Goal: Task Accomplishment & Management: Manage account settings

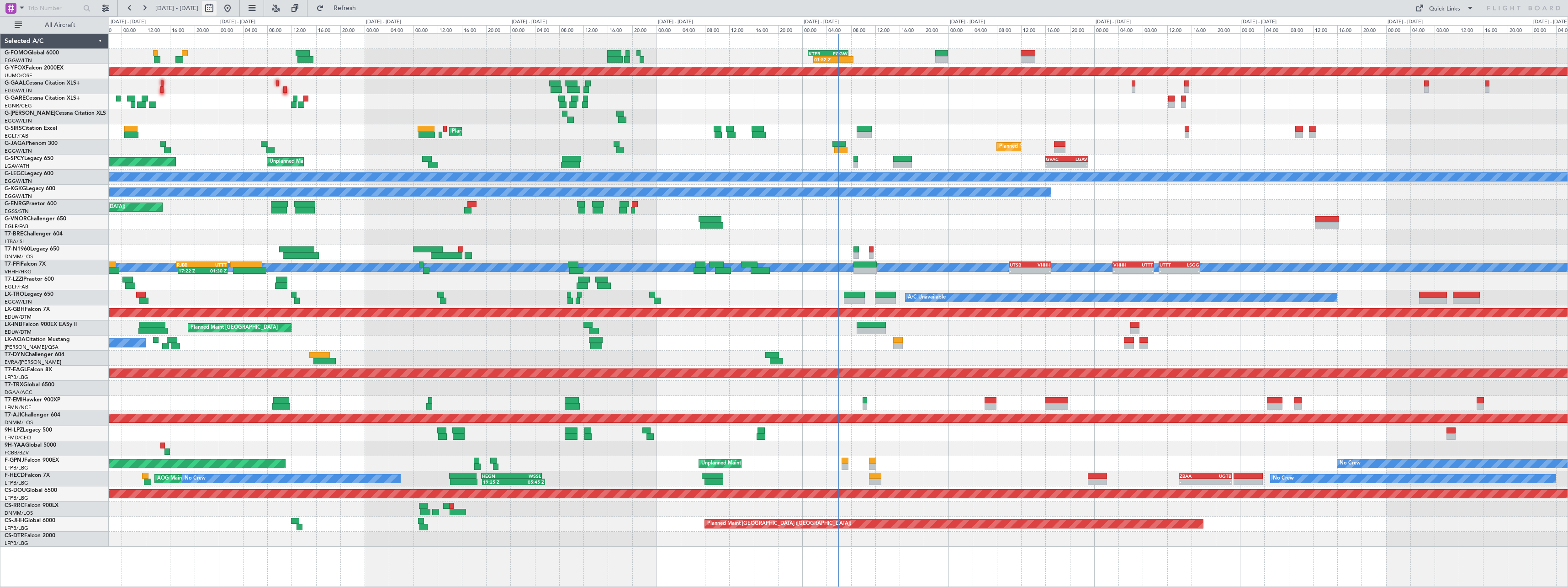
click at [217, 10] on button at bounding box center [209, 8] width 14 height 14
select select "10"
select select "2025"
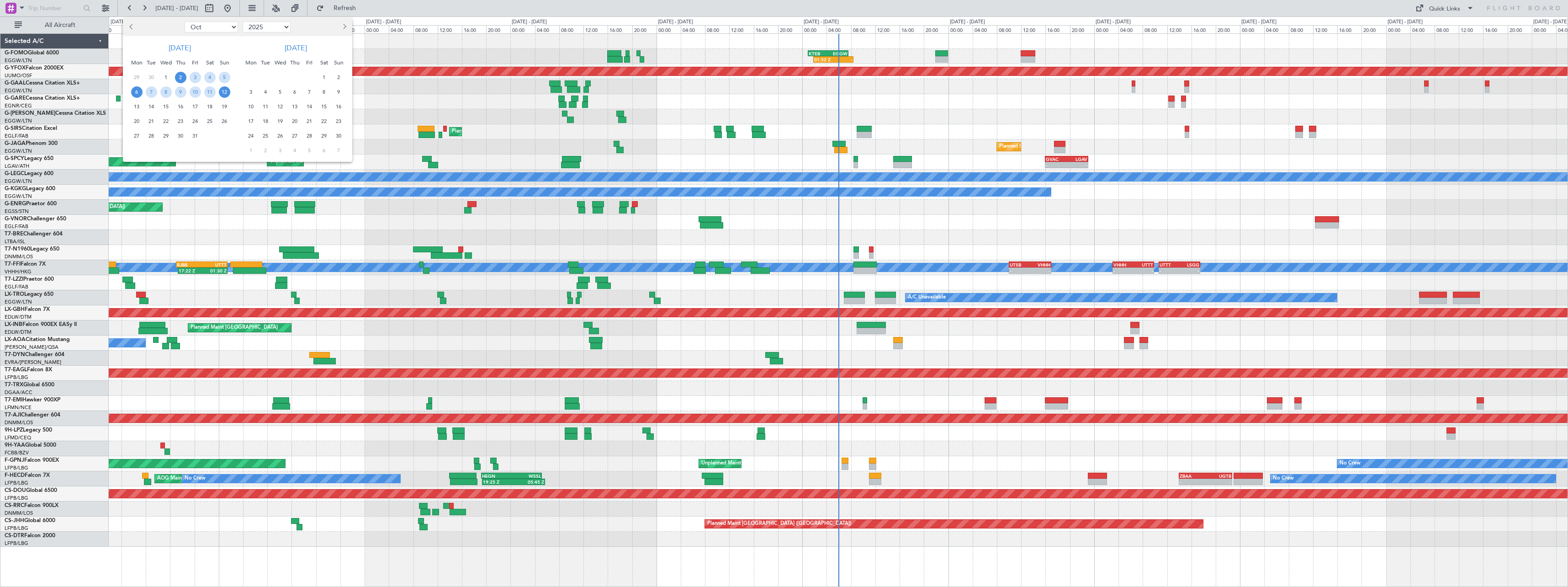
click at [140, 88] on span "6" at bounding box center [137, 92] width 11 height 11
click at [137, 121] on span "20" at bounding box center [137, 121] width 11 height 11
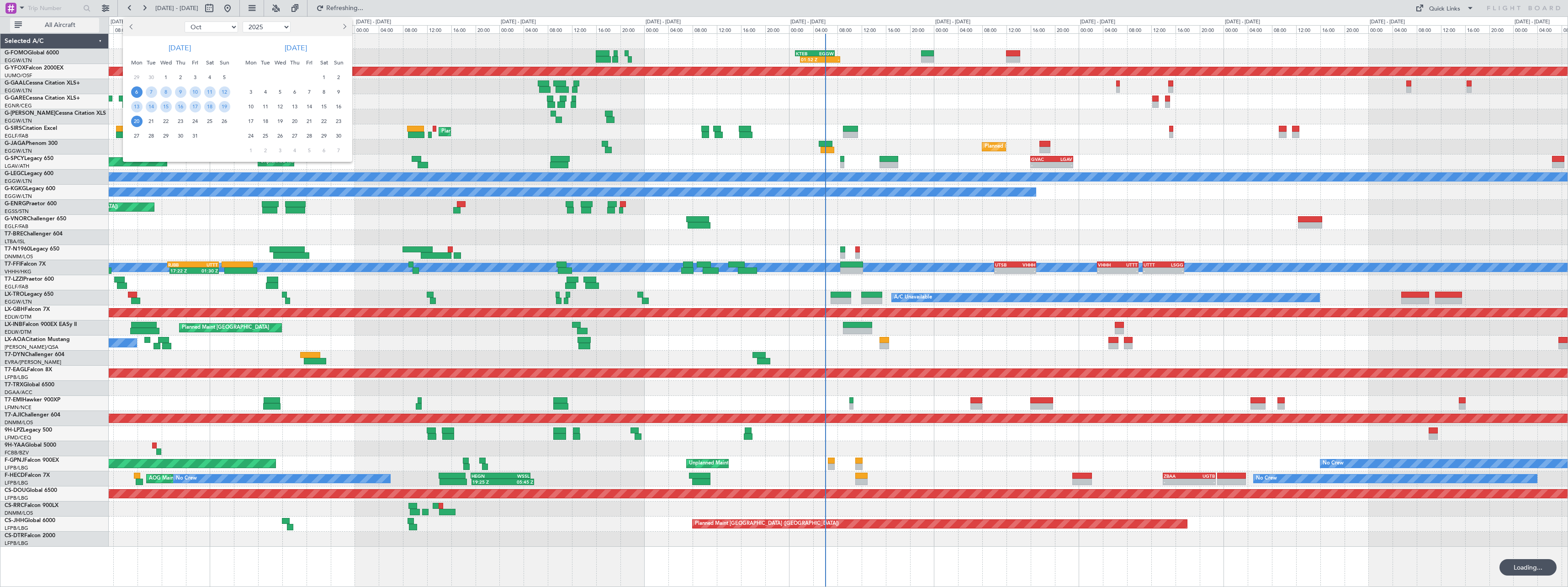
click at [58, 25] on span "All Aircraft" at bounding box center [60, 25] width 73 height 6
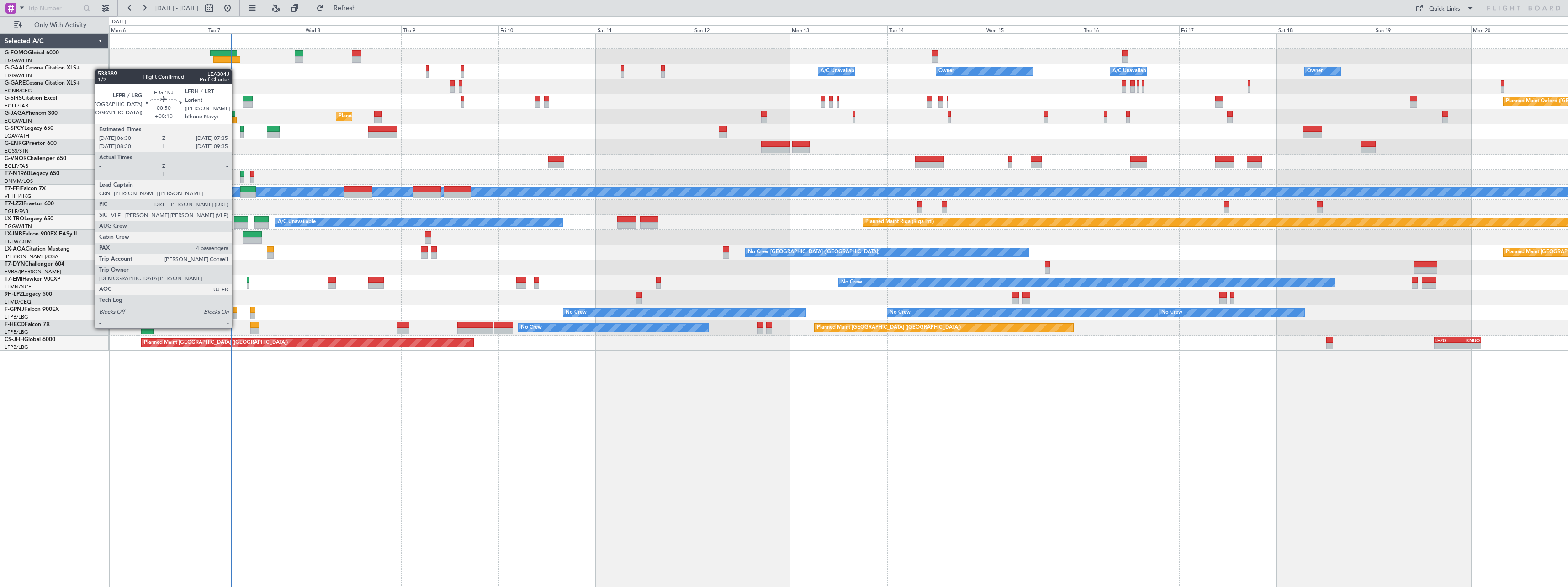
click at [235, 310] on div at bounding box center [235, 310] width 5 height 6
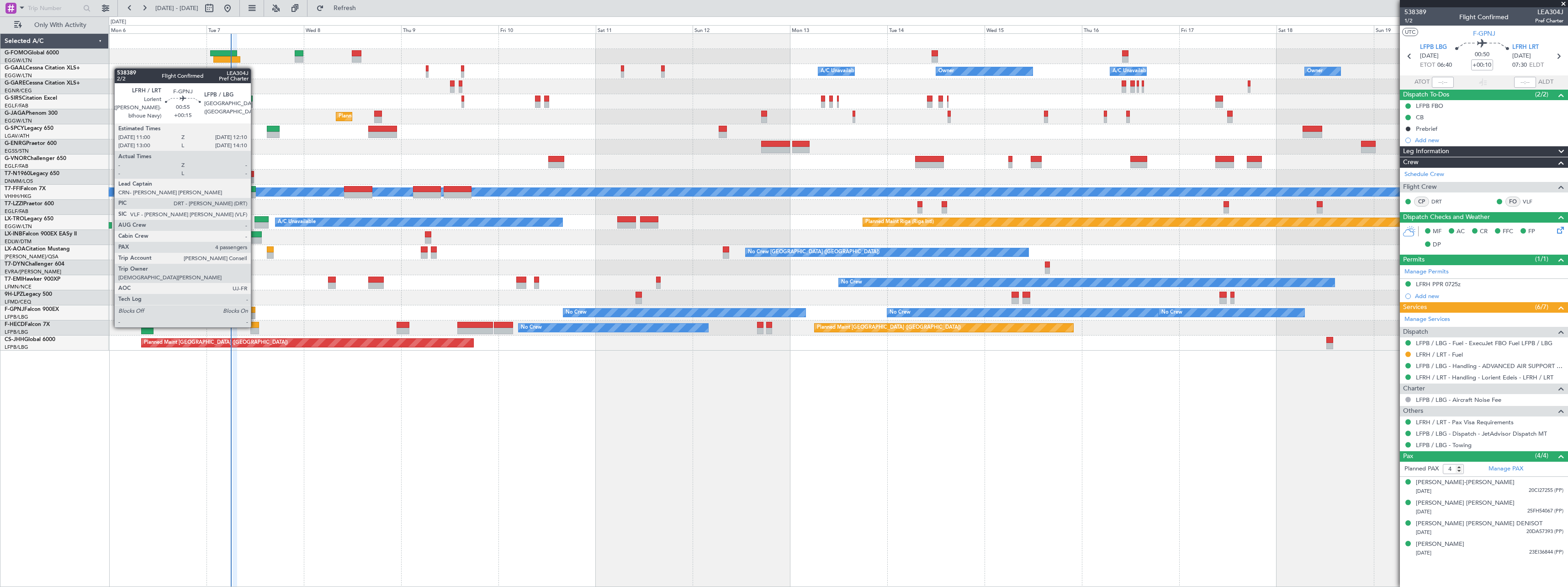
click at [255, 309] on div at bounding box center [253, 310] width 5 height 6
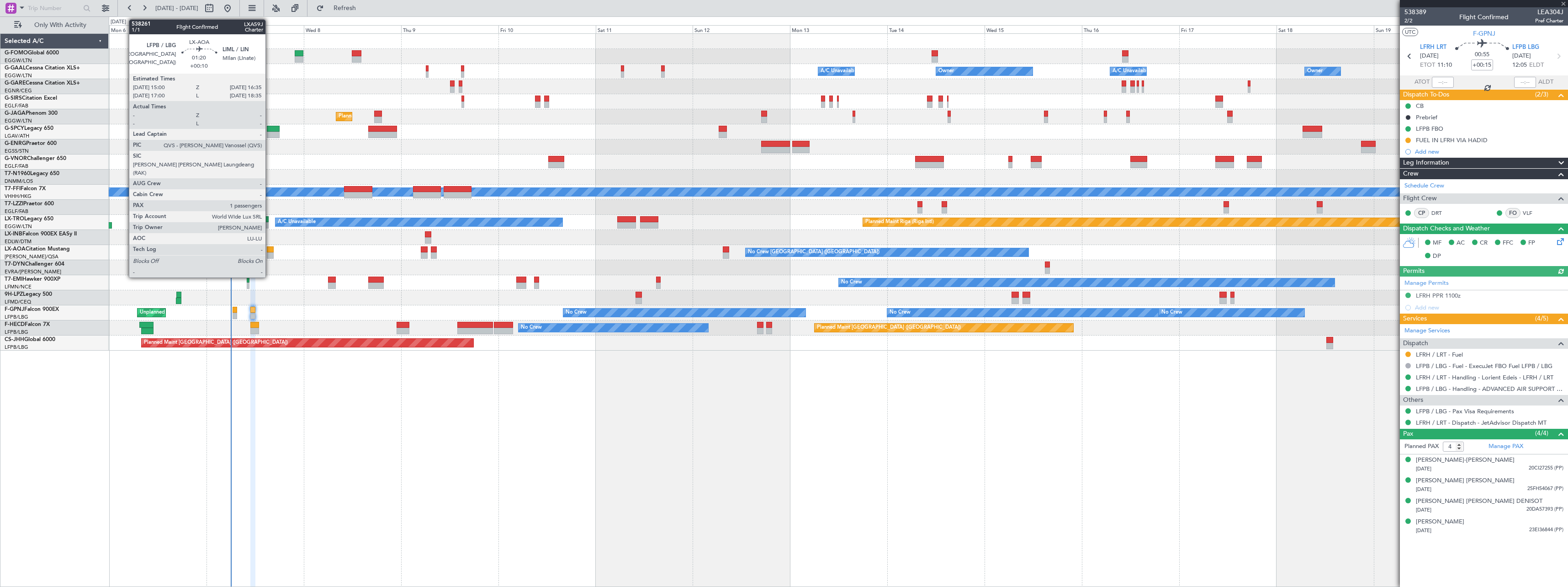
click at [270, 249] on div at bounding box center [270, 250] width 7 height 6
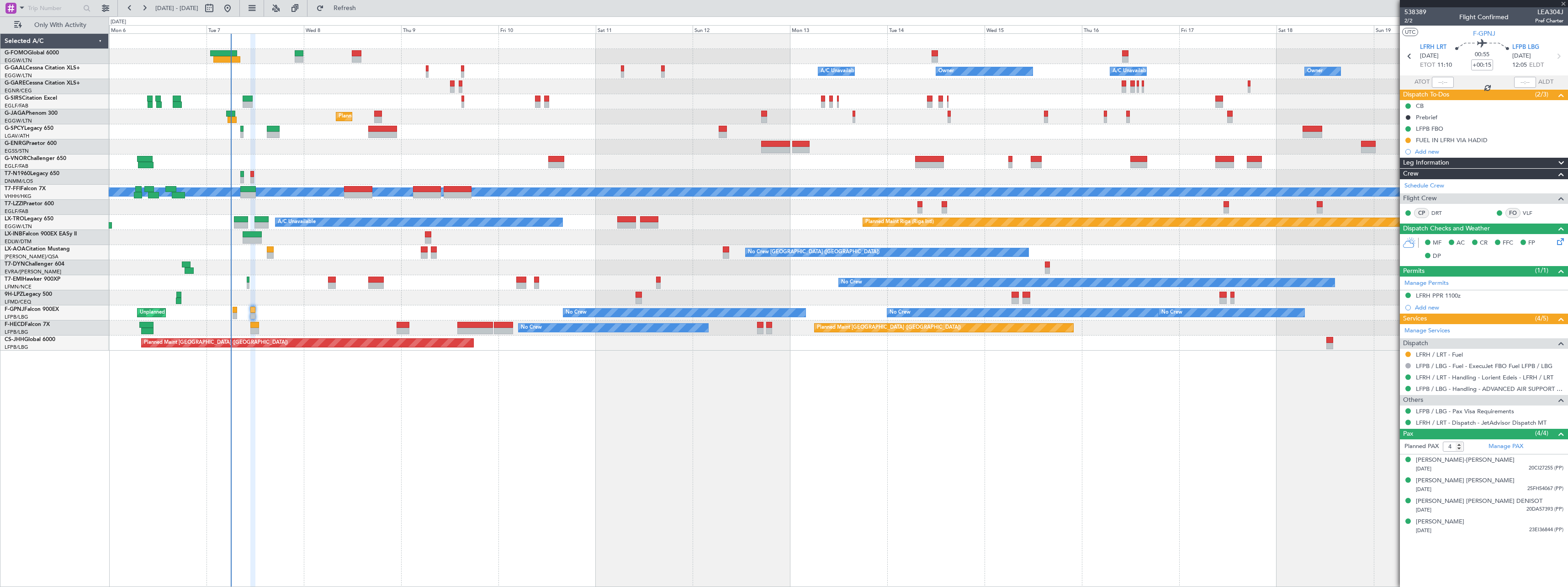
type input "+00:10"
type input "1"
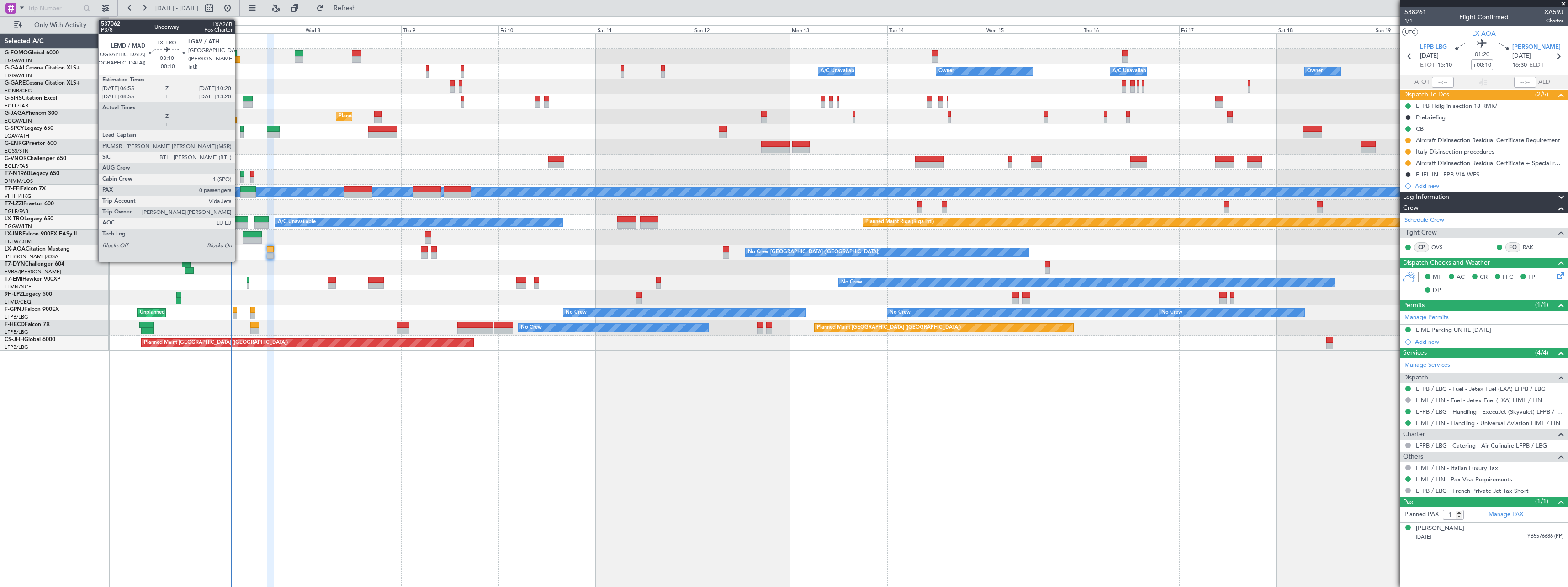
click at [239, 220] on div at bounding box center [241, 219] width 14 height 6
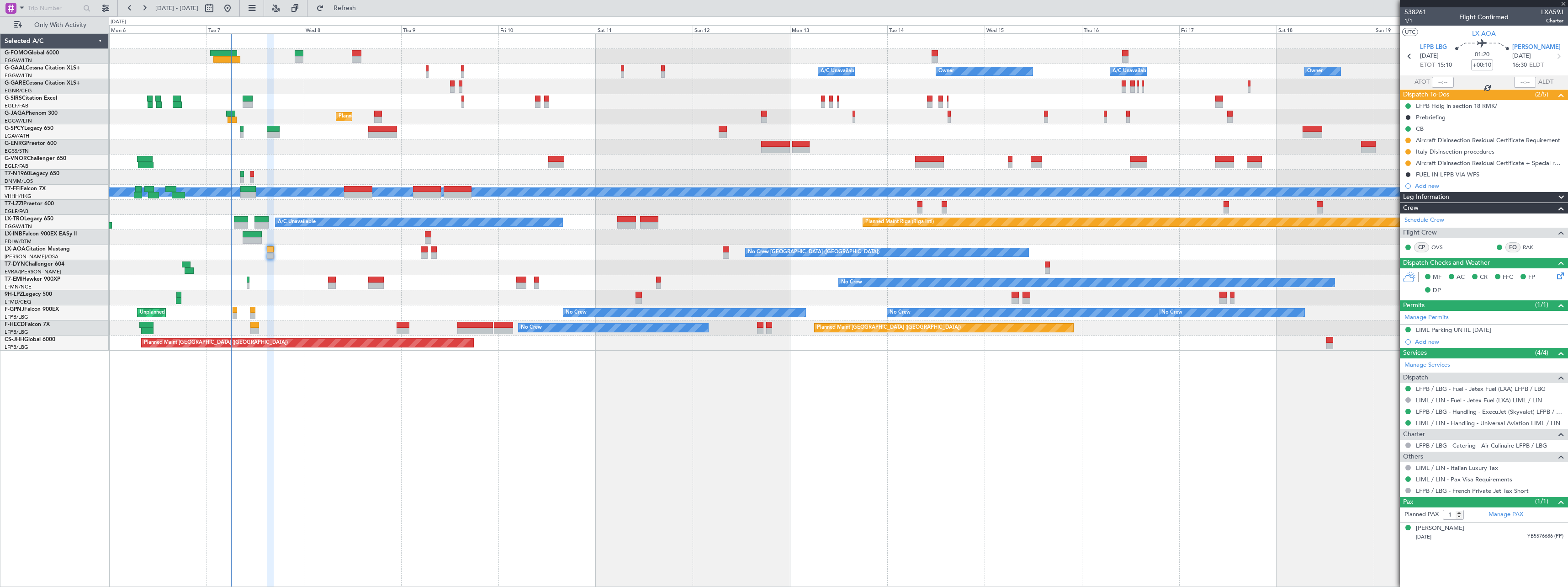
type input "-00:10"
type input "0"
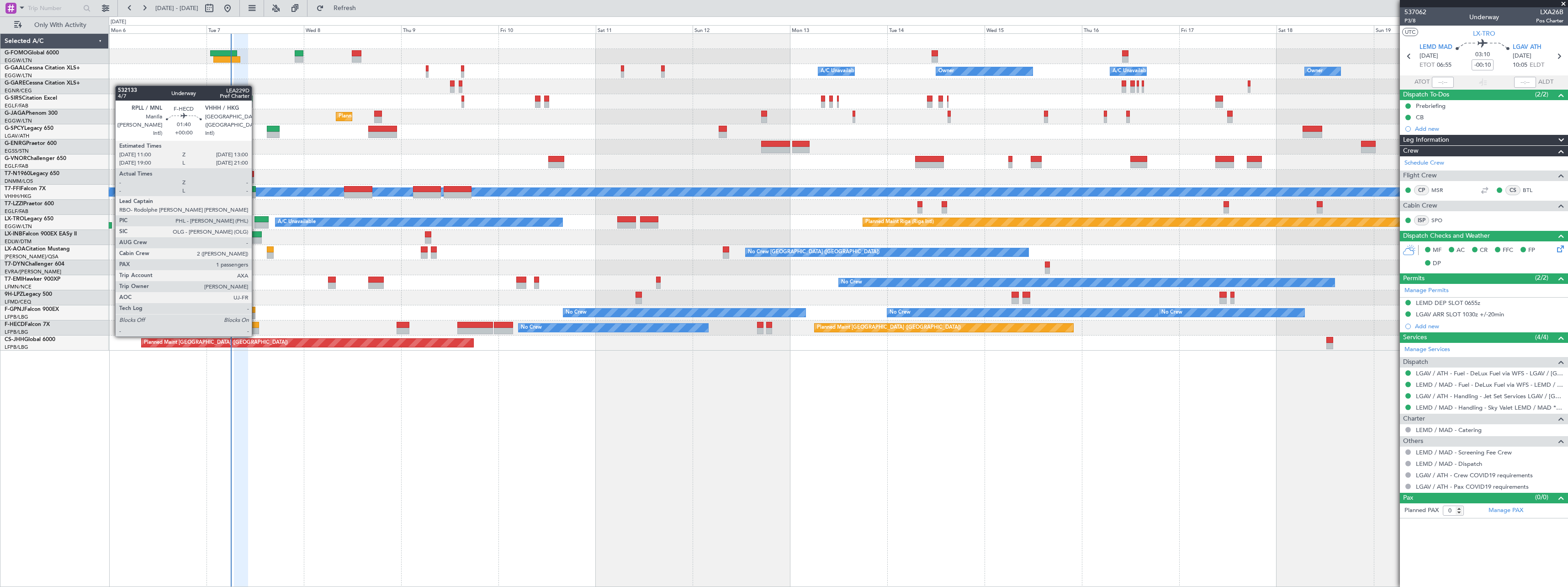
click at [256, 328] on div at bounding box center [255, 325] width 8 height 6
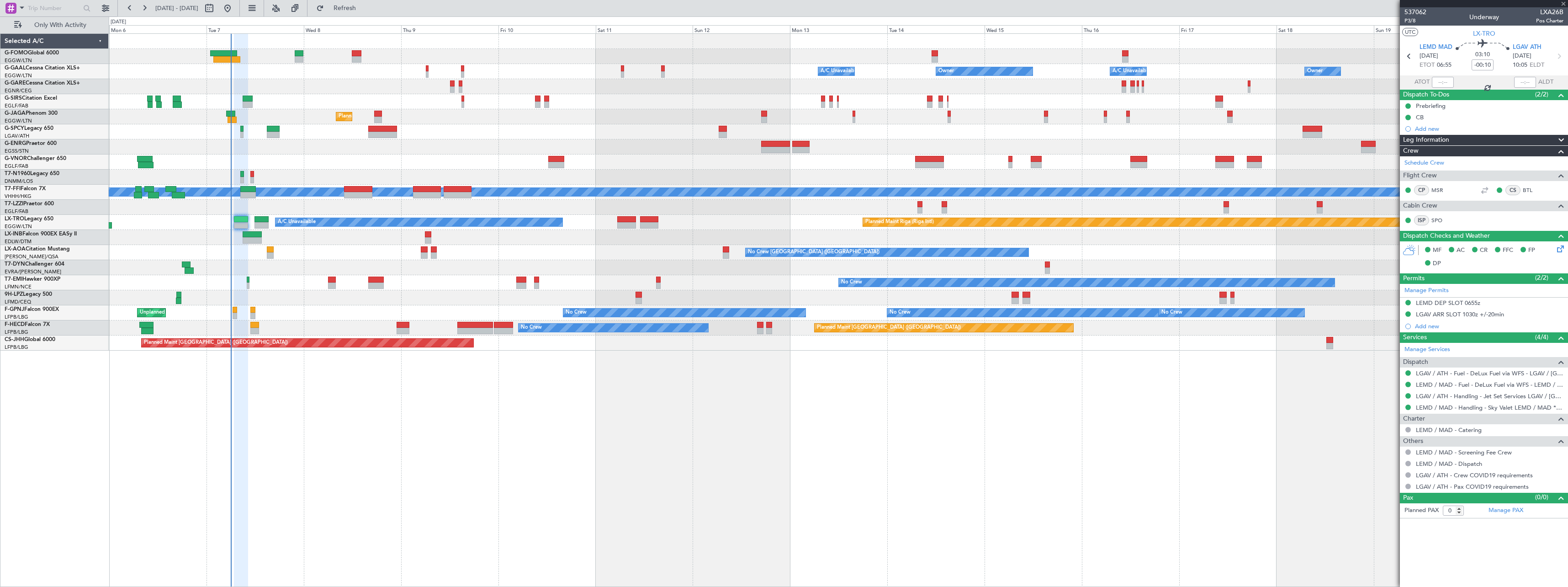
type input "1"
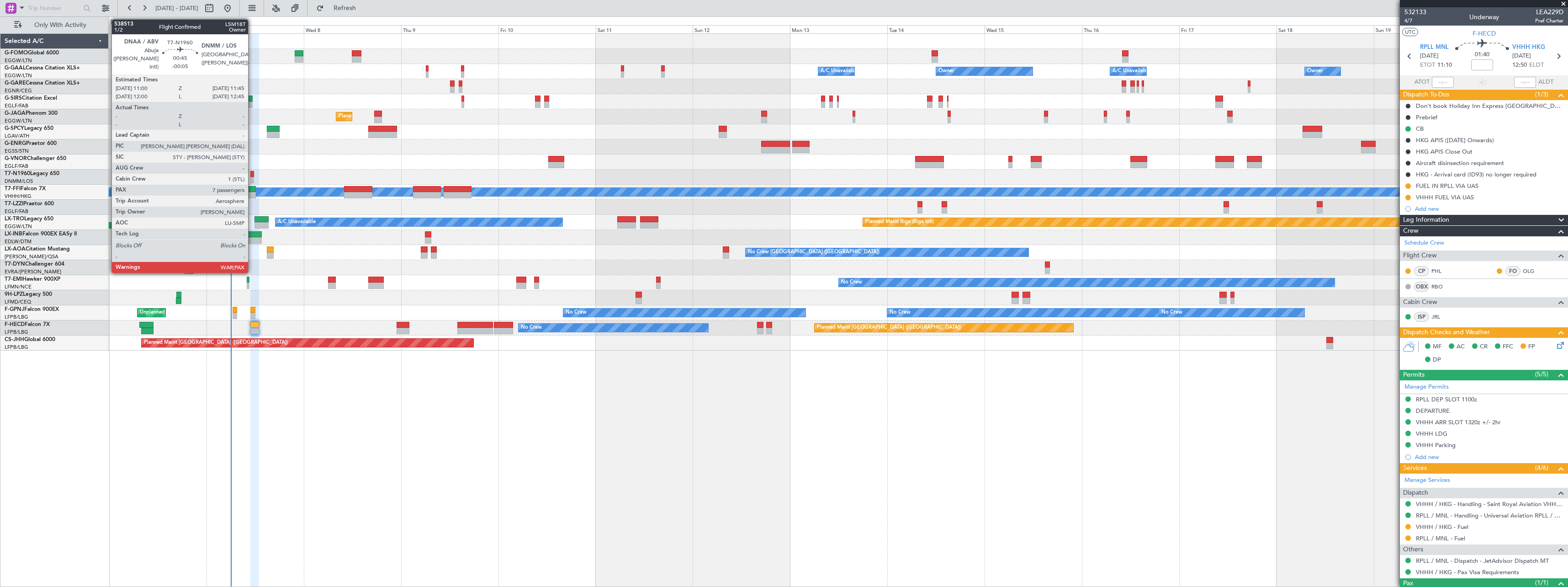
click at [252, 172] on div at bounding box center [252, 174] width 3 height 6
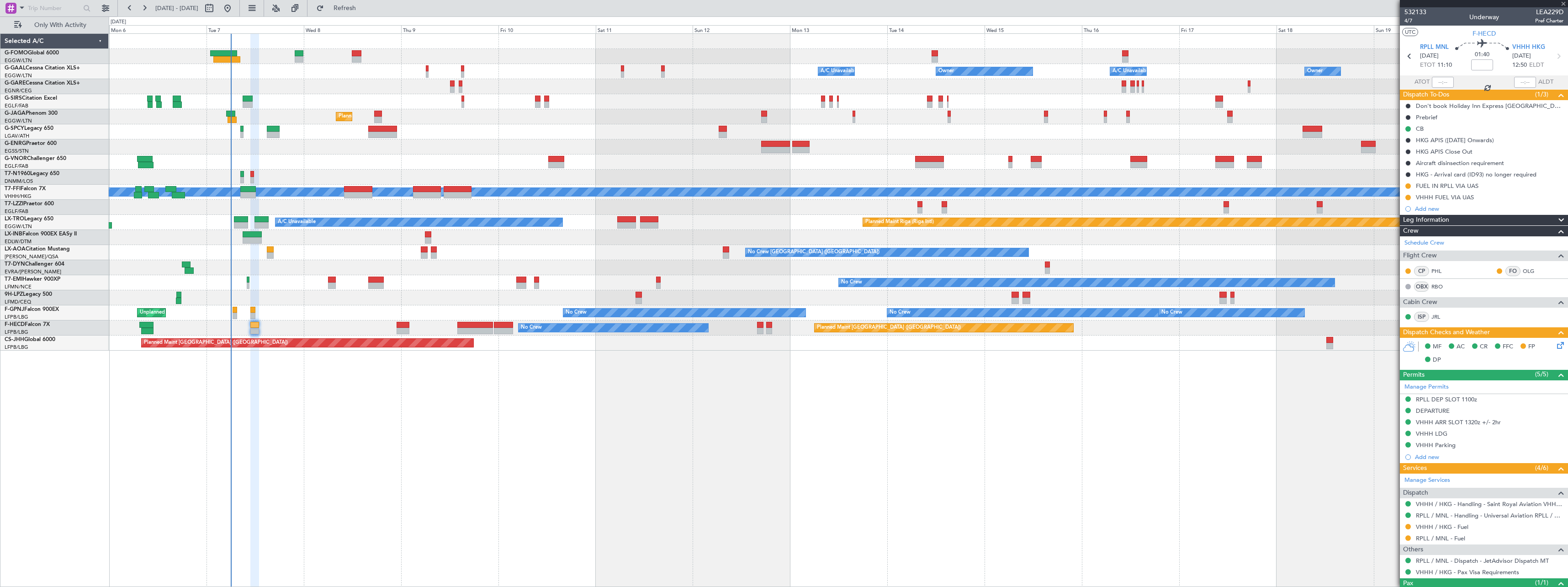
type input "-00:05"
type input "7"
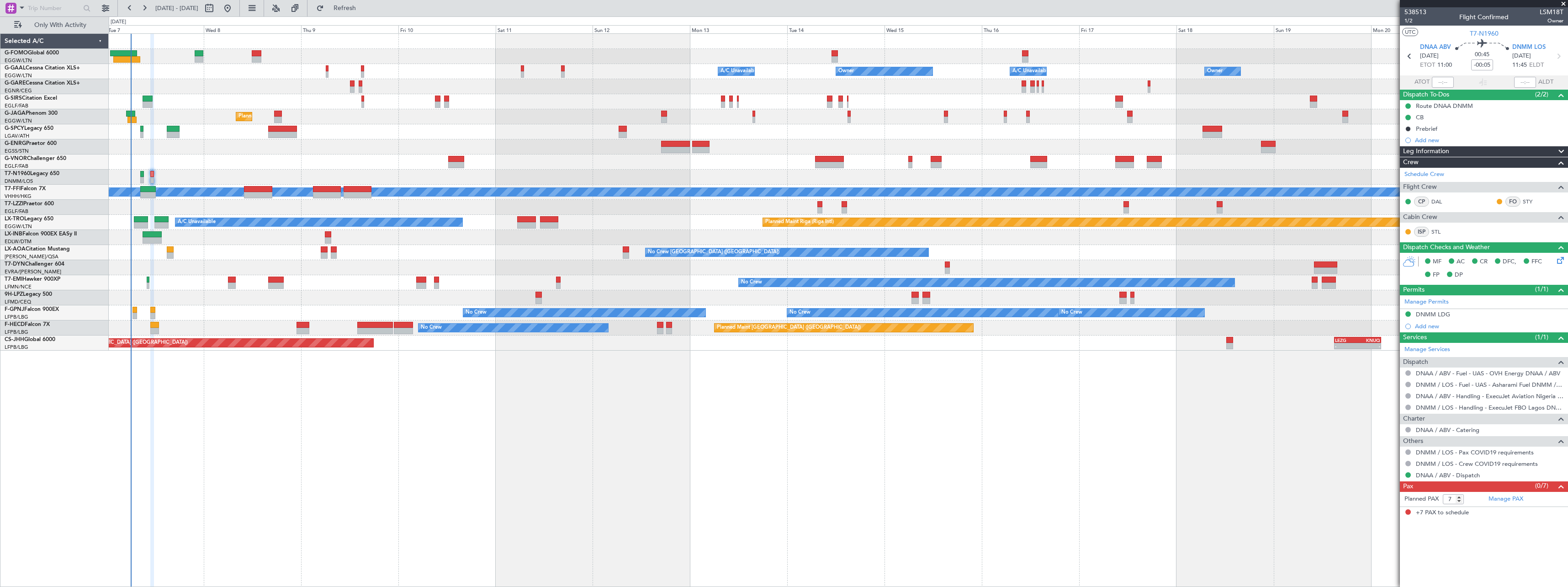
click at [264, 155] on div "Owner Owner A/C Unavailable Owner A/C Unavailable Owner Planned Maint Oxford (K…" at bounding box center [838, 191] width 1458 height 316
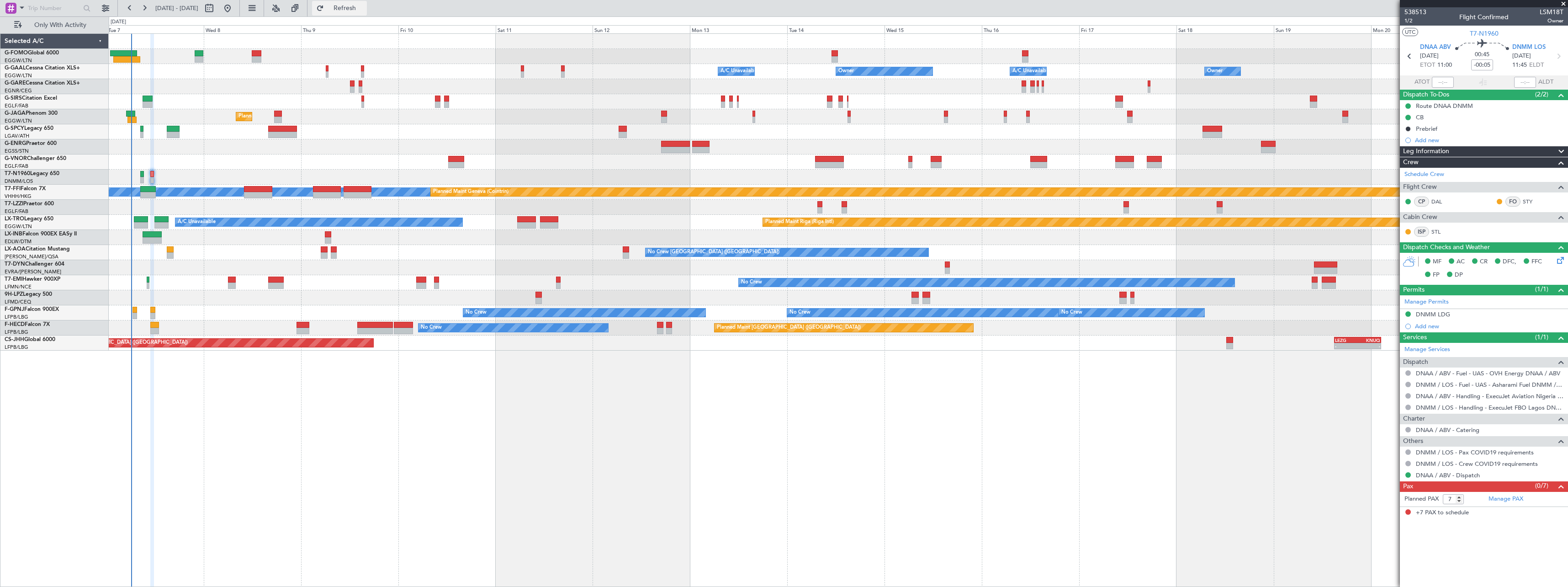
click at [364, 7] on span "Refresh" at bounding box center [345, 8] width 38 height 6
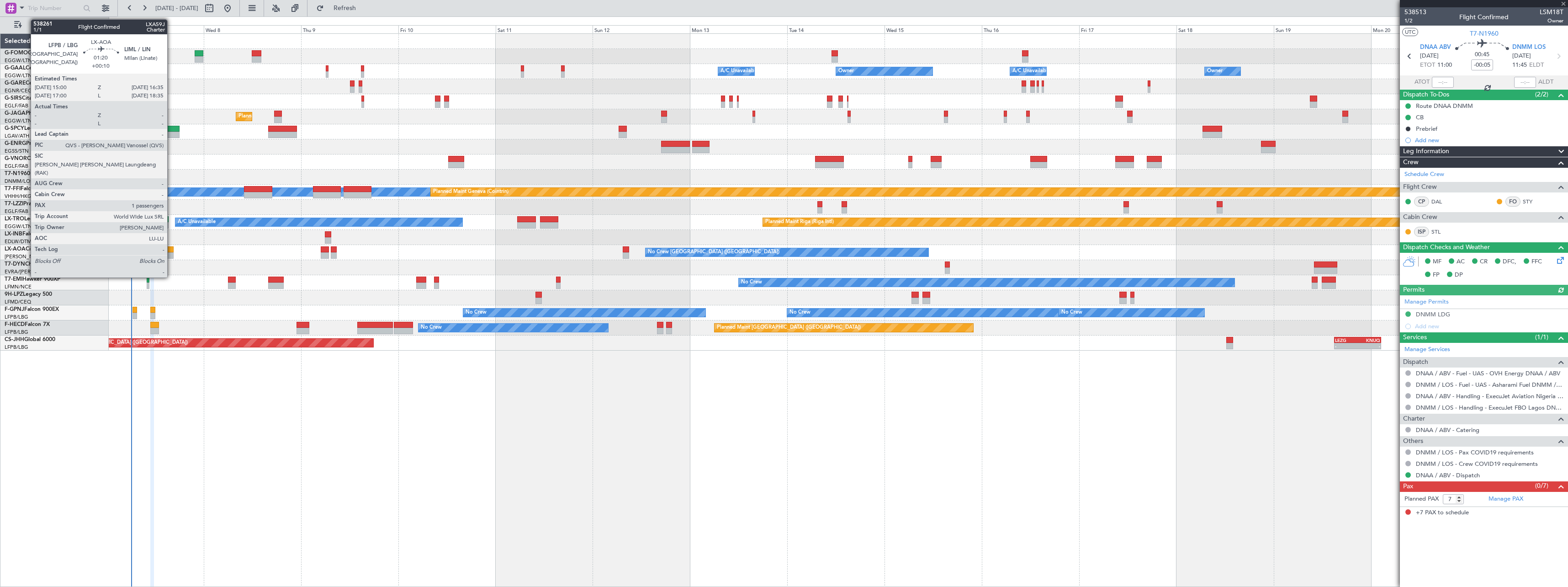
click at [171, 248] on div at bounding box center [170, 250] width 7 height 6
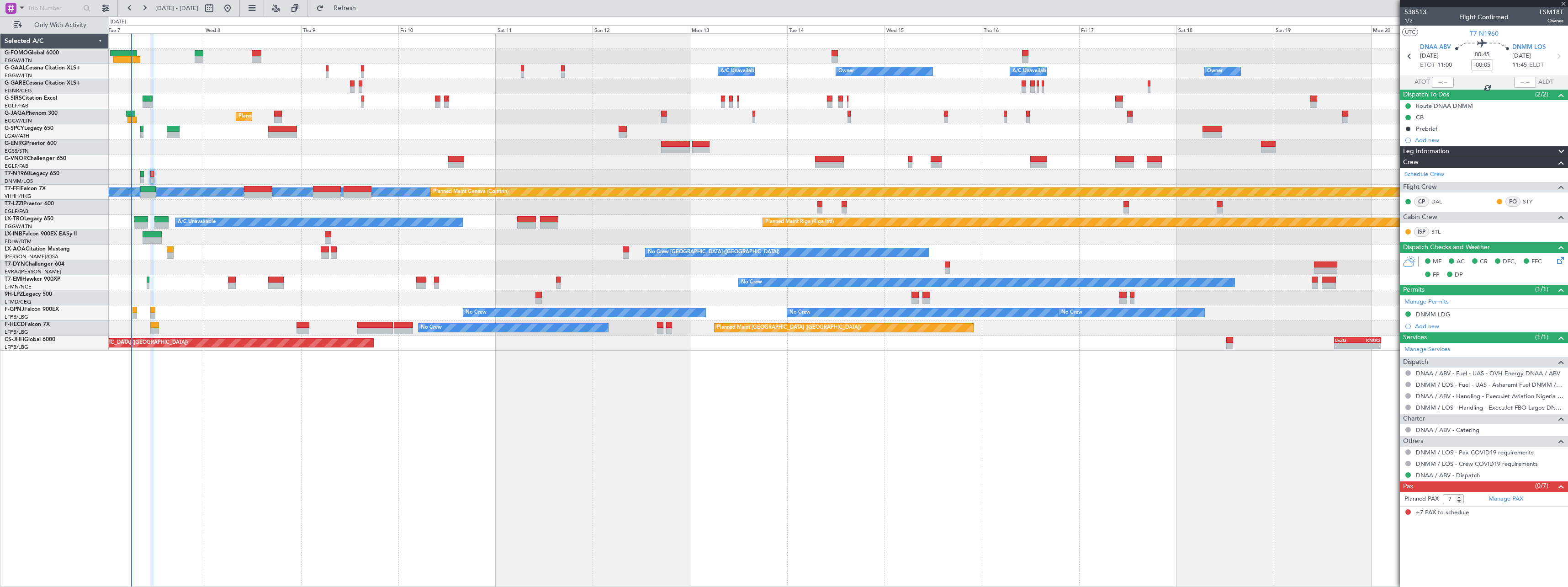
type input "+00:10"
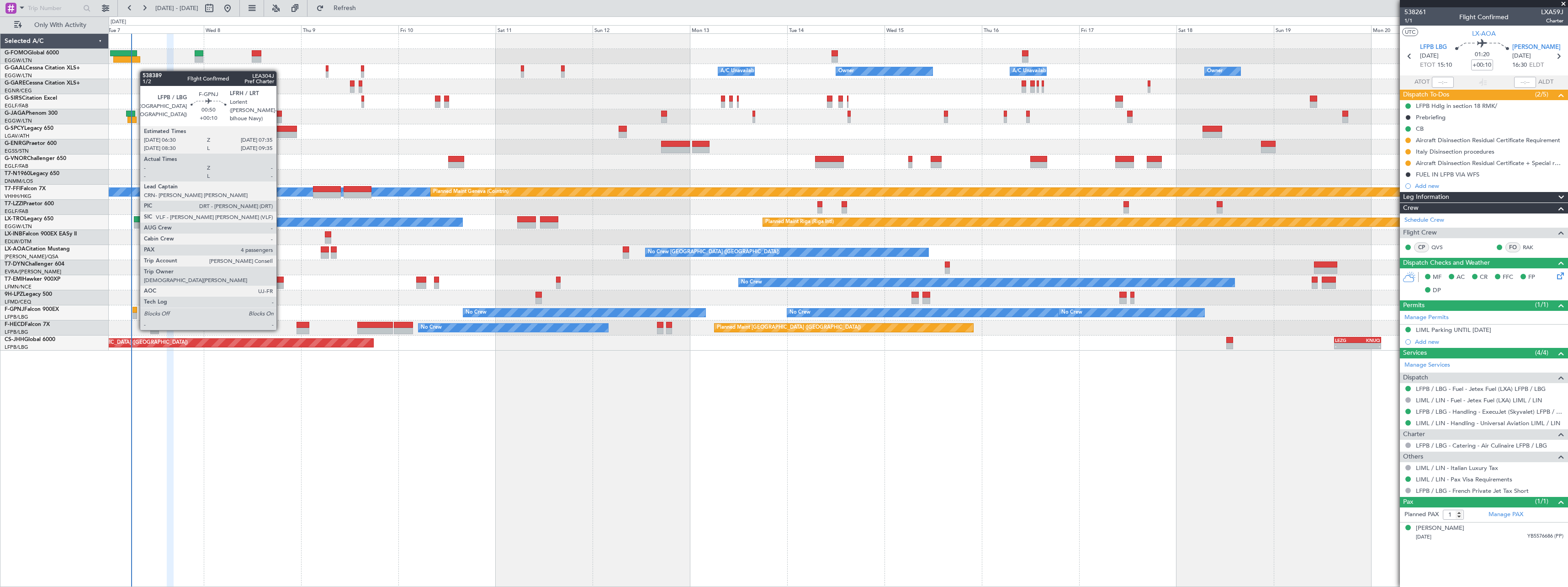
click at [135, 312] on div at bounding box center [134, 310] width 5 height 6
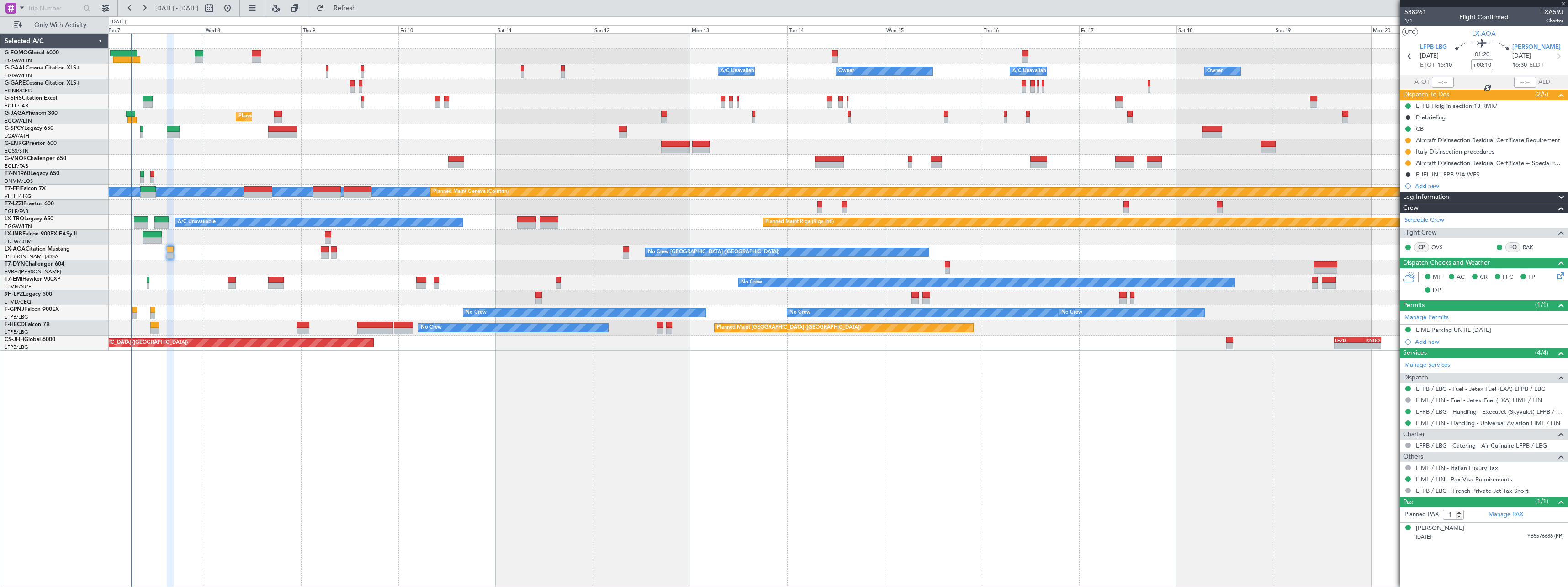
type input "4"
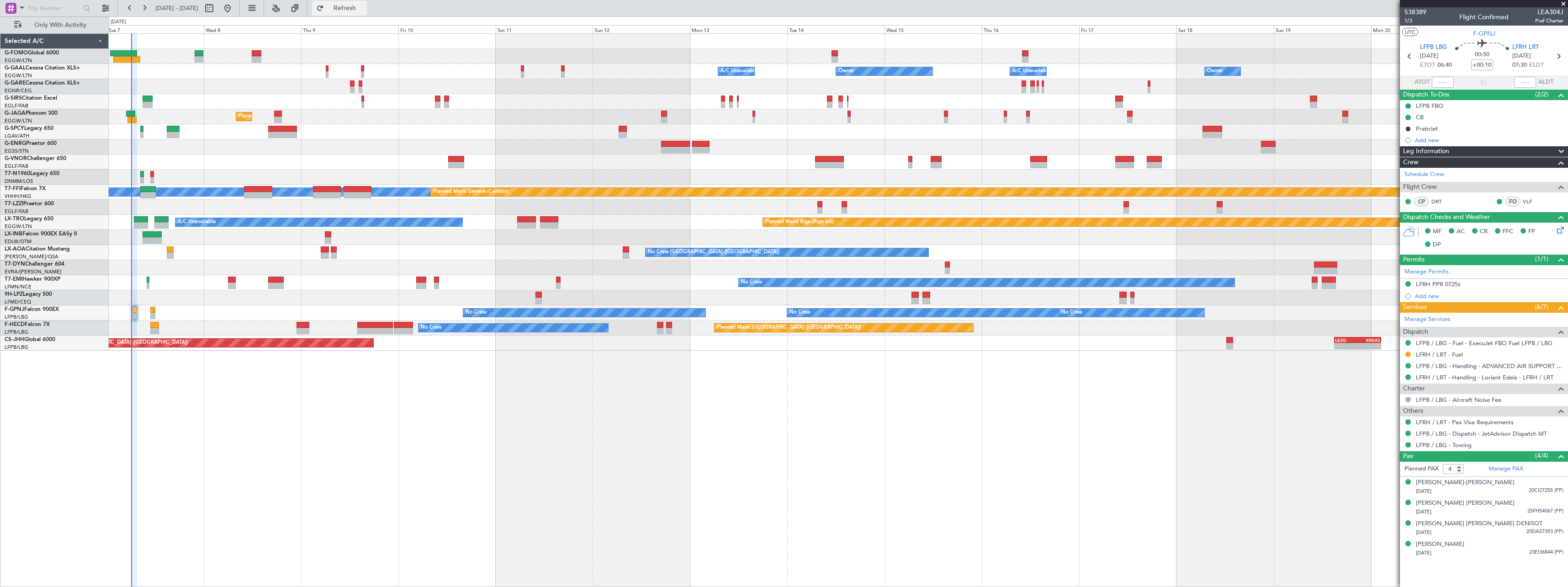
click at [364, 6] on span "Refresh" at bounding box center [345, 8] width 38 height 6
type input "06:14"
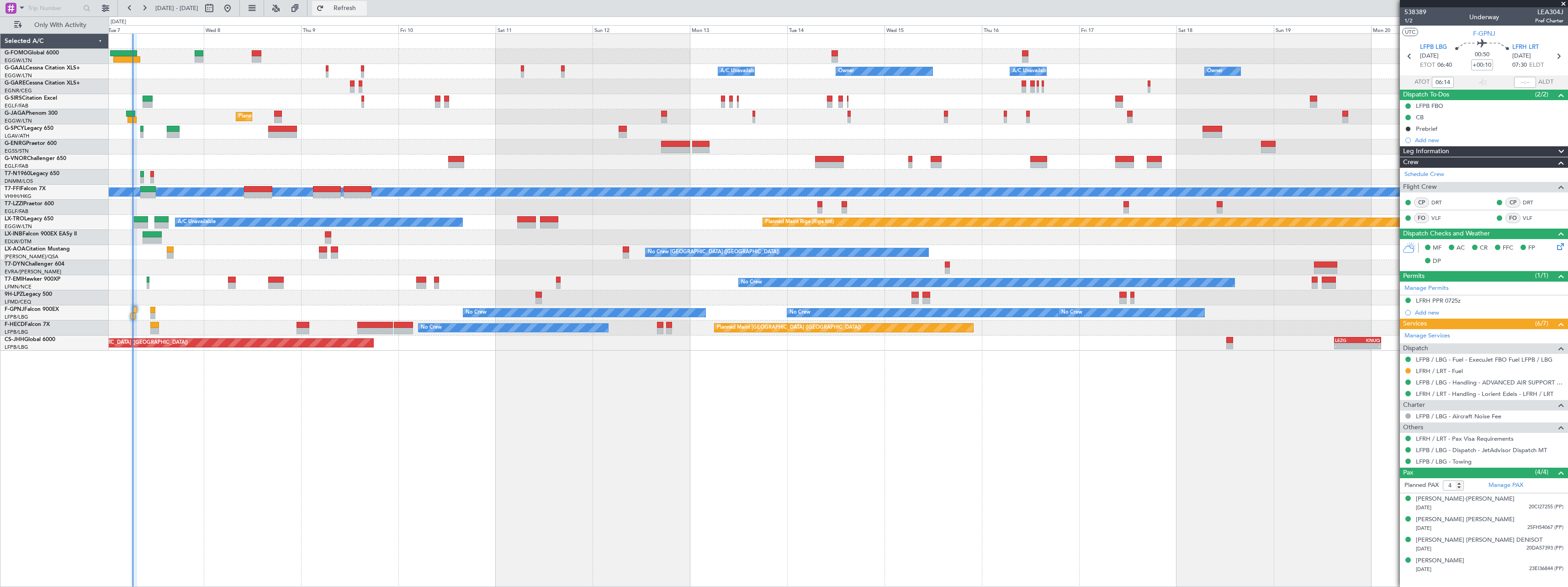
click at [364, 6] on span "Refresh" at bounding box center [345, 8] width 38 height 6
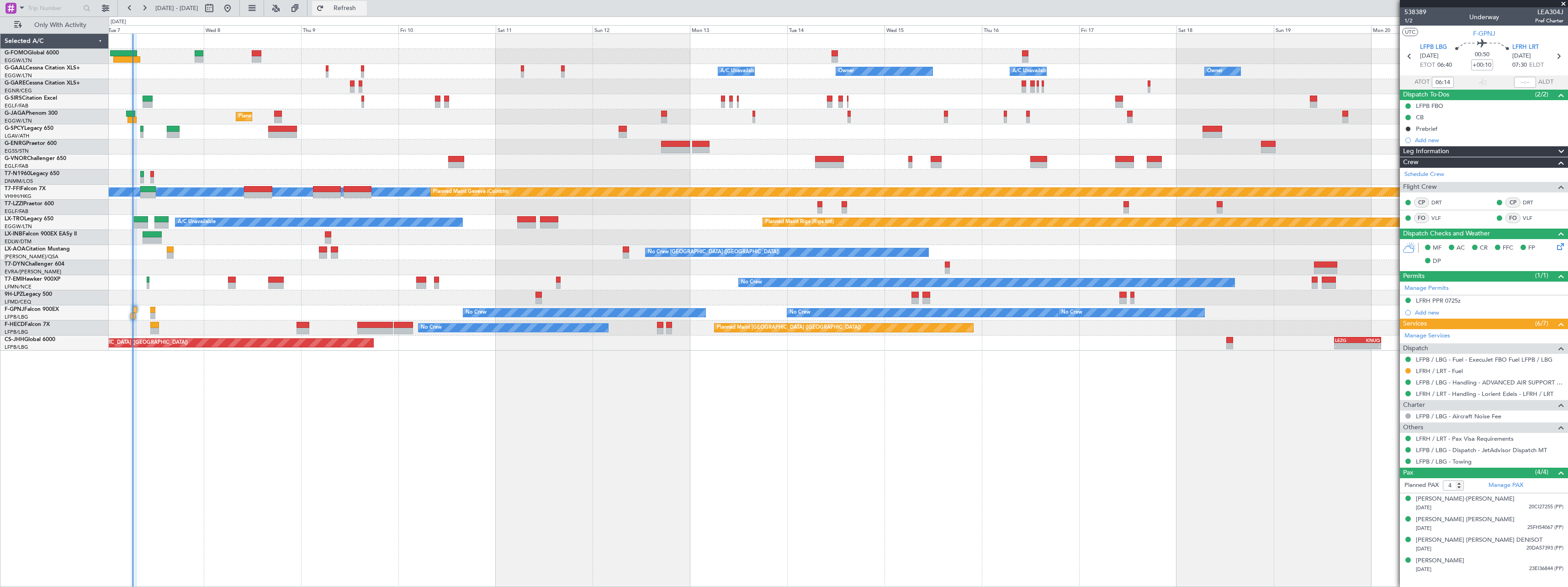
click at [364, 5] on span "Refresh" at bounding box center [345, 8] width 38 height 6
click at [364, 6] on span "Refresh" at bounding box center [345, 8] width 38 height 6
click at [364, 10] on span "Refresh" at bounding box center [345, 8] width 38 height 6
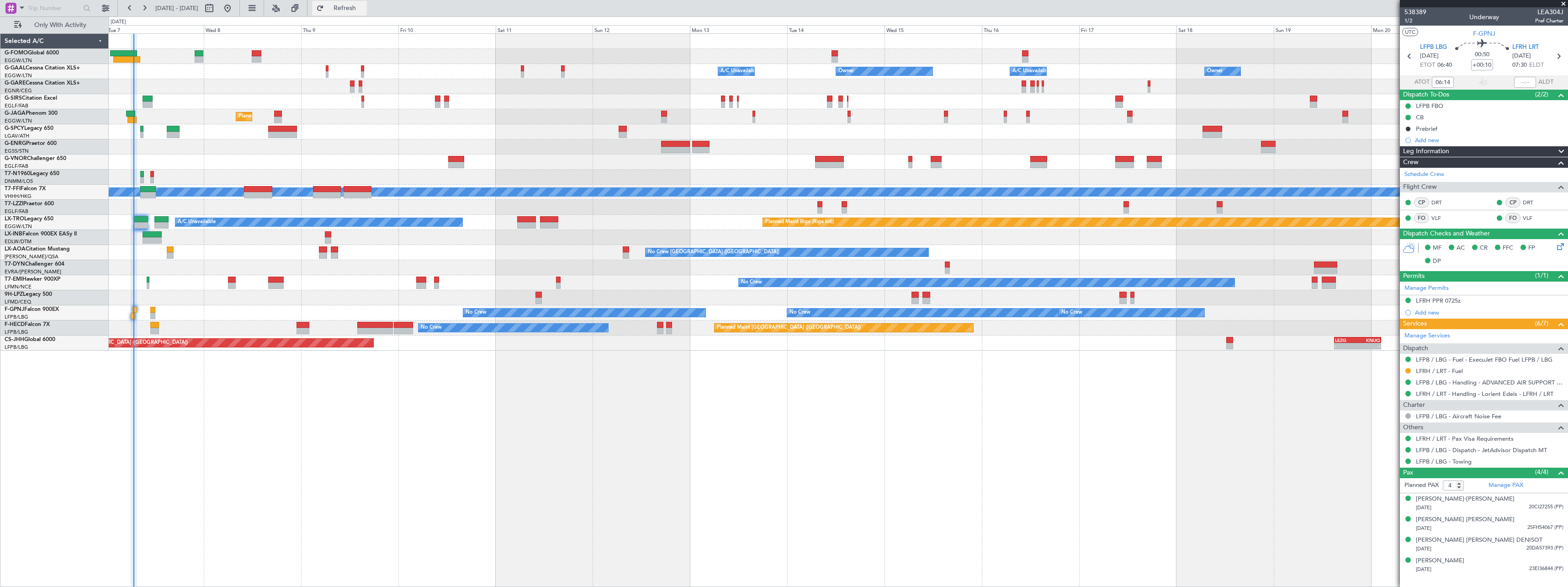
click at [364, 8] on span "Refresh" at bounding box center [345, 8] width 38 height 6
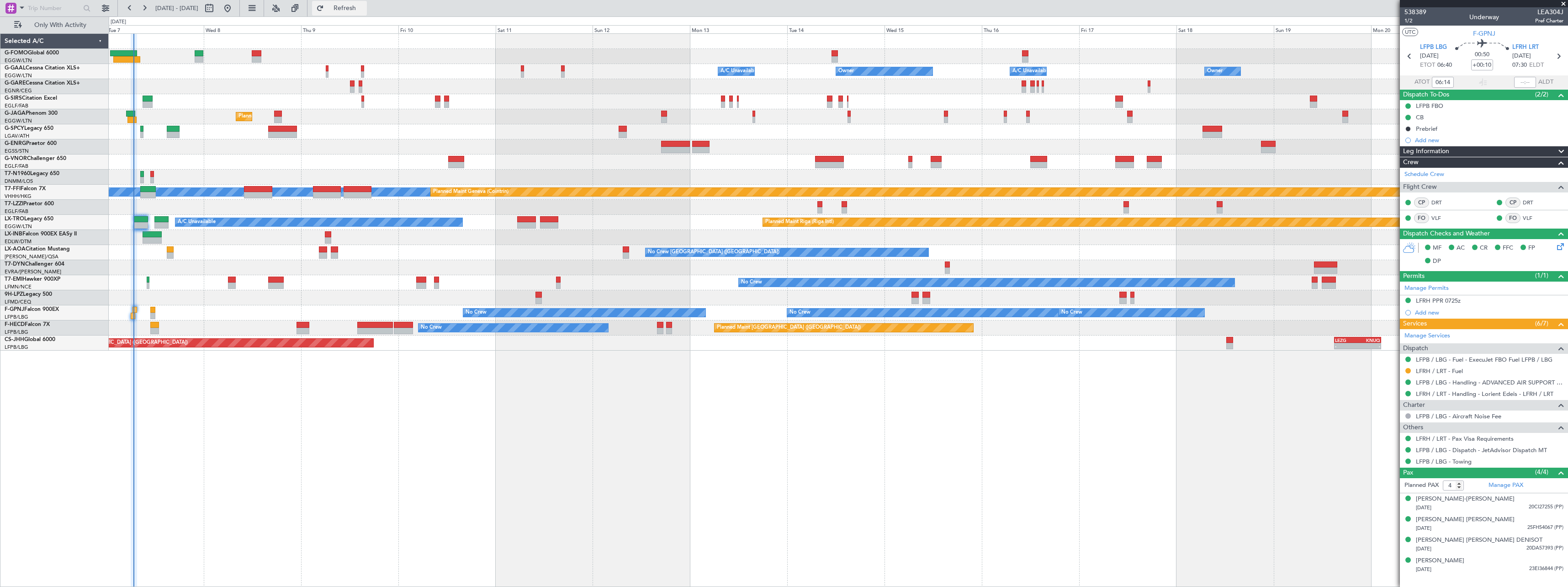
click at [364, 5] on span "Refresh" at bounding box center [345, 8] width 38 height 6
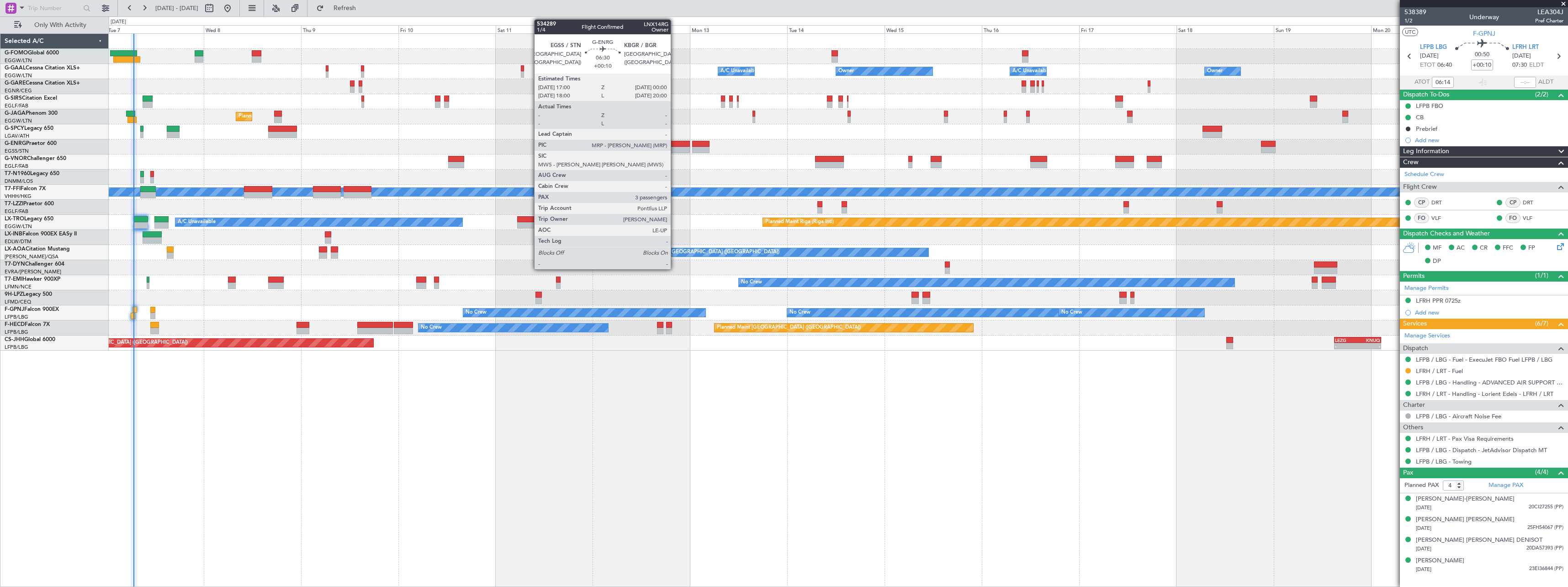
click at [675, 143] on div at bounding box center [676, 144] width 29 height 6
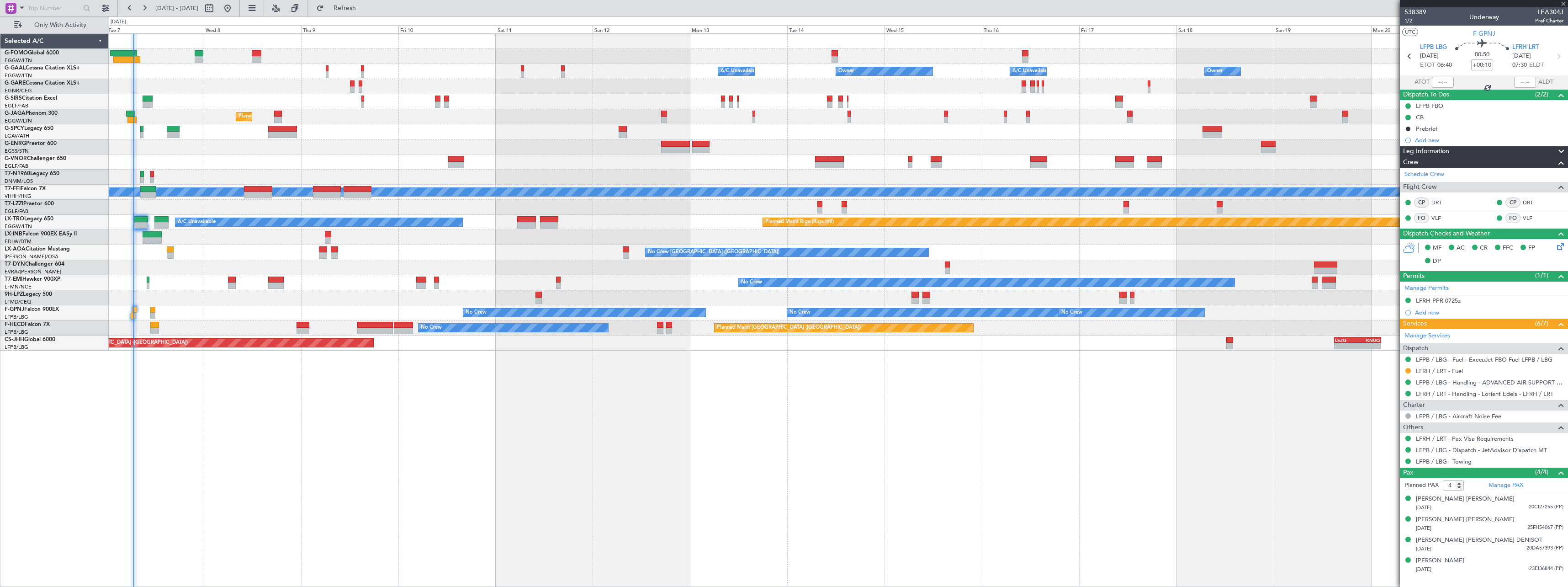
type input "3"
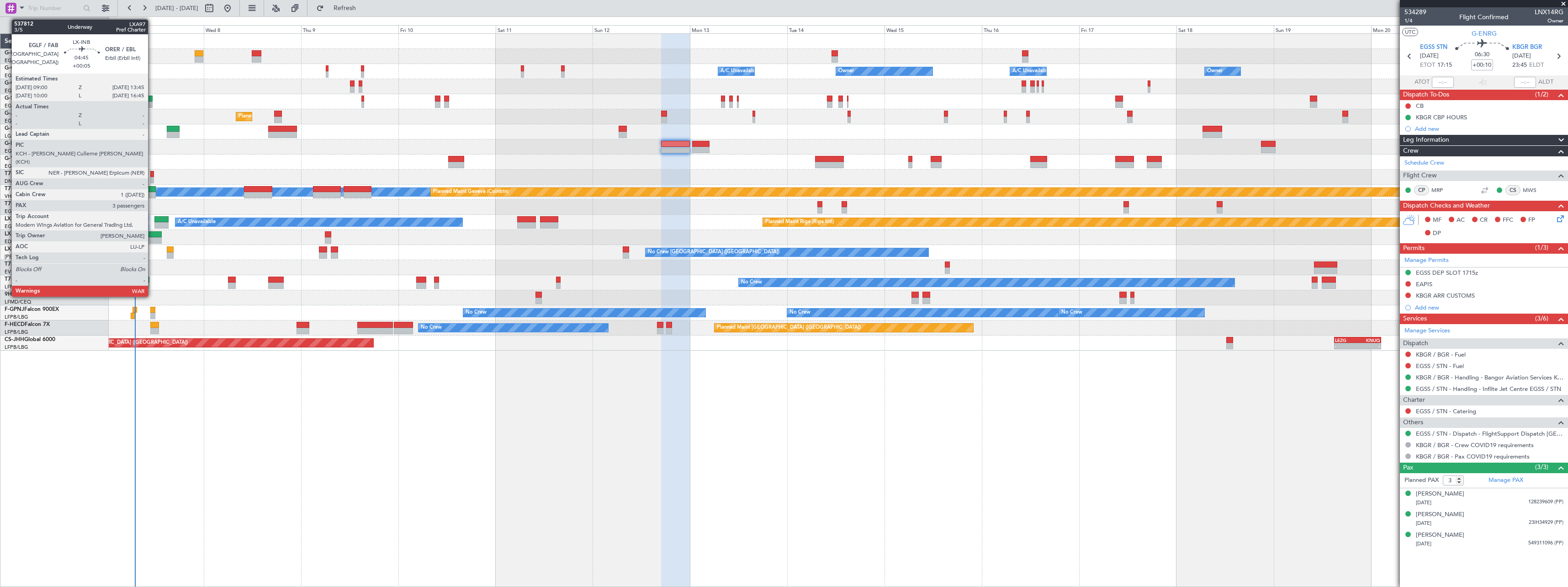
click at [152, 234] on div at bounding box center [152, 235] width 20 height 6
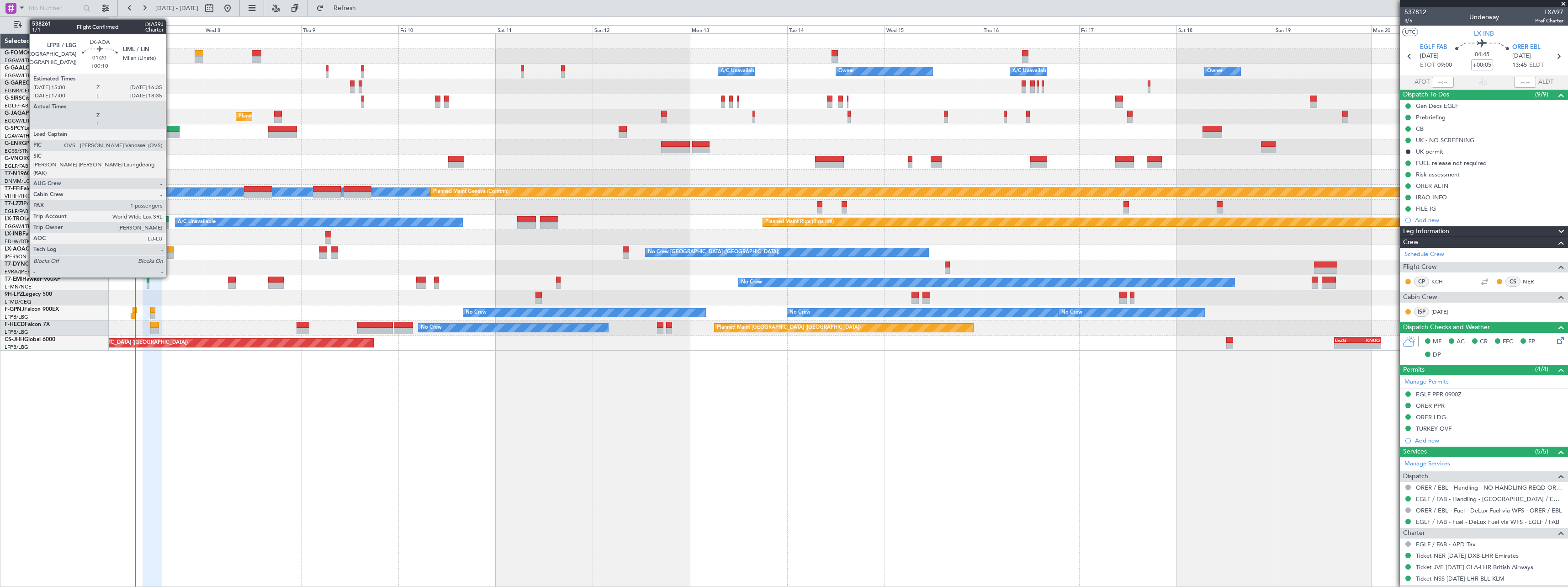
click at [170, 250] on div at bounding box center [170, 250] width 7 height 6
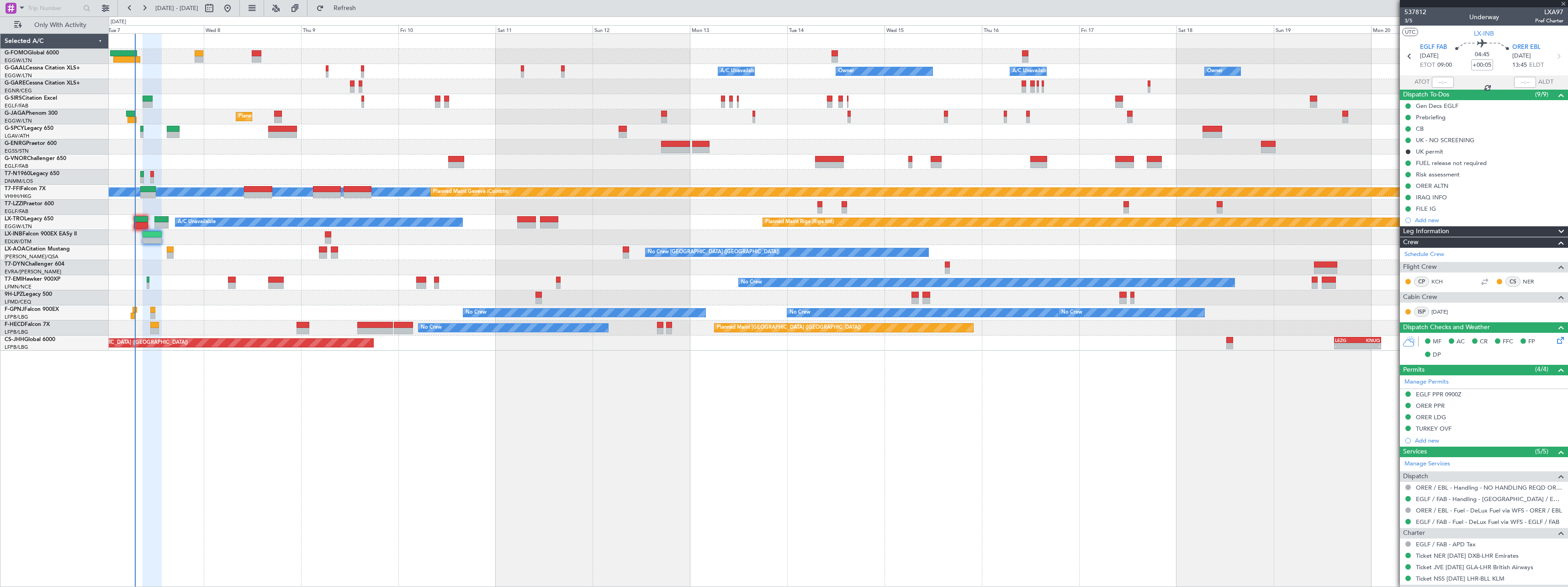
type input "+00:10"
type input "1"
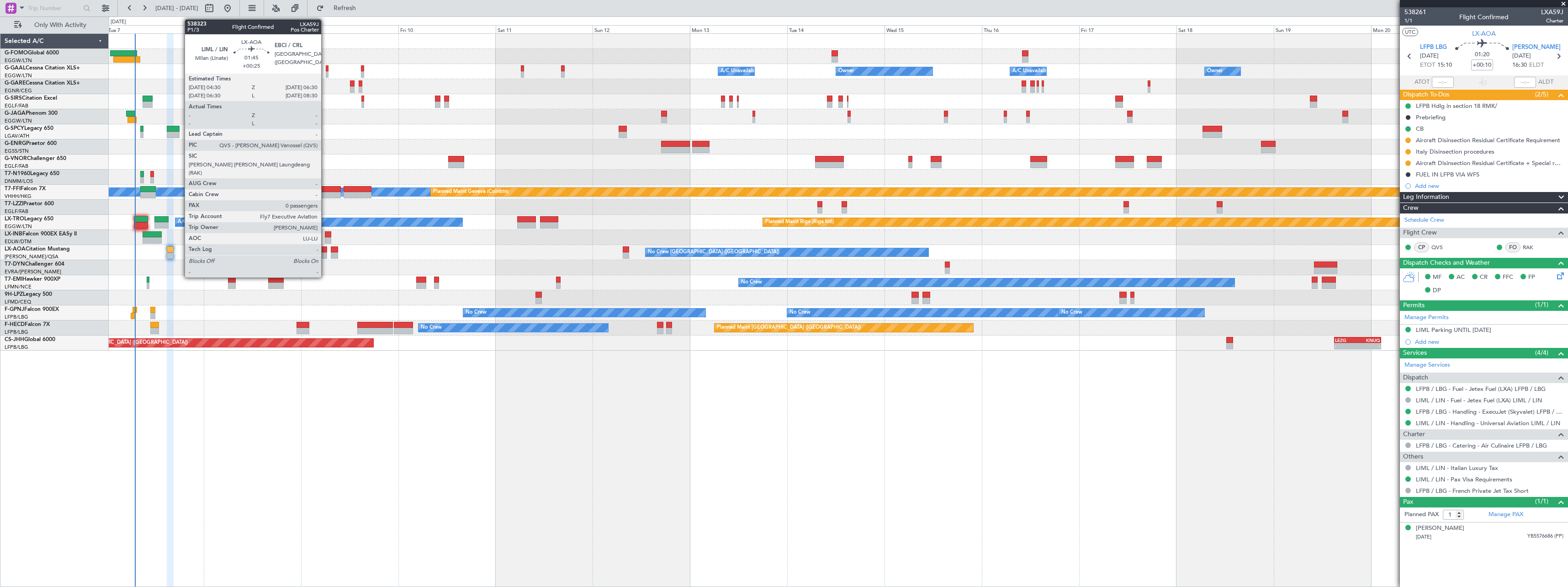
click at [325, 247] on div at bounding box center [323, 250] width 8 height 6
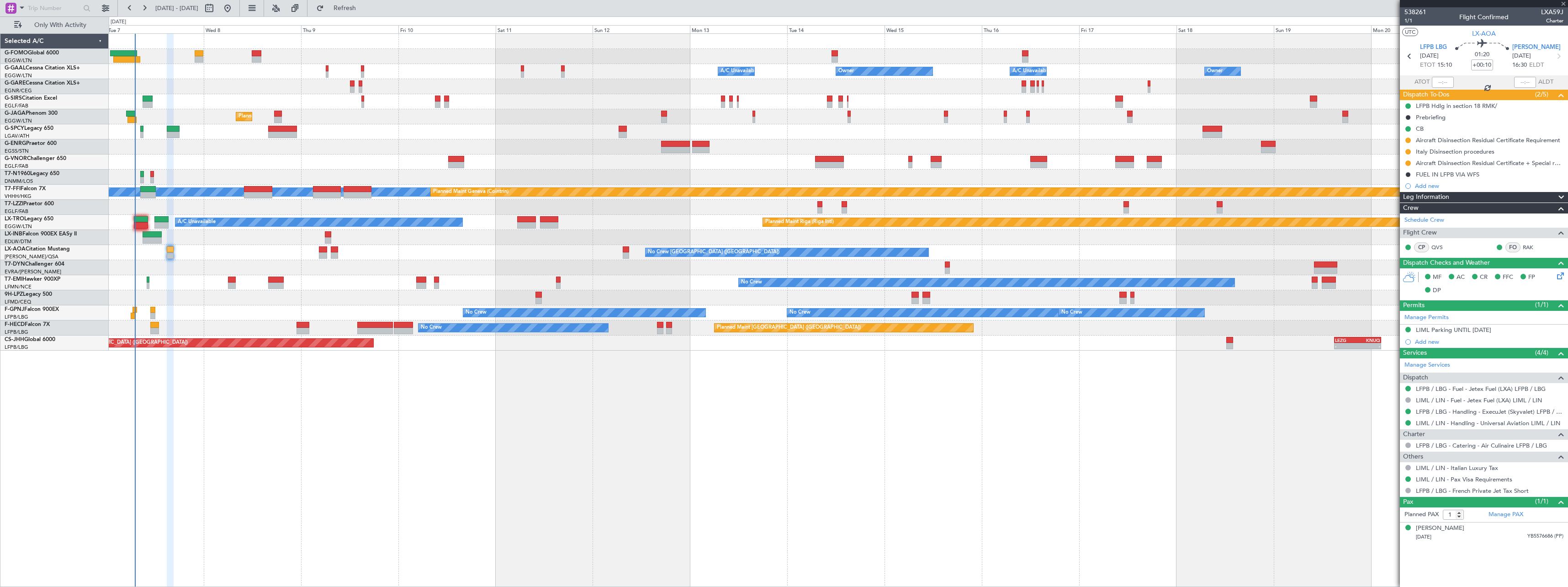
type input "+00:25"
type input "0"
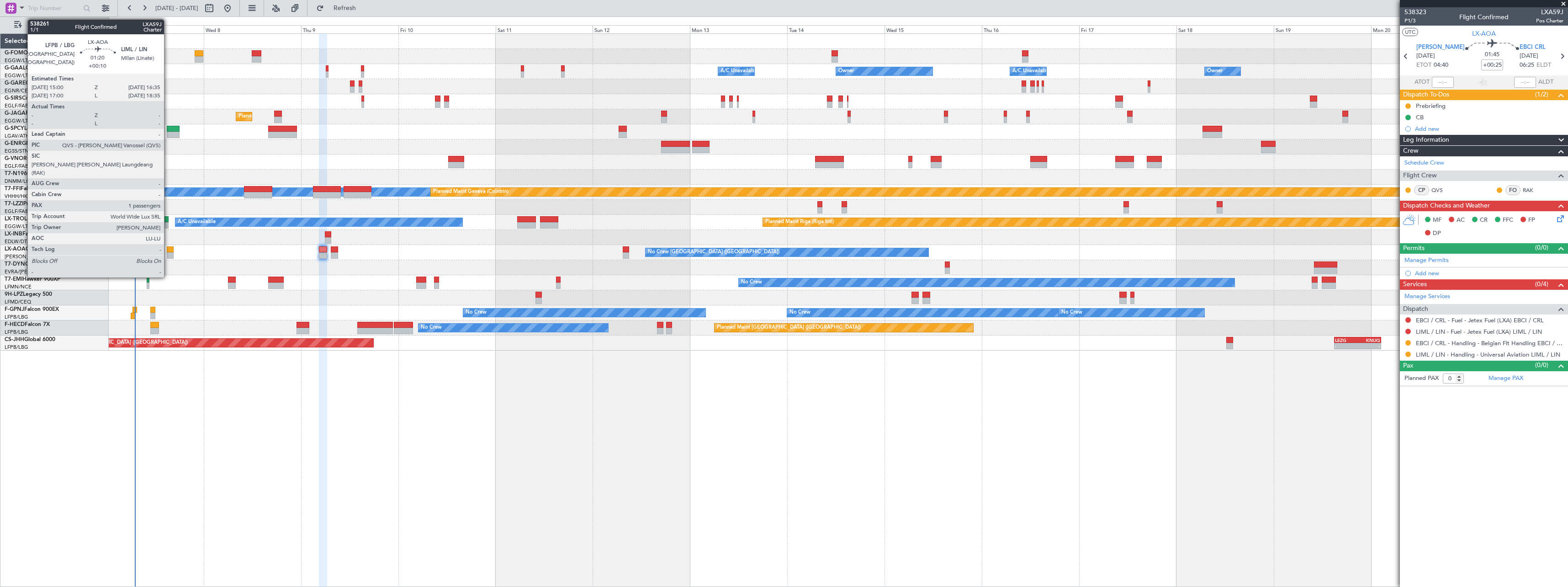
click at [168, 247] on div at bounding box center [170, 250] width 7 height 6
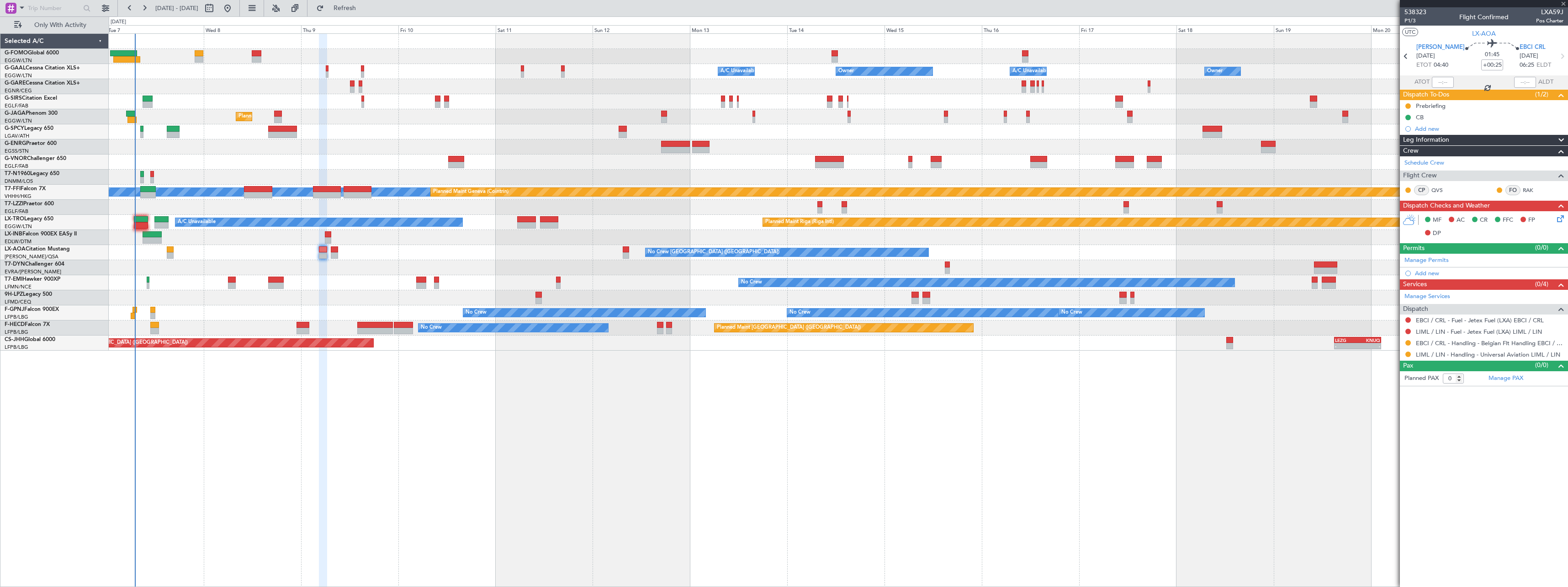
type input "+00:10"
type input "1"
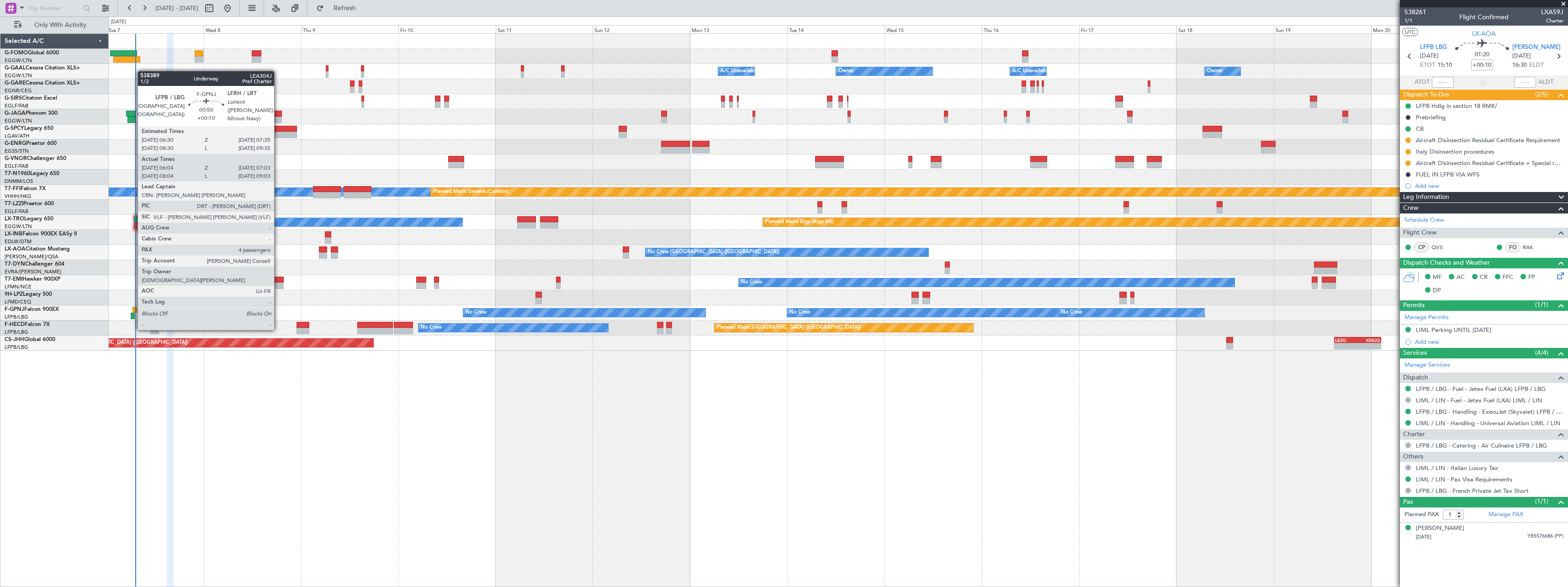
click at [133, 312] on div at bounding box center [134, 310] width 5 height 6
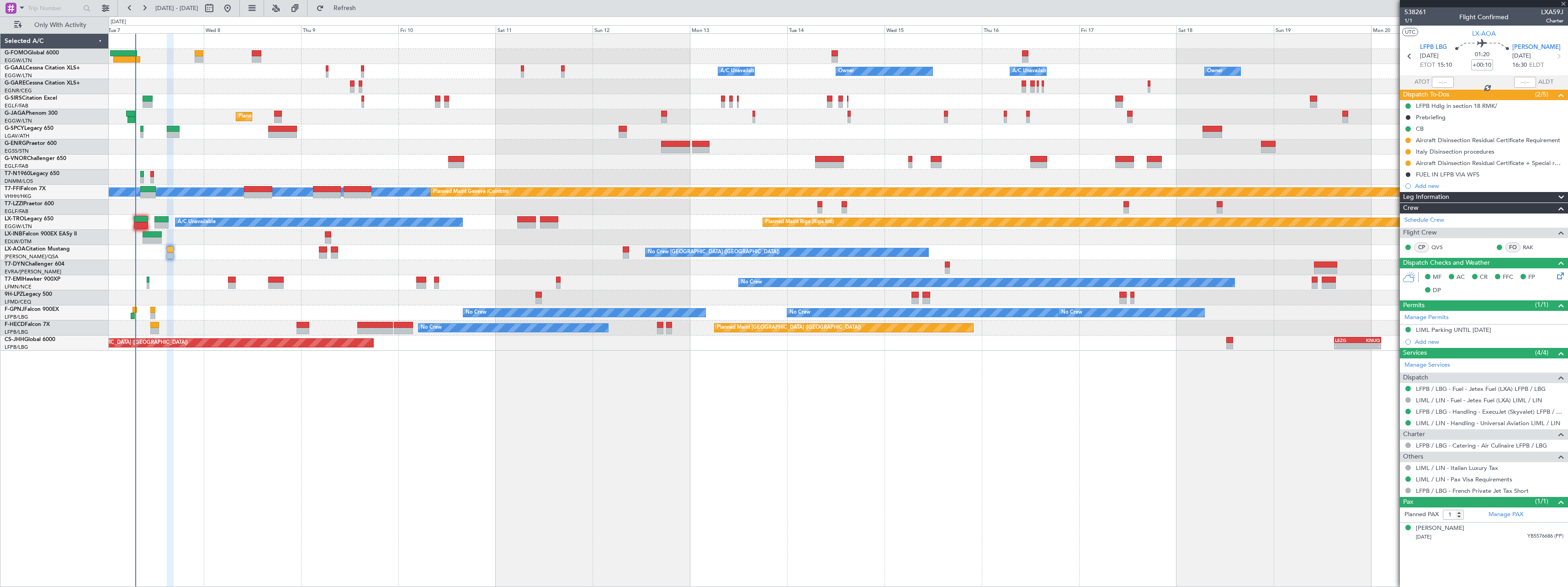
type input "06:14"
type input "06:58"
type input "4"
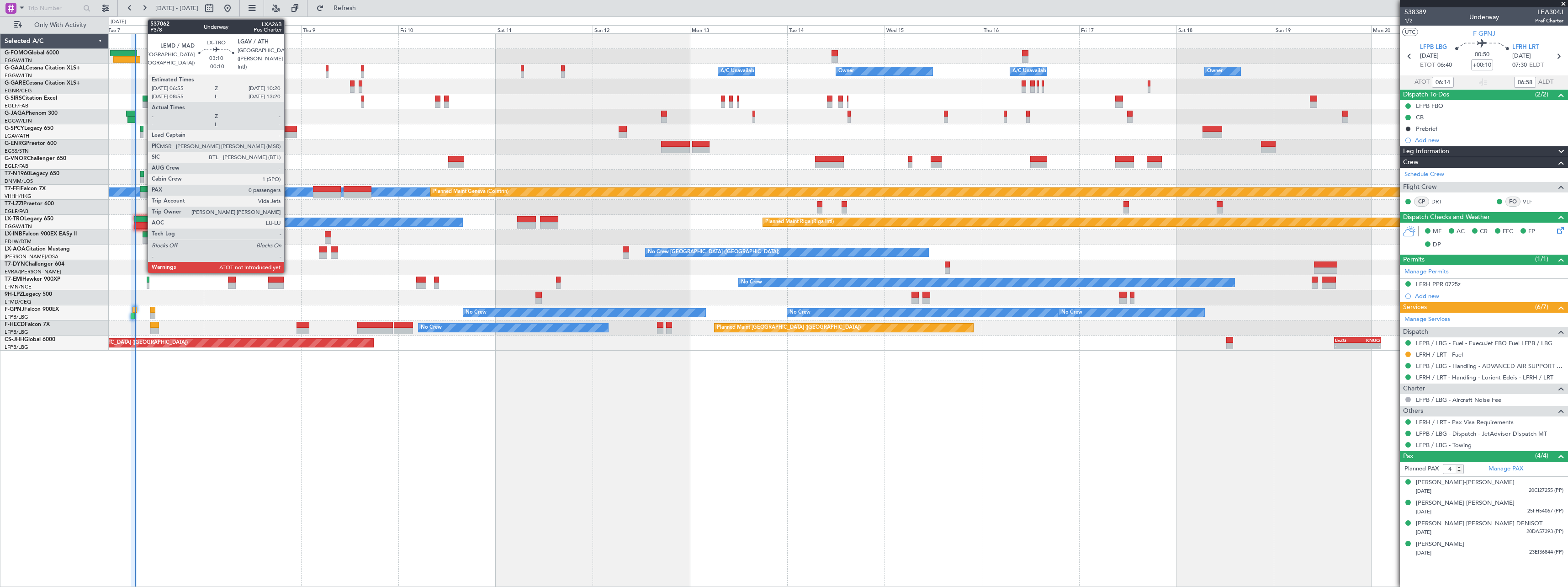
click at [143, 219] on div at bounding box center [141, 219] width 14 height 6
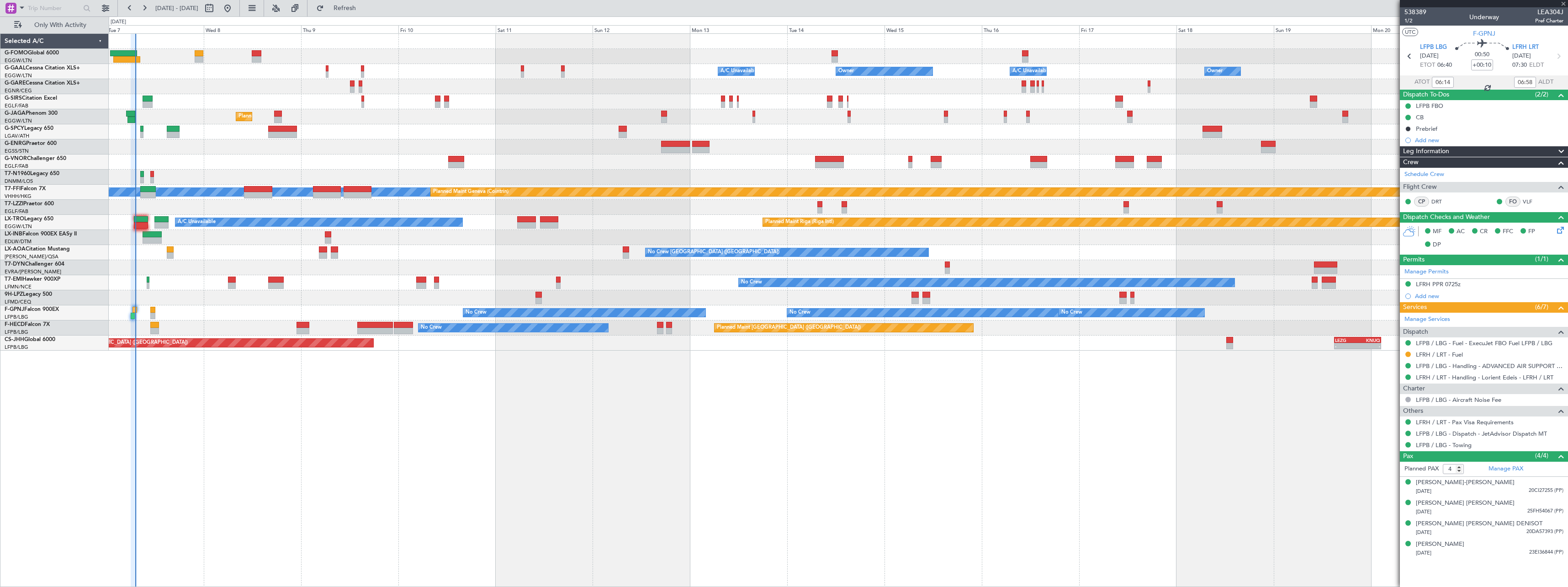
type input "-00:10"
type input "0"
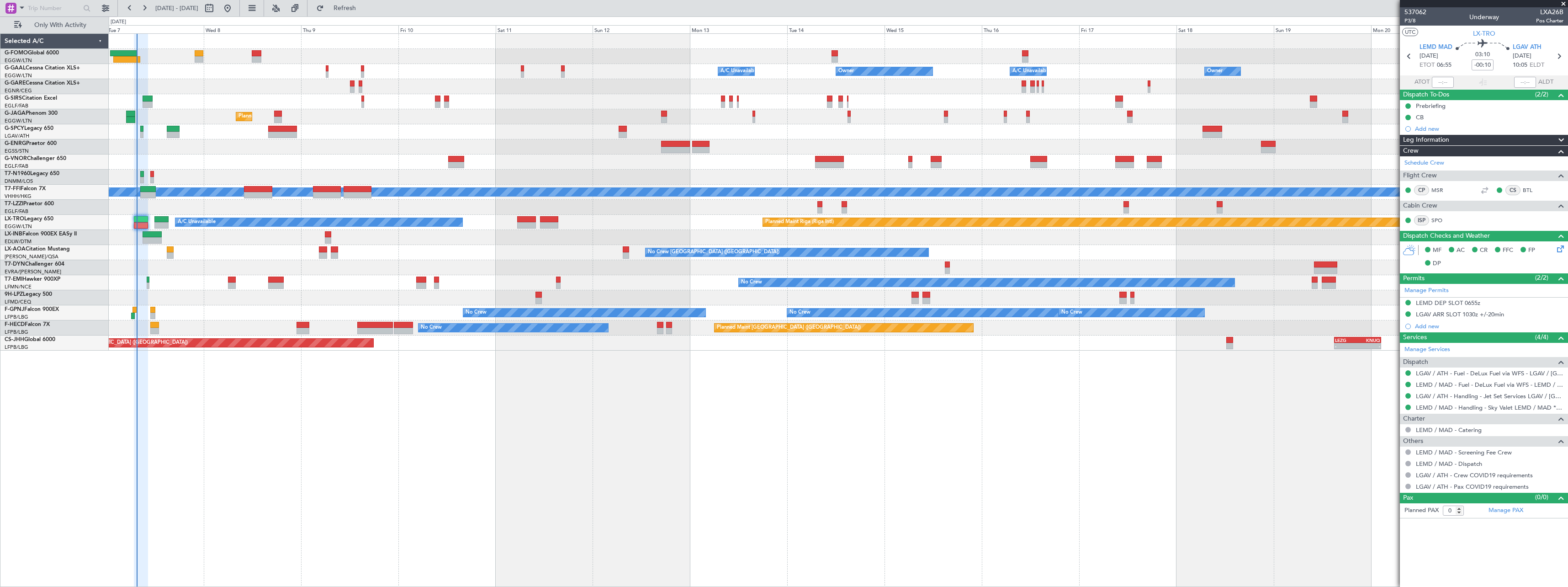
type input "07:26"
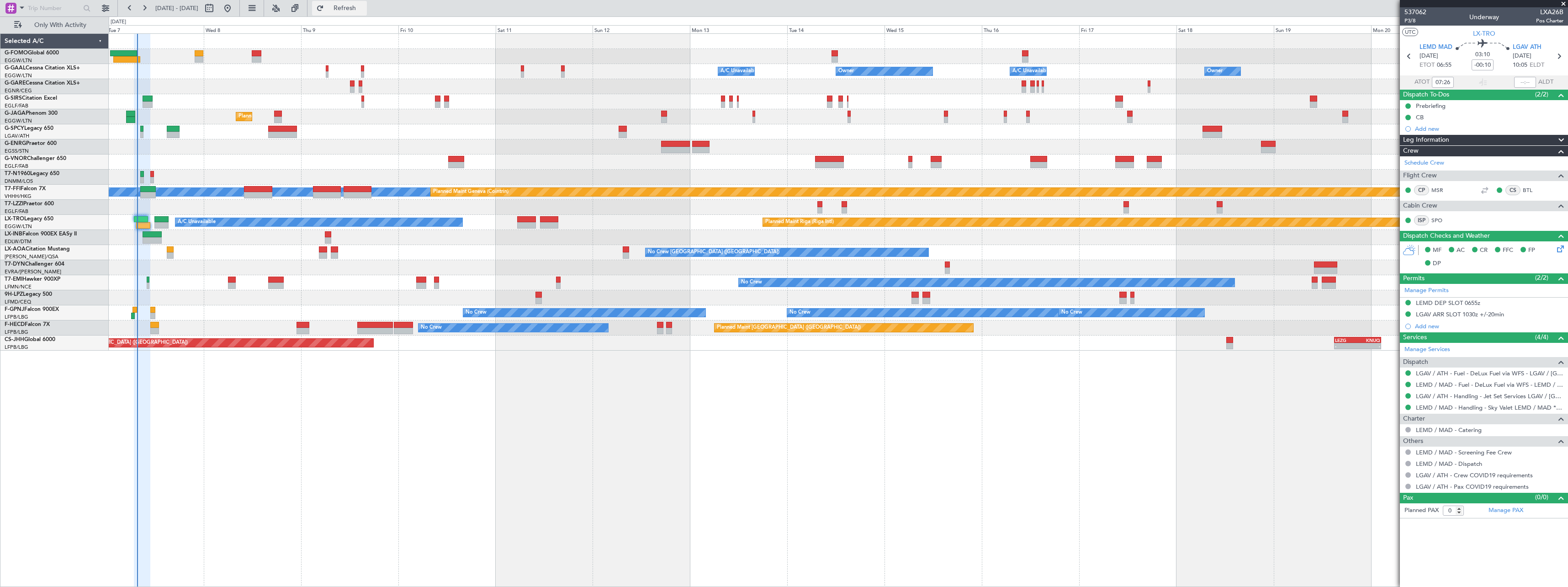
click at [364, 7] on span "Refresh" at bounding box center [345, 8] width 38 height 6
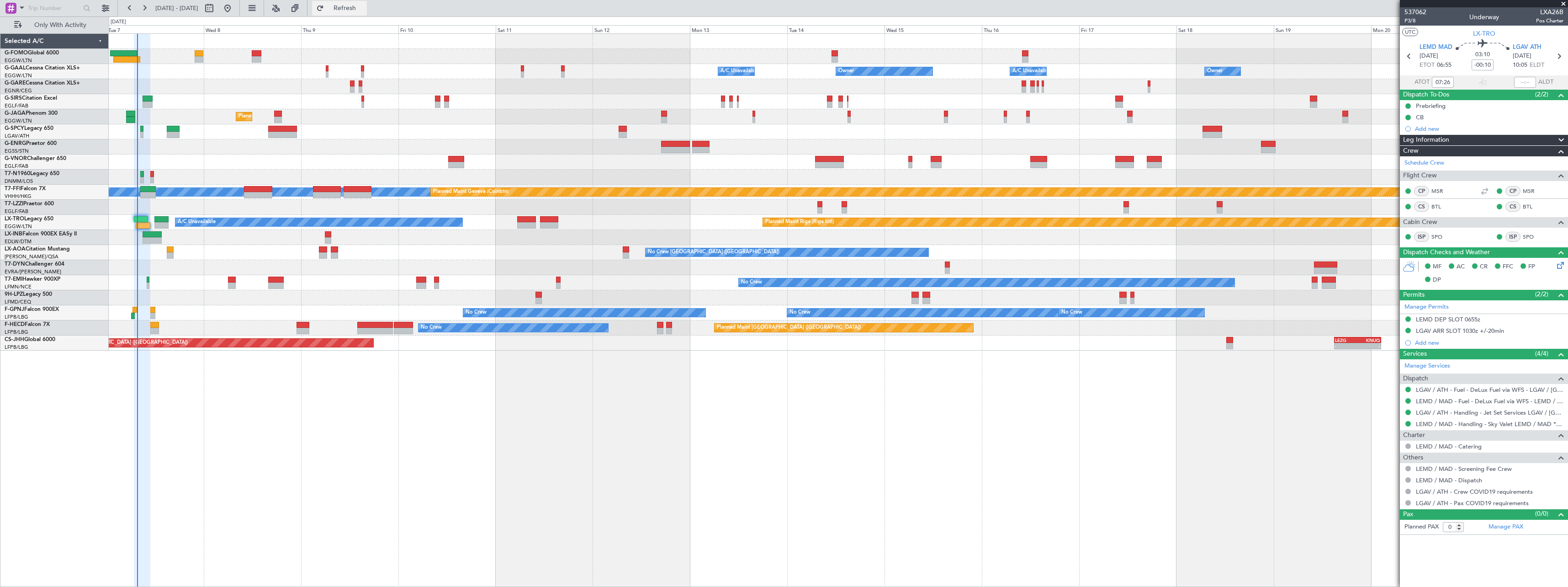
click at [367, 11] on button "Refresh" at bounding box center [339, 8] width 54 height 14
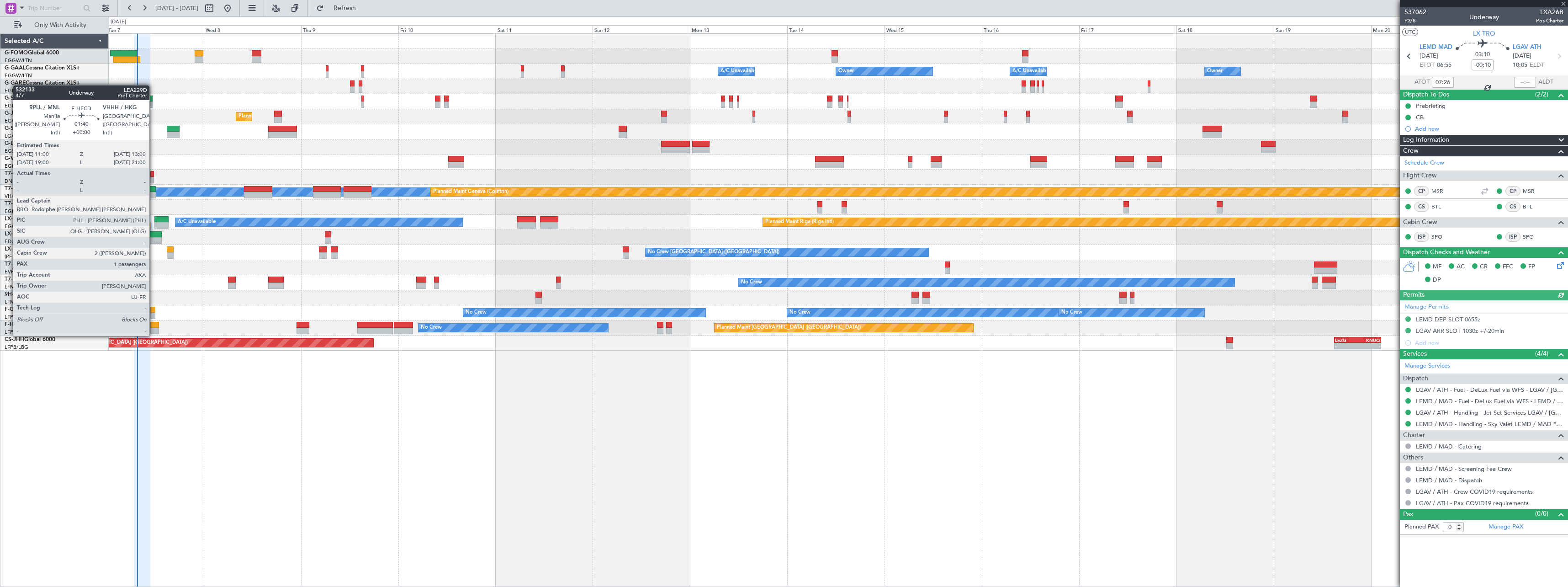
click at [154, 327] on div at bounding box center [154, 325] width 8 height 6
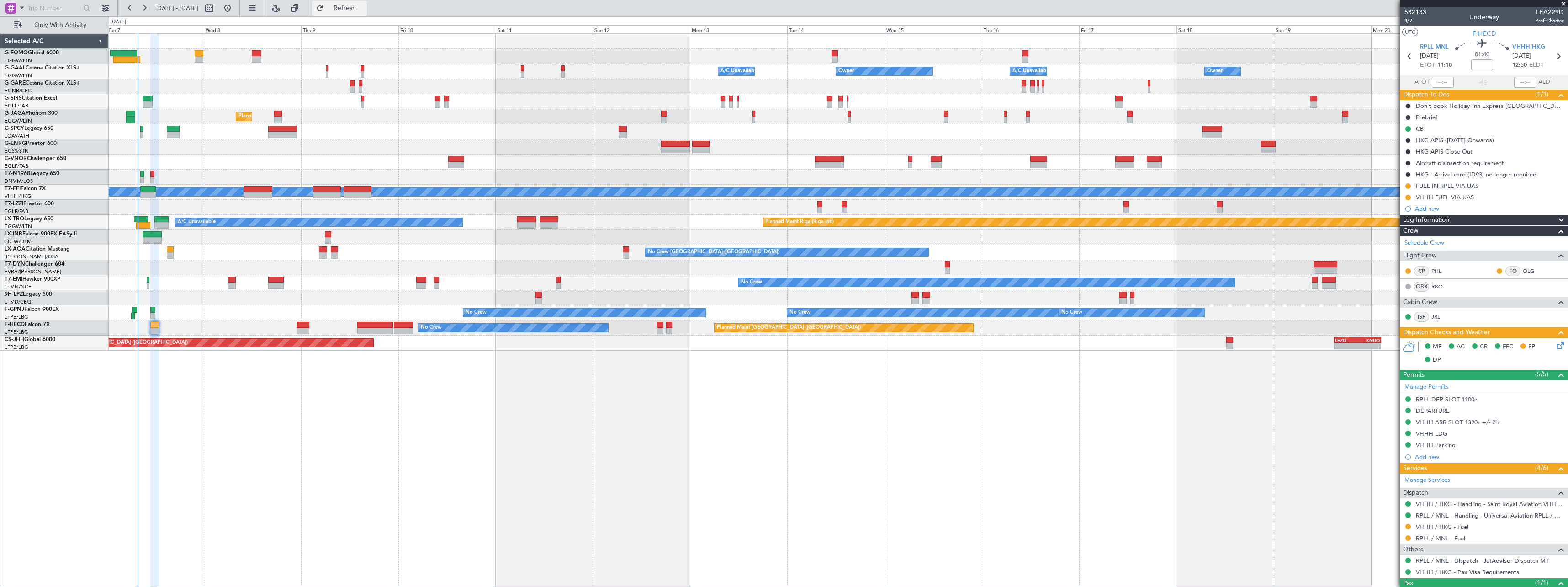
click at [364, 5] on span "Refresh" at bounding box center [345, 8] width 38 height 6
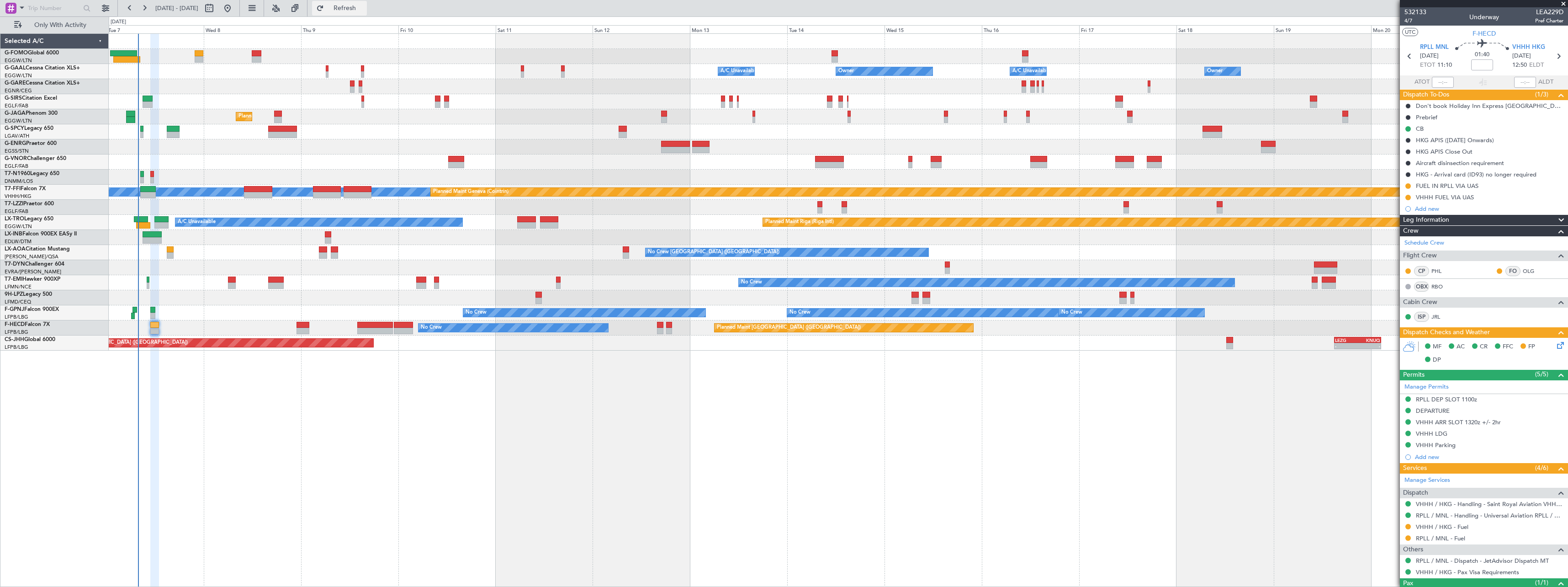
click at [364, 7] on span "Refresh" at bounding box center [345, 8] width 38 height 6
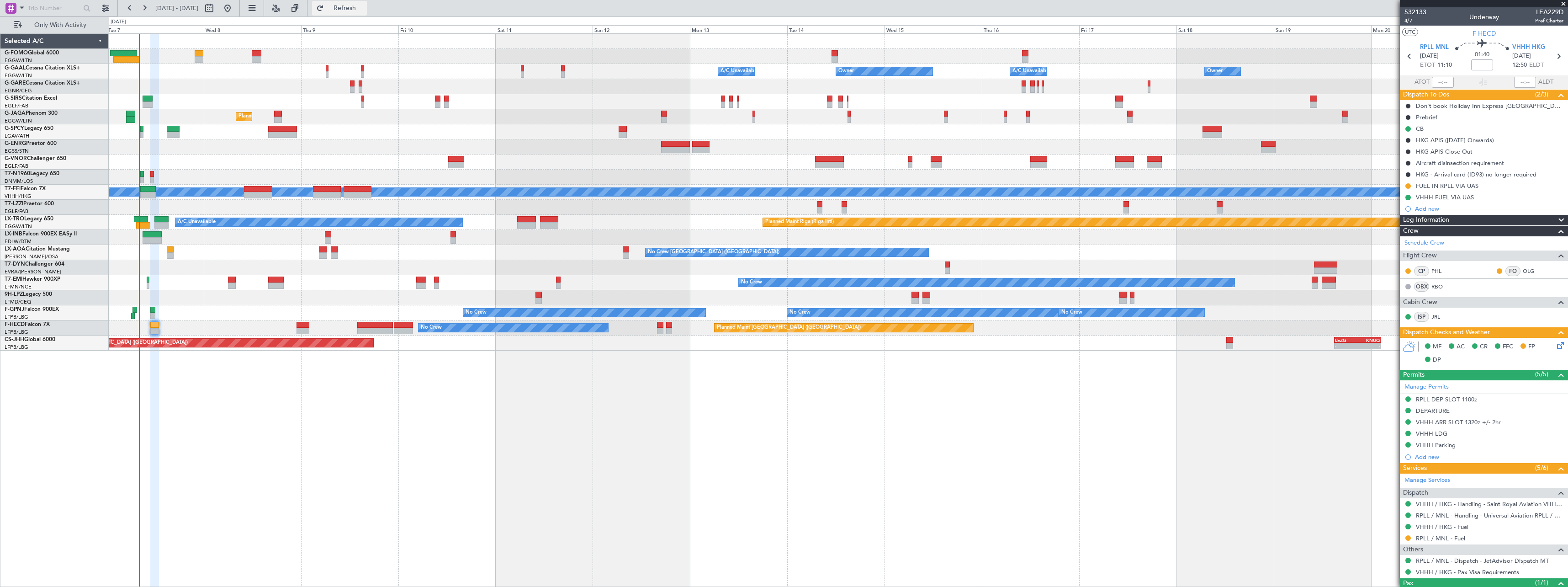
click at [363, 6] on span "Refresh" at bounding box center [345, 8] width 38 height 6
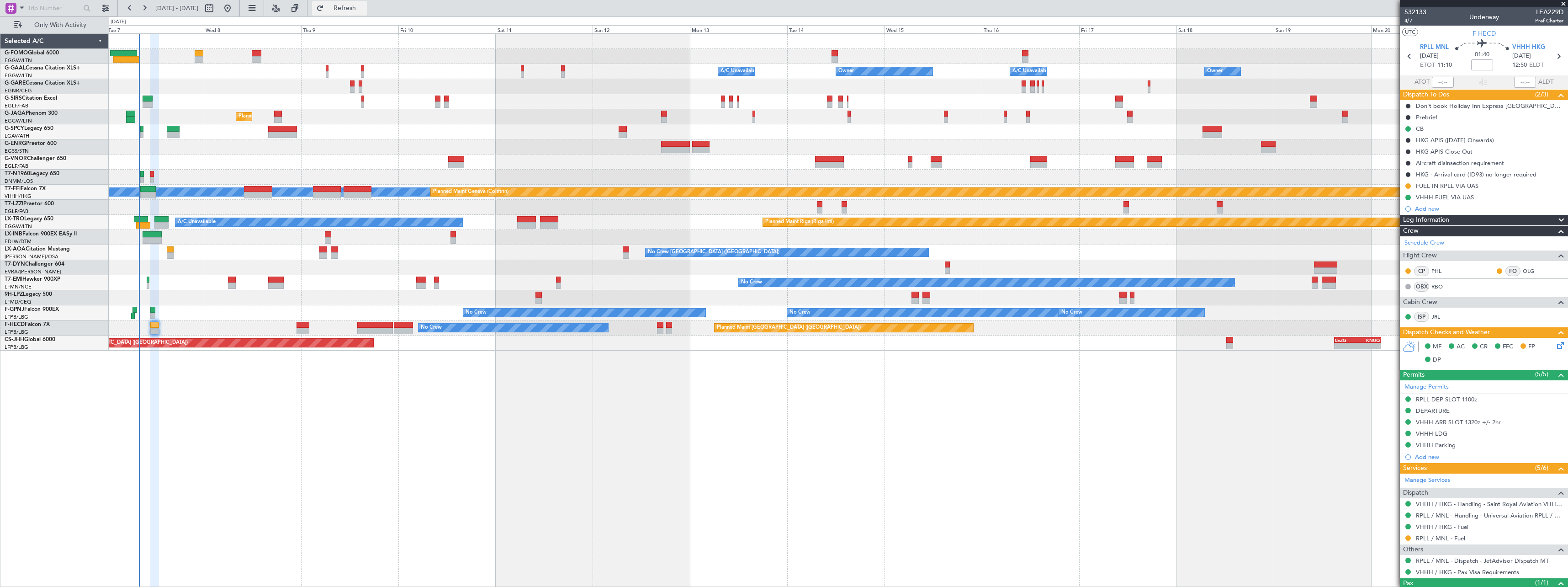
click at [364, 10] on span "Refresh" at bounding box center [345, 8] width 38 height 6
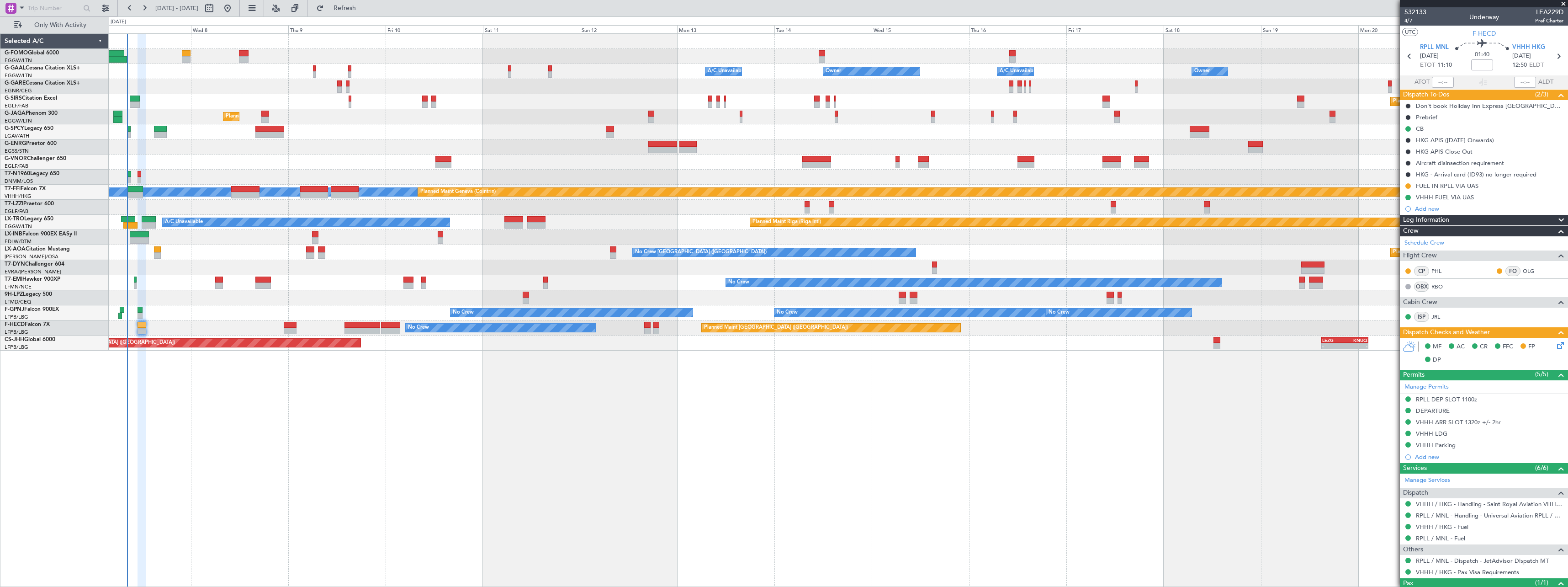
click at [680, 460] on div "Owner A/C Unavailable Owner A/C Unavailable Owner Owner Planned Maint [GEOGRAPH…" at bounding box center [838, 310] width 1459 height 553
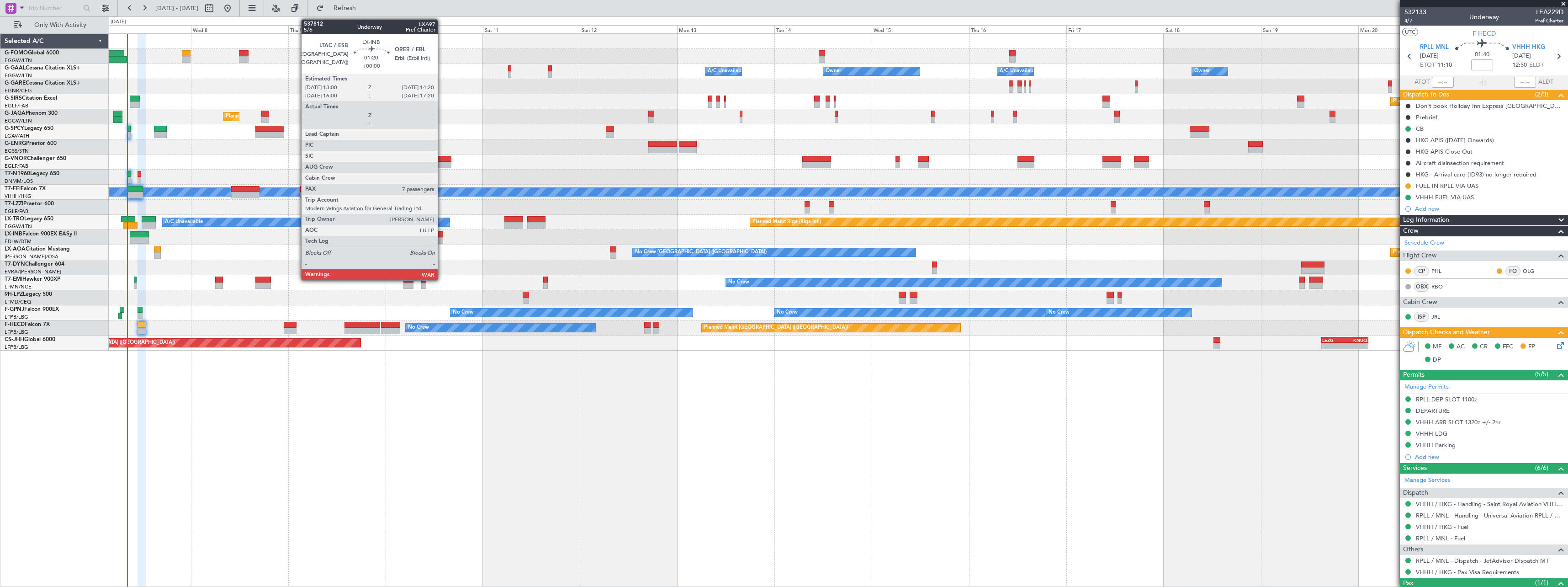
click at [442, 235] on div at bounding box center [440, 235] width 6 height 6
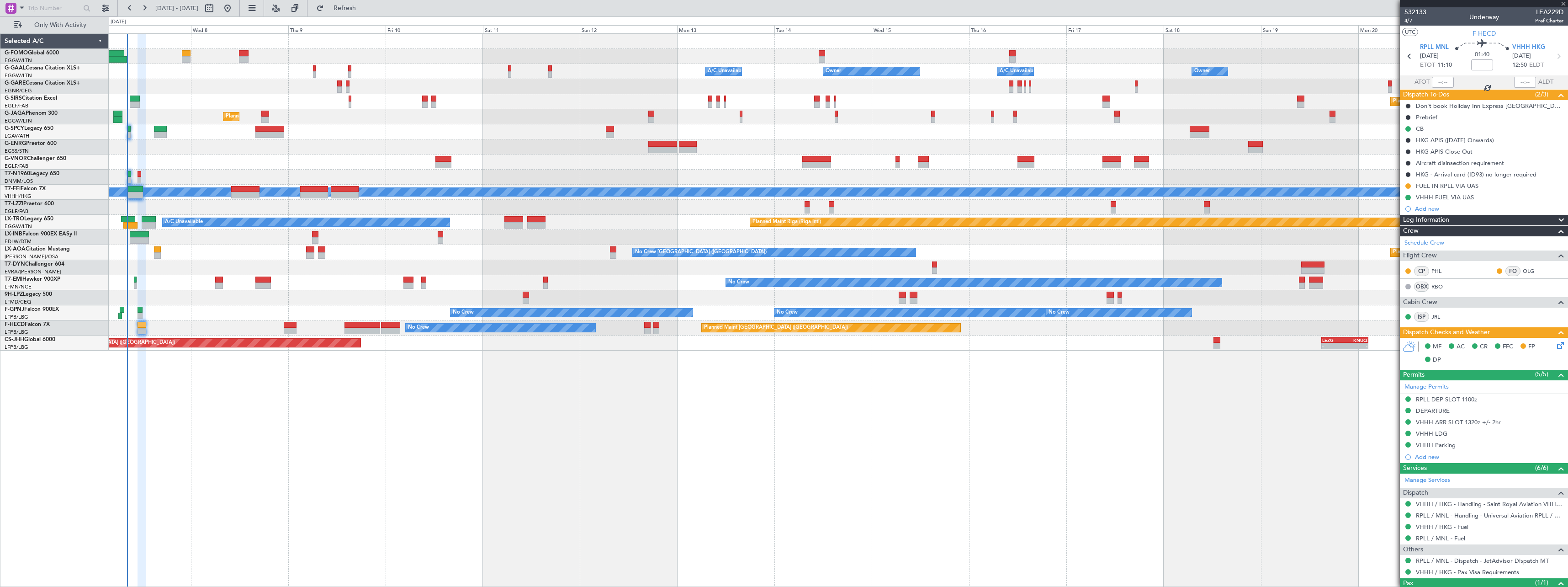
type input "7"
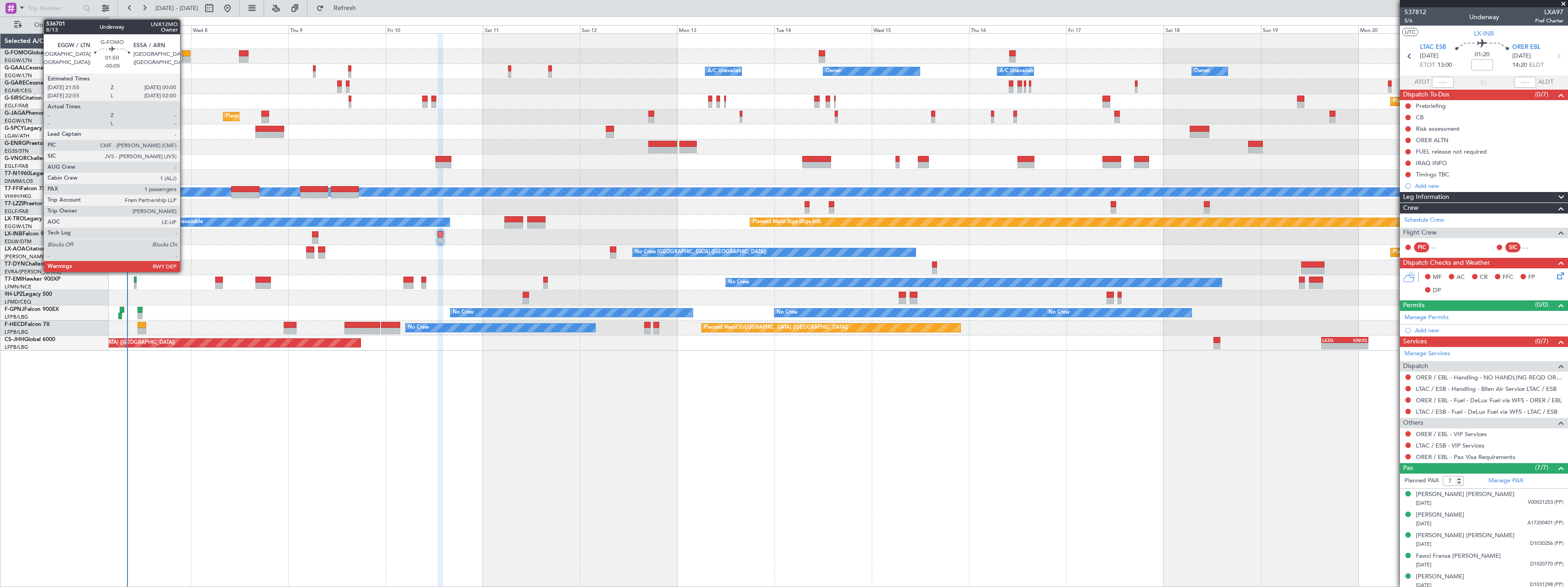
click at [184, 54] on div at bounding box center [186, 54] width 9 height 6
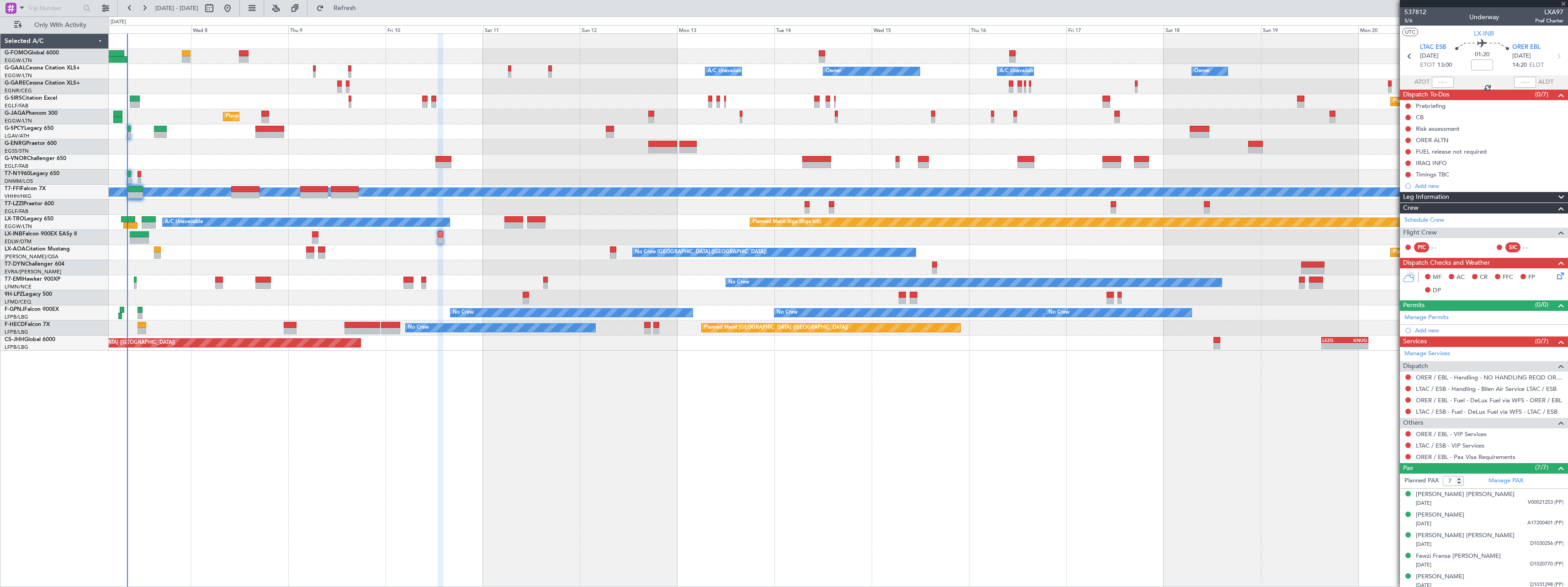
type input "-00:05"
type input "1"
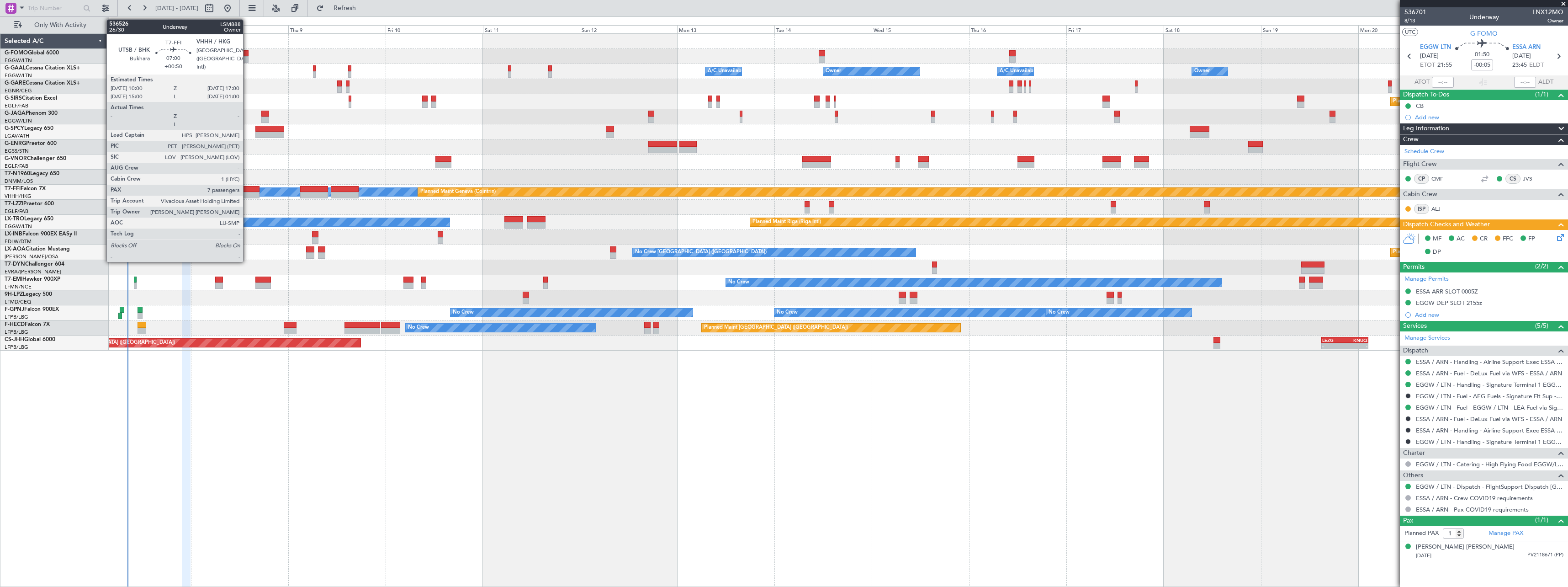
click at [247, 190] on div at bounding box center [246, 189] width 29 height 6
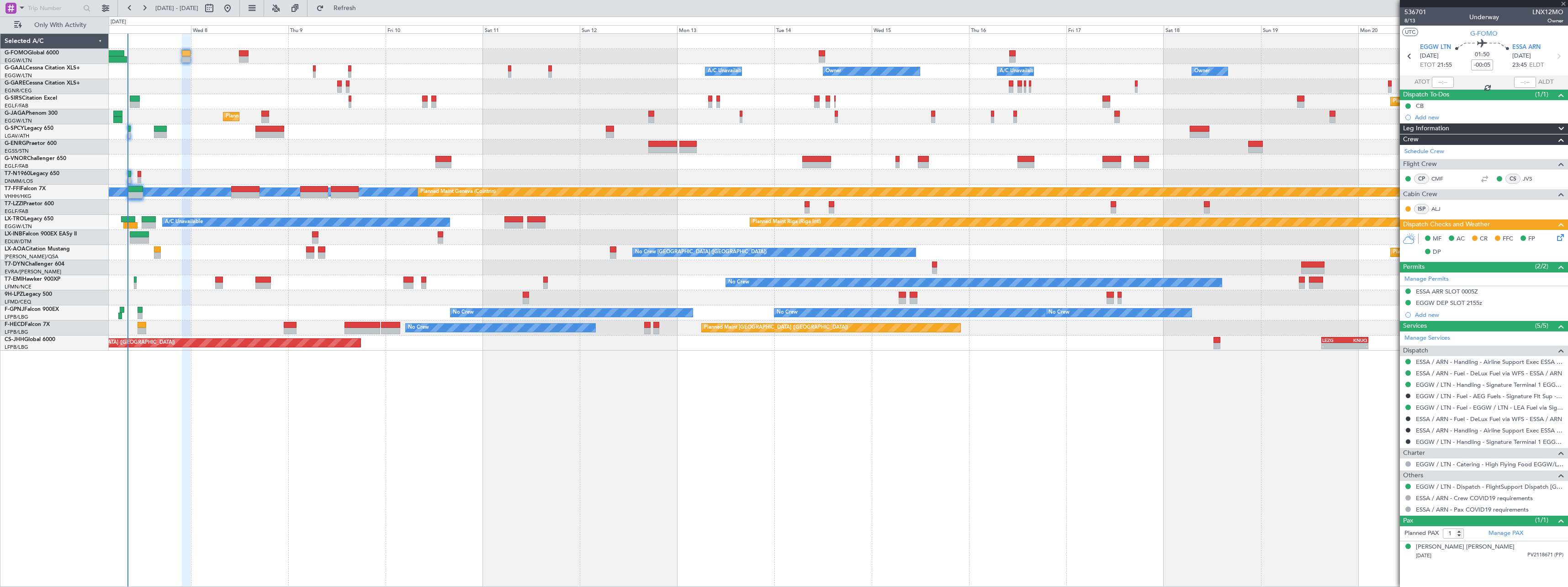
type input "+00:50"
type input "7"
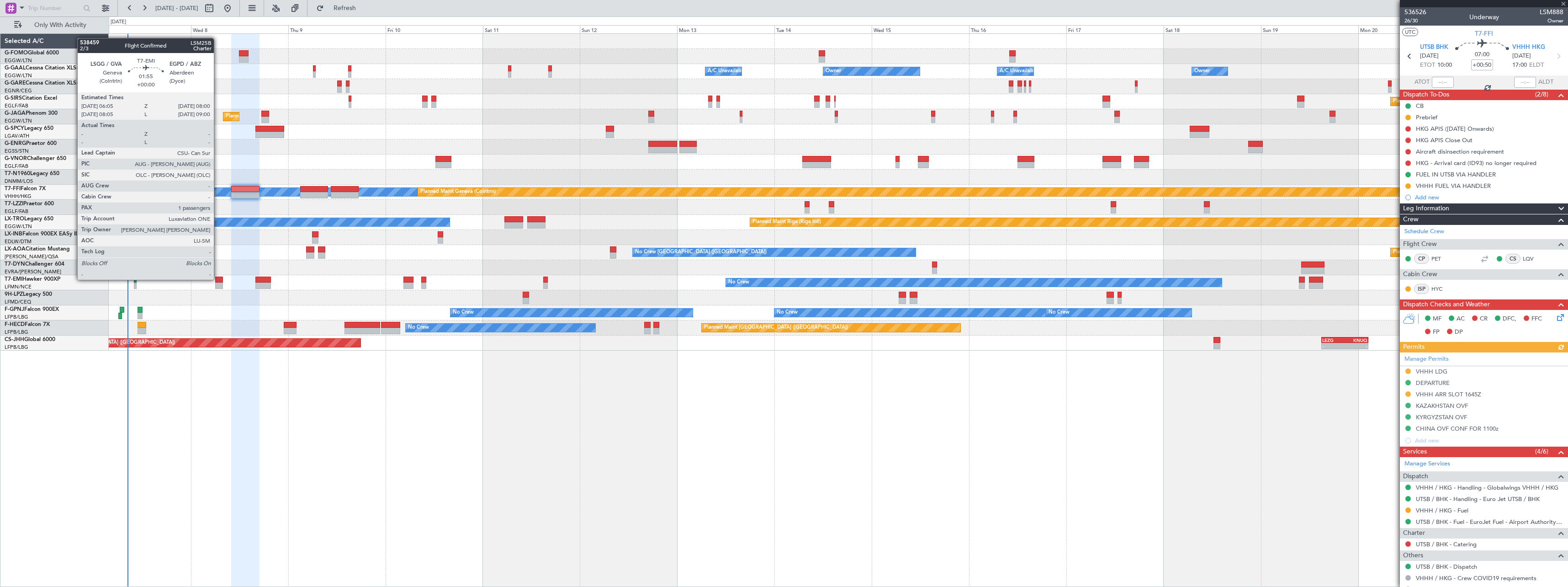
click at [218, 279] on div at bounding box center [219, 279] width 8 height 6
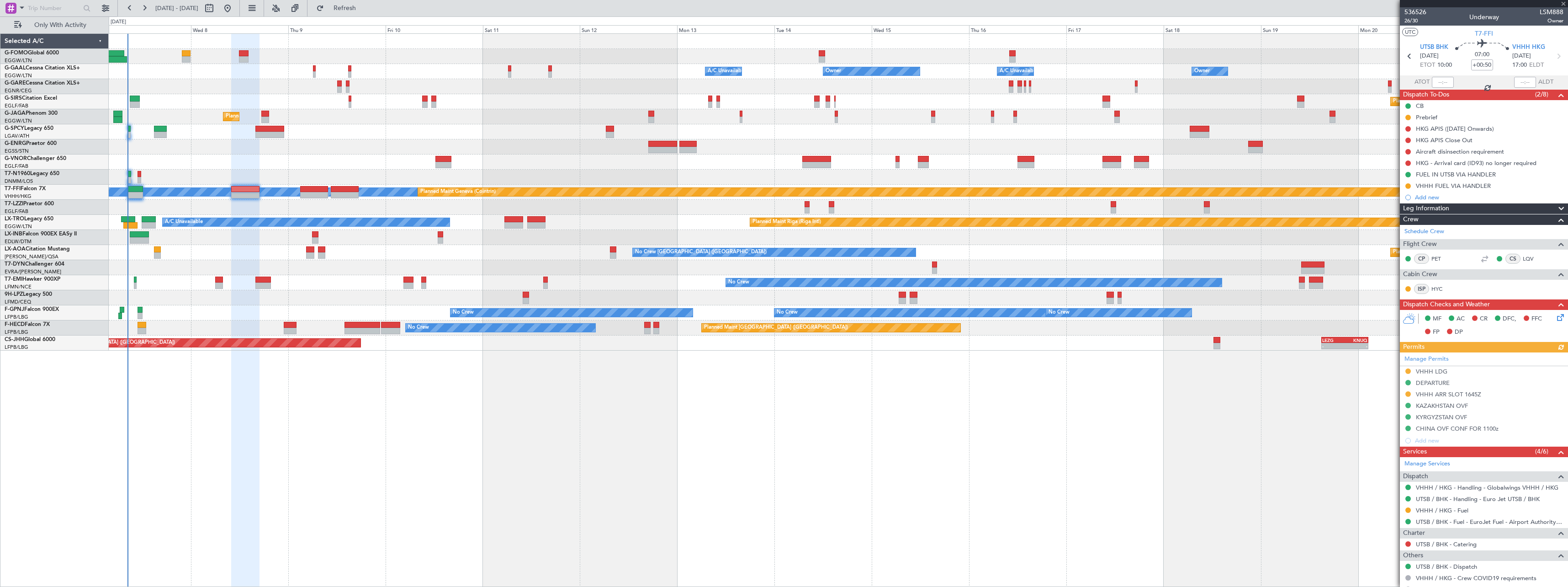
type input "1"
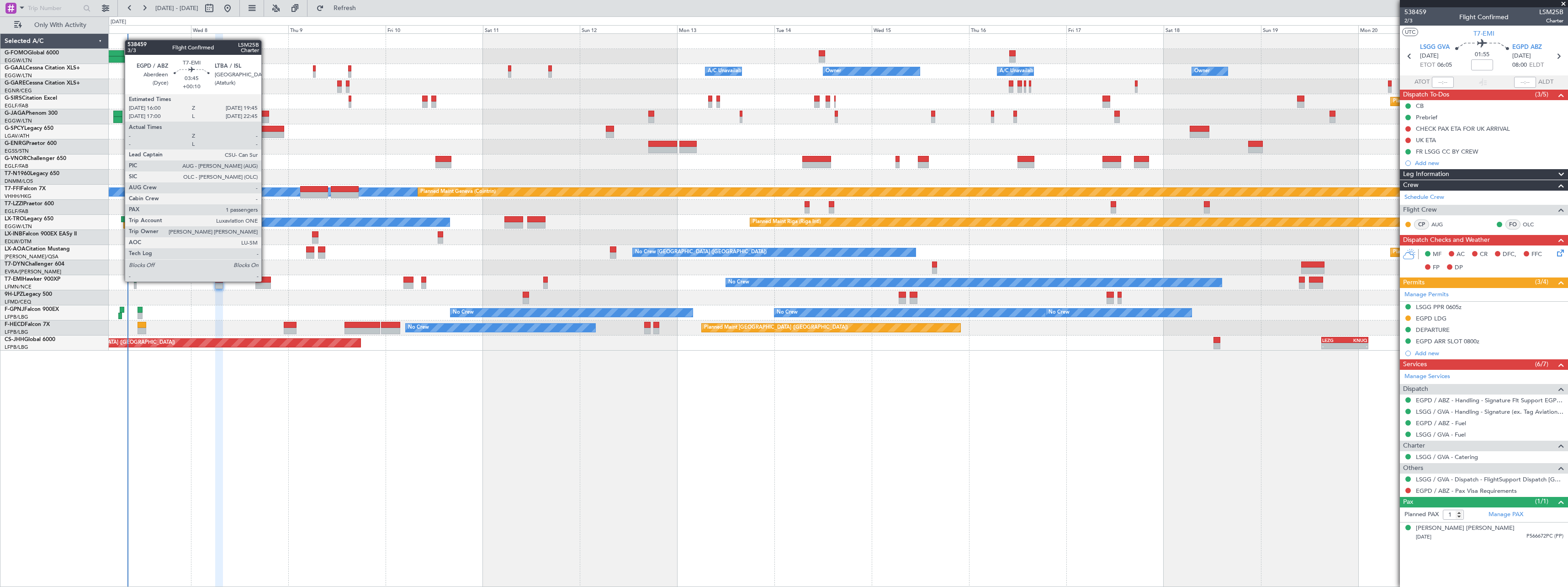
click at [266, 280] on div at bounding box center [263, 279] width 15 height 6
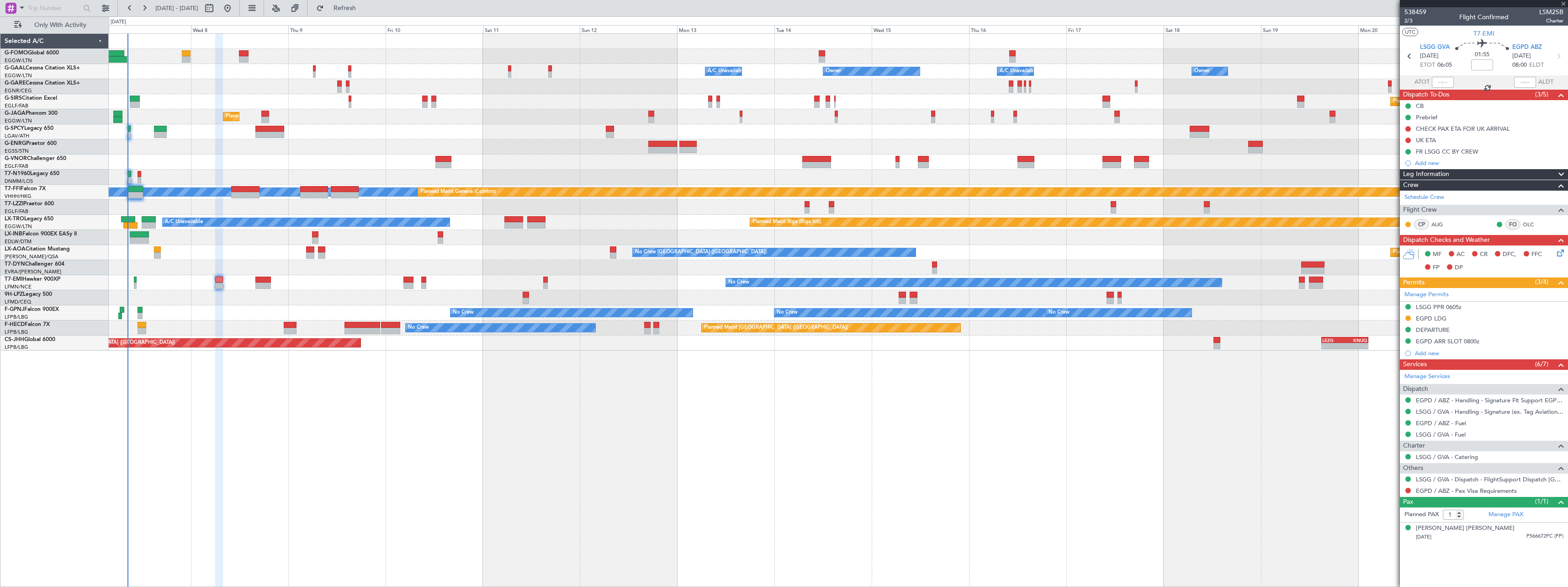
type input "+00:10"
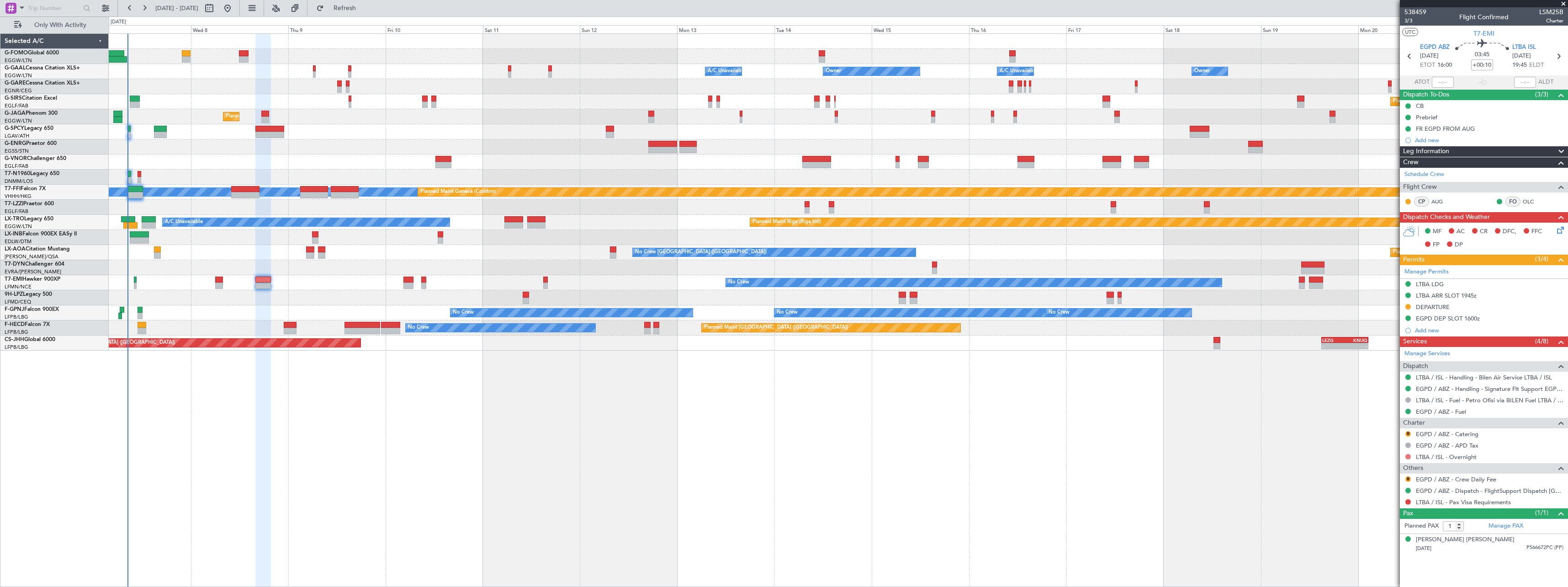
click at [1408, 455] on button at bounding box center [1407, 456] width 6 height 6
click at [1376, 564] on span "Confirmed" at bounding box center [1382, 565] width 28 height 9
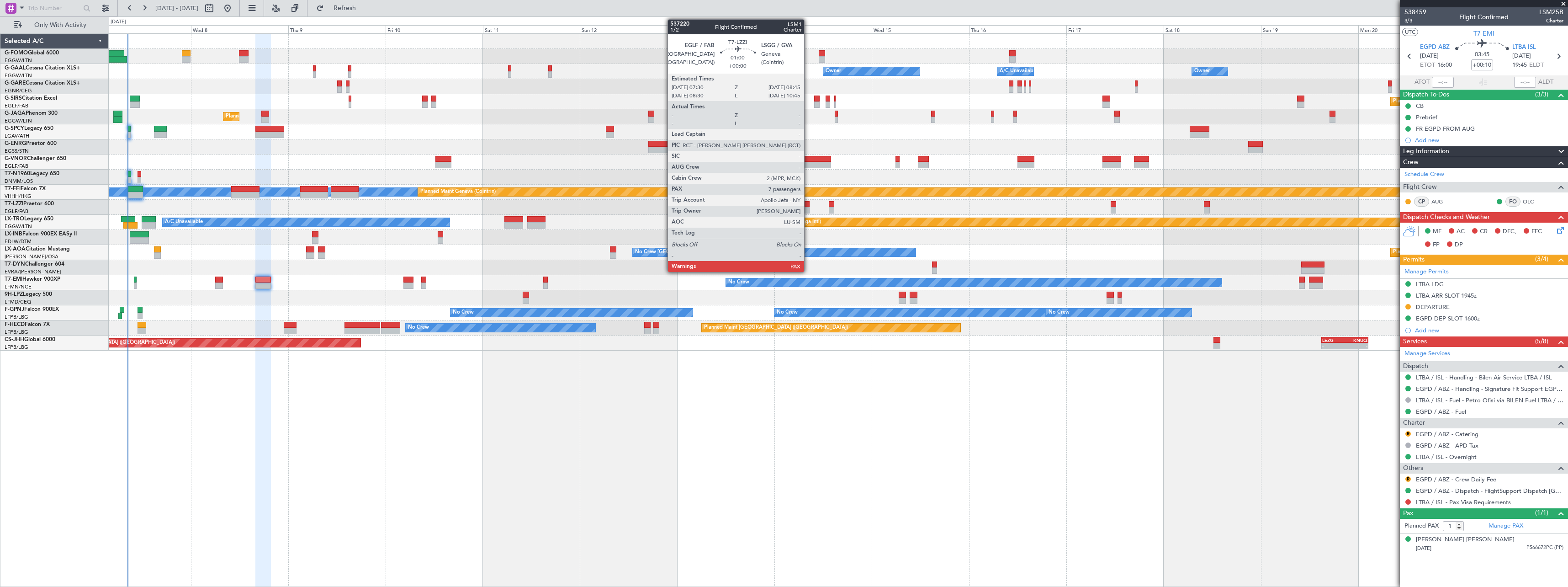
click at [808, 207] on div at bounding box center [807, 211] width 6 height 6
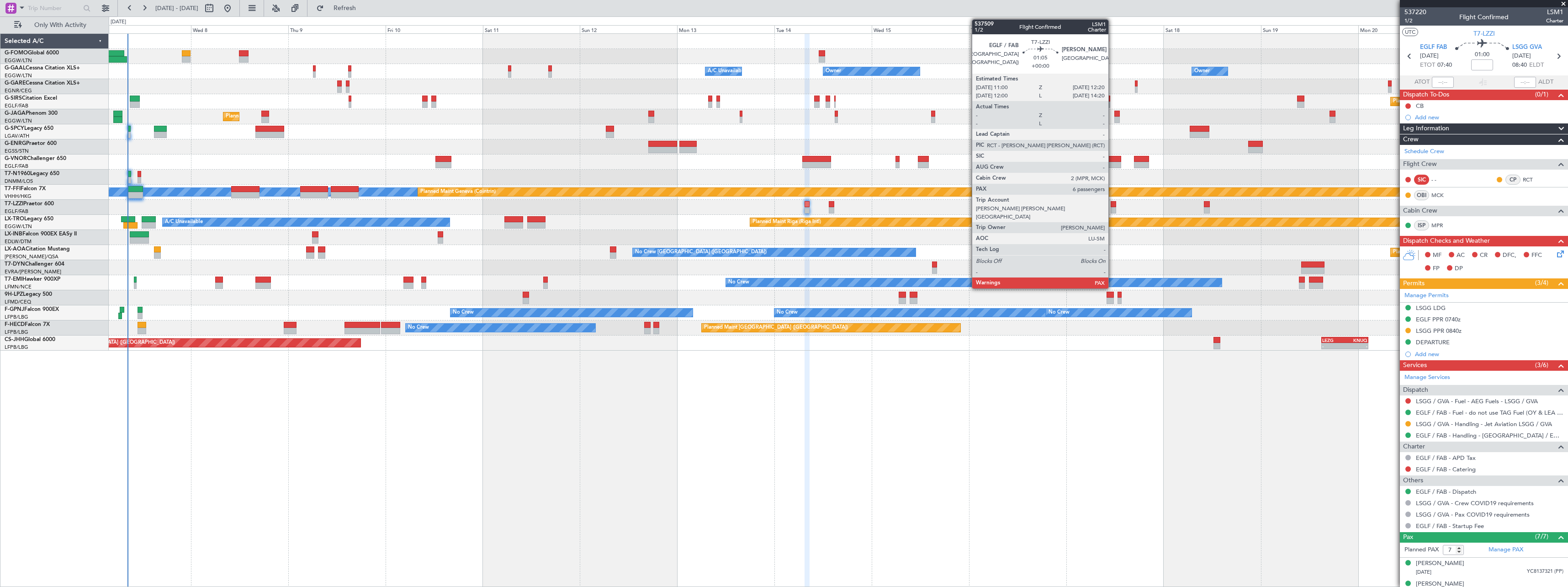
click at [1113, 205] on div at bounding box center [1113, 204] width 6 height 6
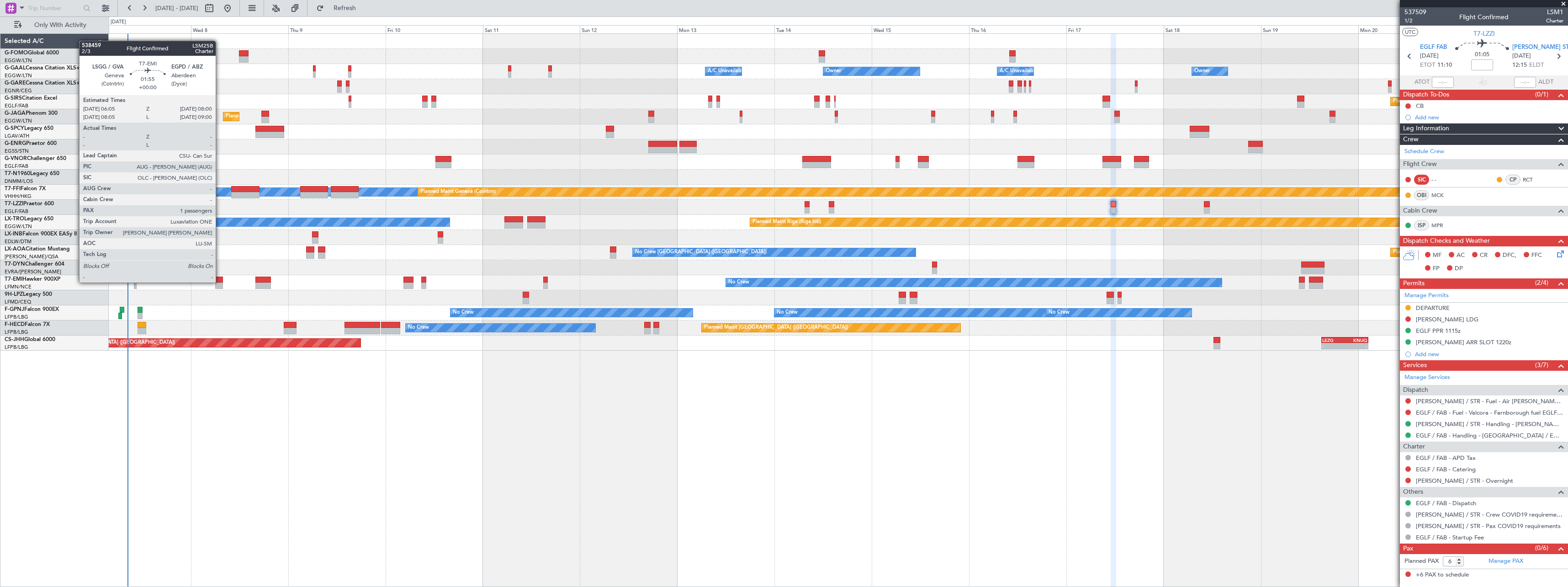
click at [220, 282] on div at bounding box center [219, 279] width 8 height 6
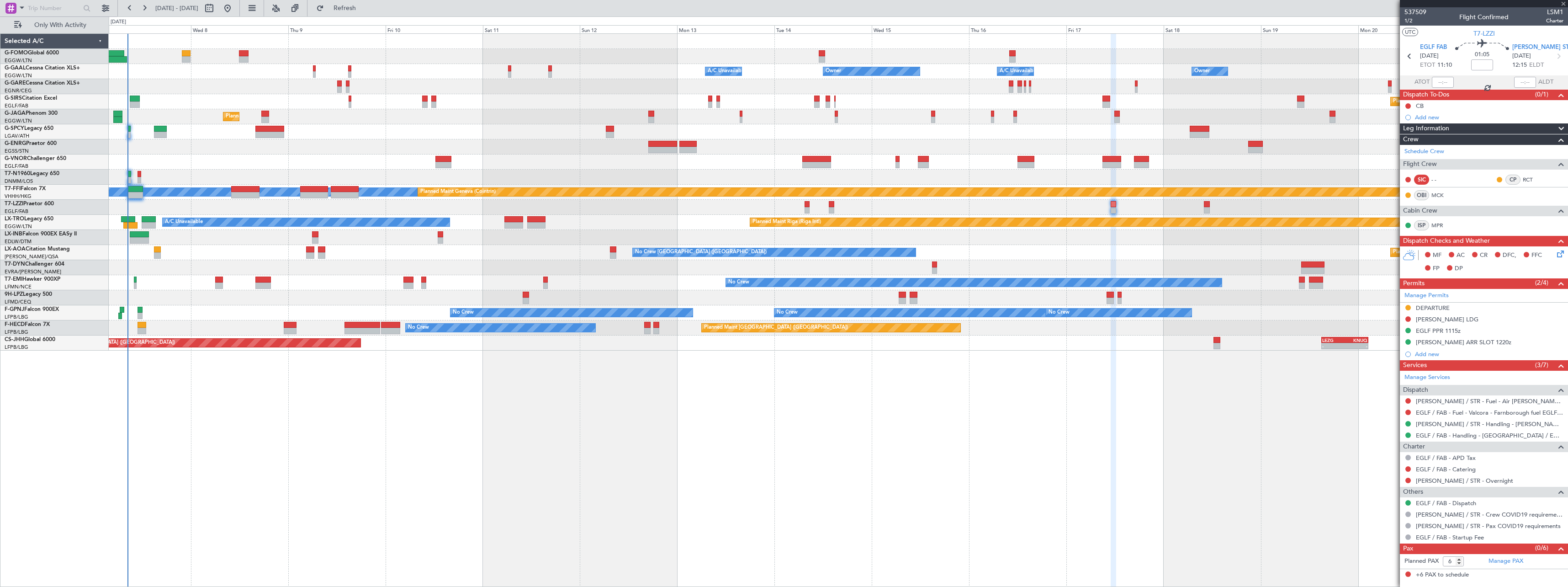
type input "1"
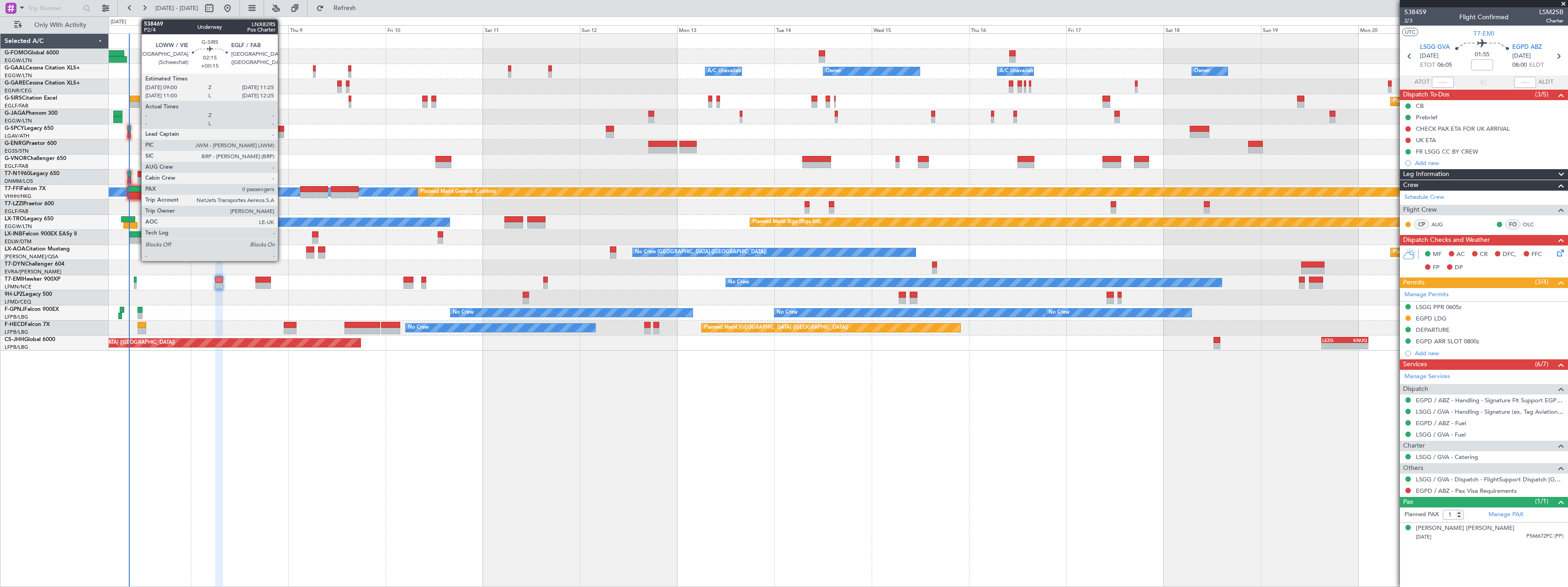
click at [137, 99] on div at bounding box center [134, 99] width 10 height 6
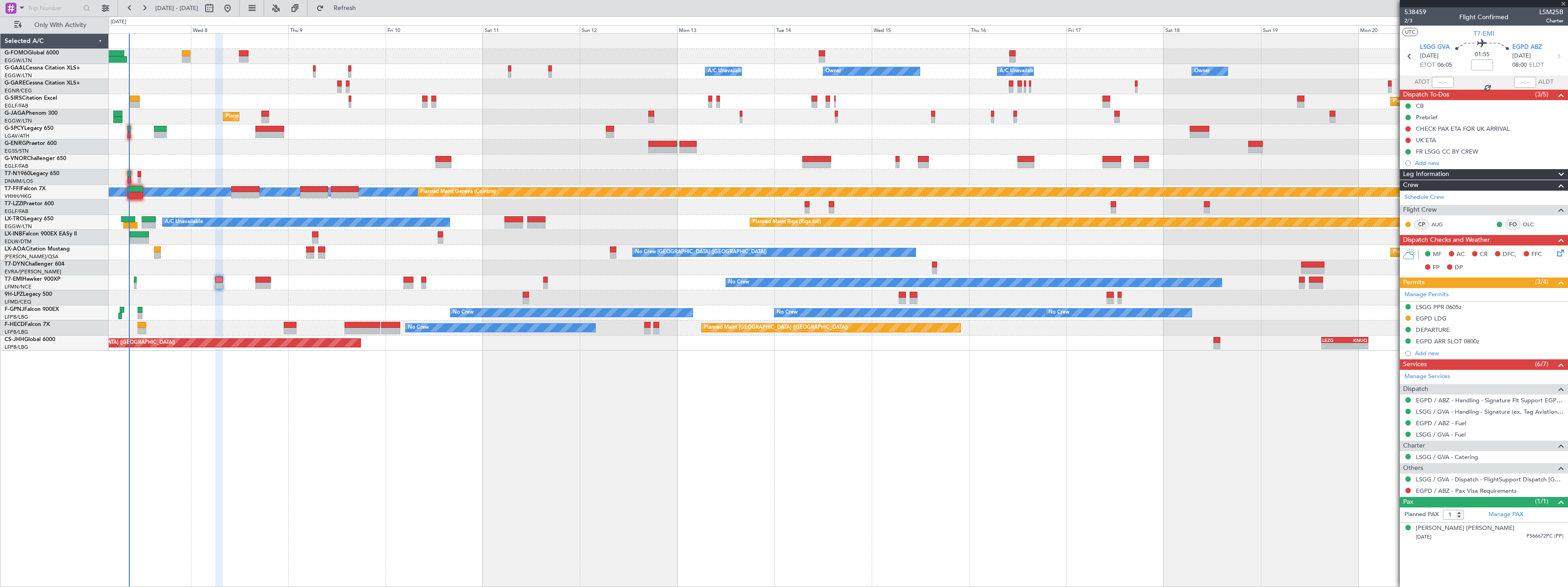
type input "+00:15"
type input "0"
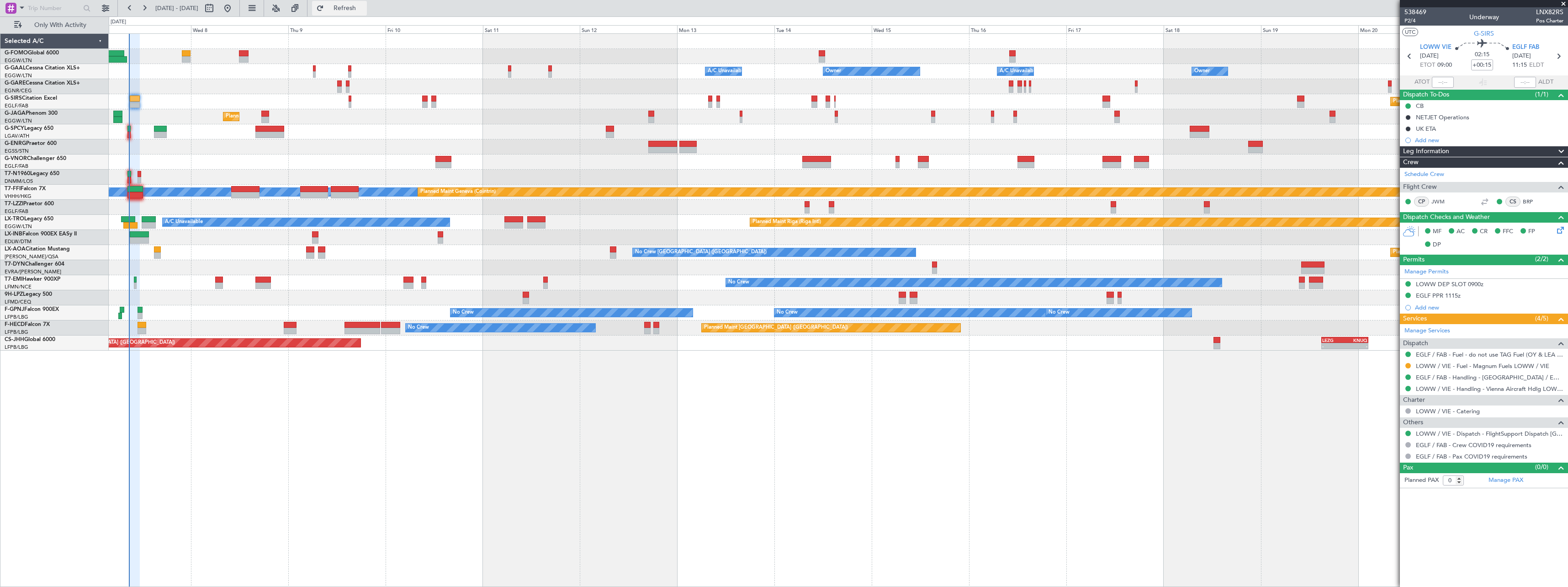
click at [364, 8] on span "Refresh" at bounding box center [345, 8] width 38 height 6
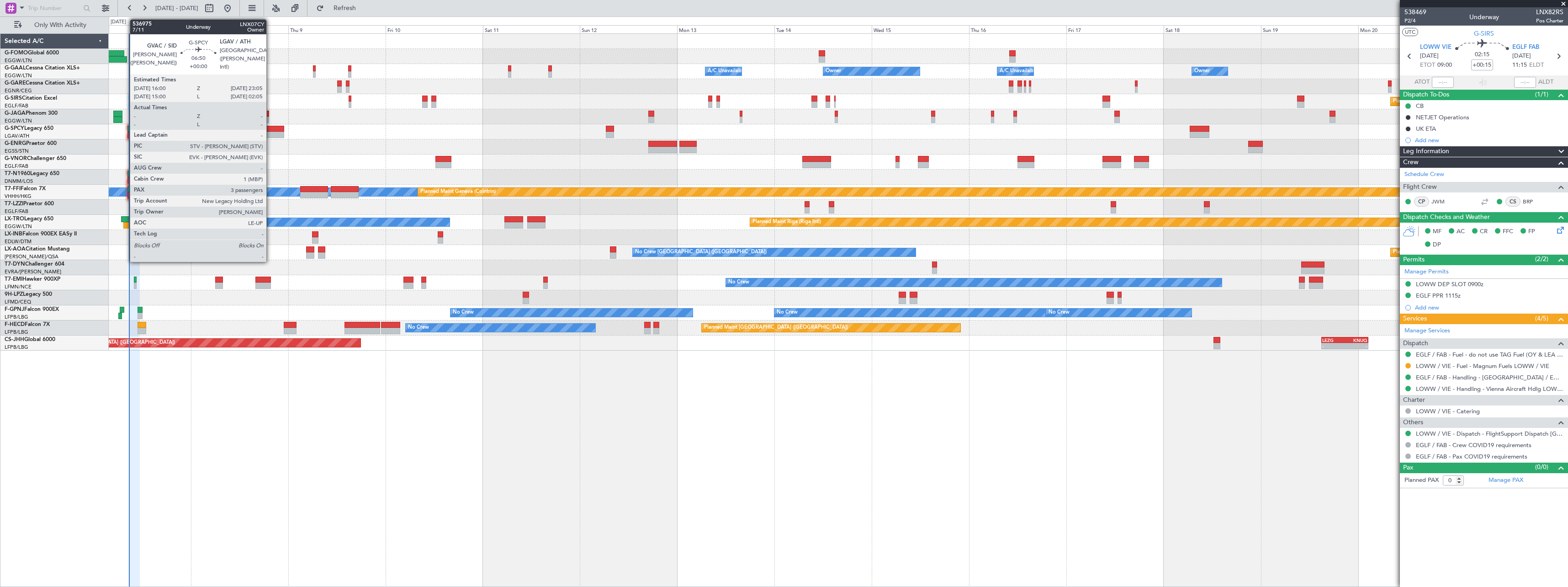
click at [271, 128] on div at bounding box center [270, 129] width 29 height 6
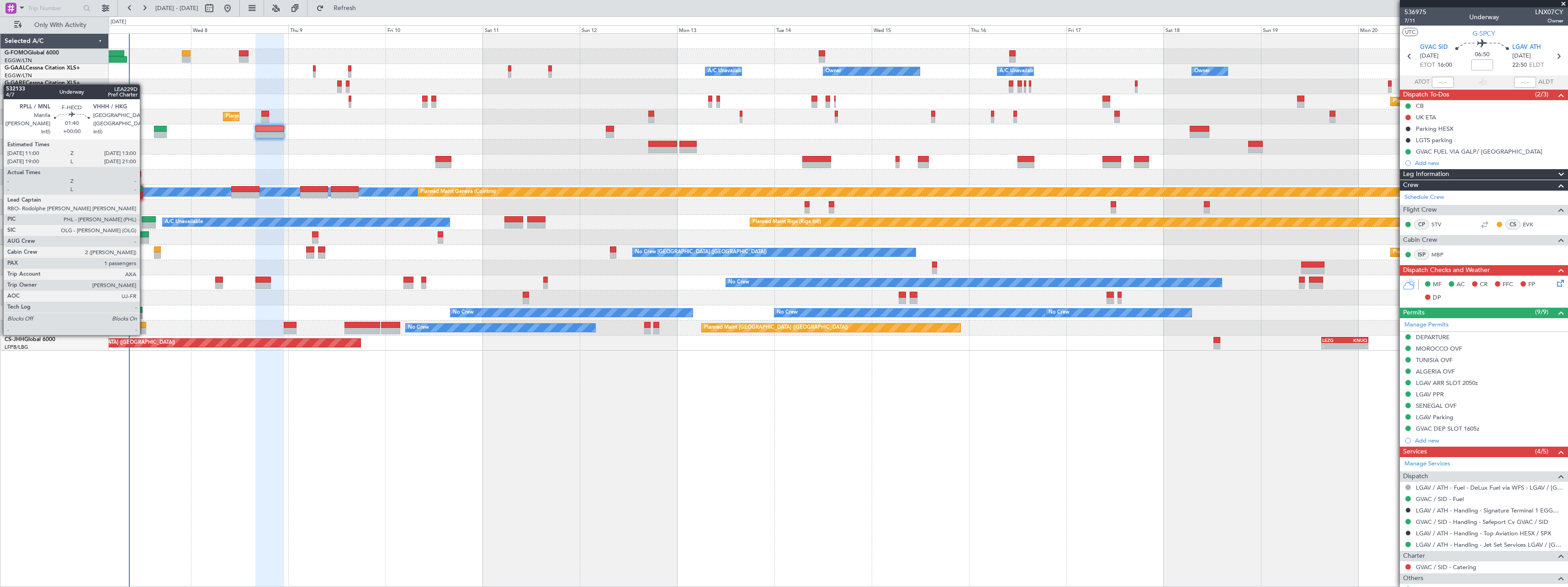
click at [144, 326] on div at bounding box center [142, 325] width 8 height 6
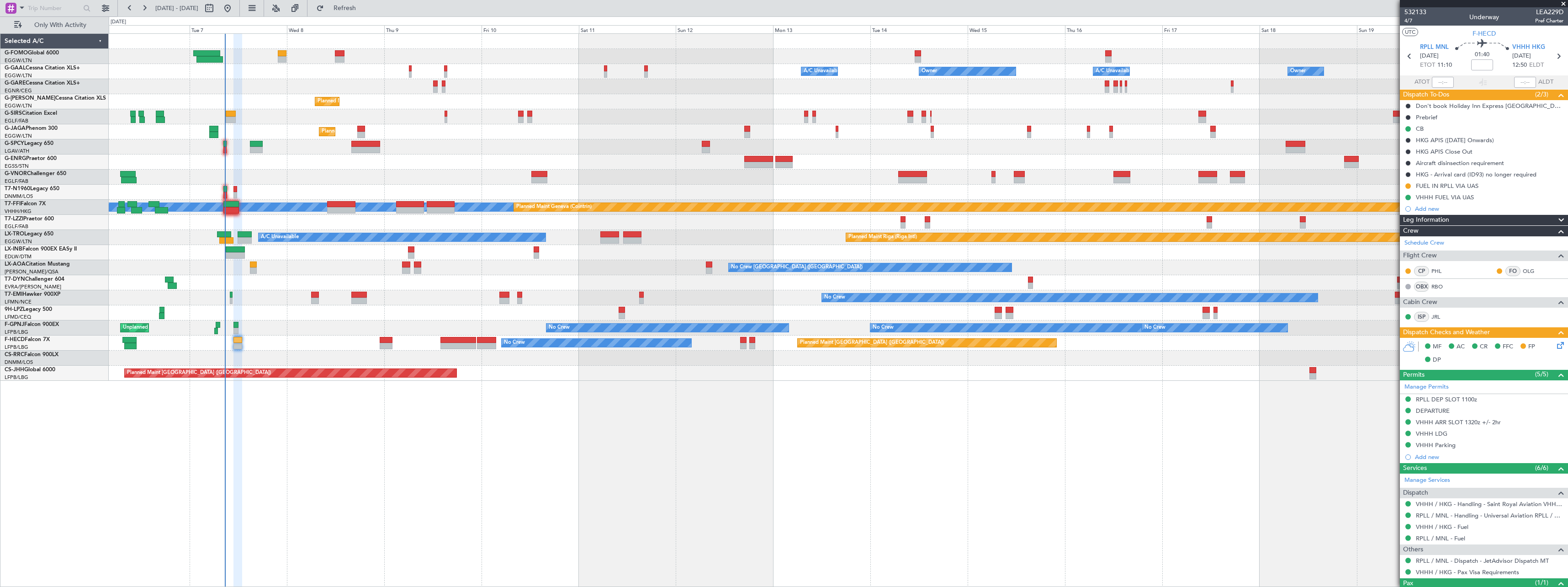
click at [459, 419] on div "Owner A/C Unavailable Owner A/C Unavailable Owner Planned Maint London (Luton) …" at bounding box center [838, 310] width 1459 height 553
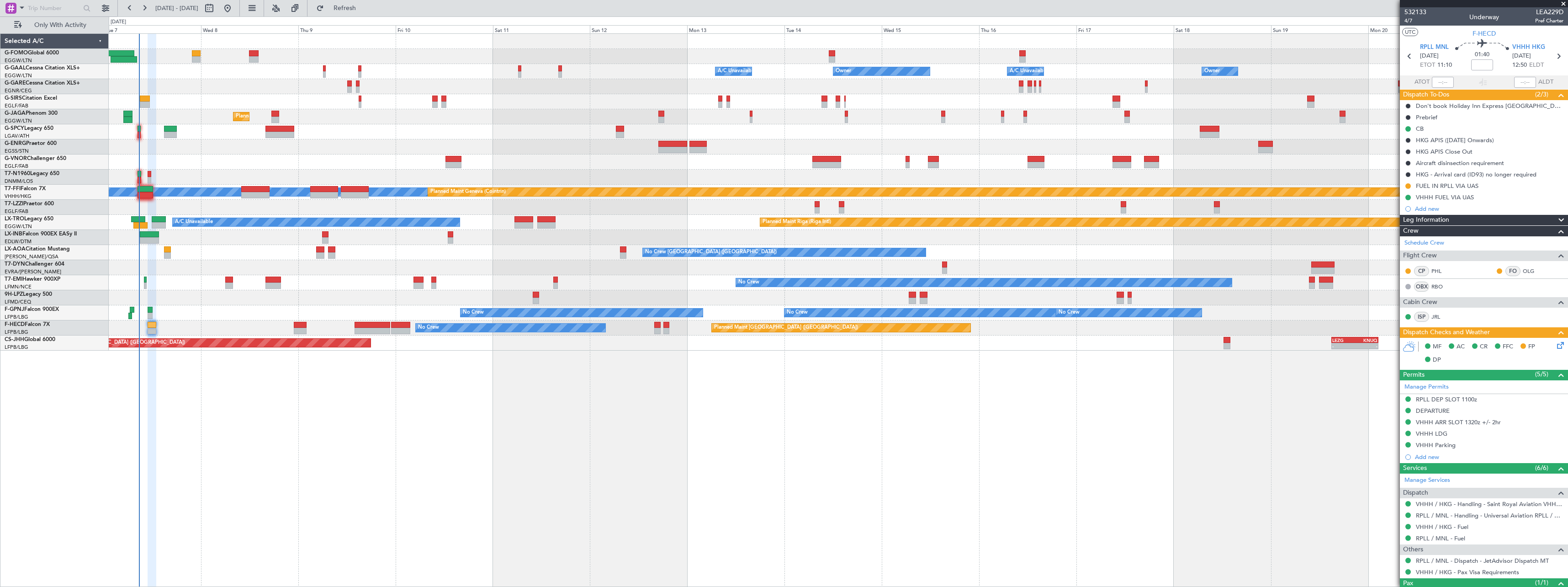
click at [455, 422] on div "Owner A/C Unavailable Owner A/C Unavailable Owner Owner Planned Maint [GEOGRAPH…" at bounding box center [838, 310] width 1459 height 553
click at [364, 11] on span "Refresh" at bounding box center [345, 8] width 38 height 6
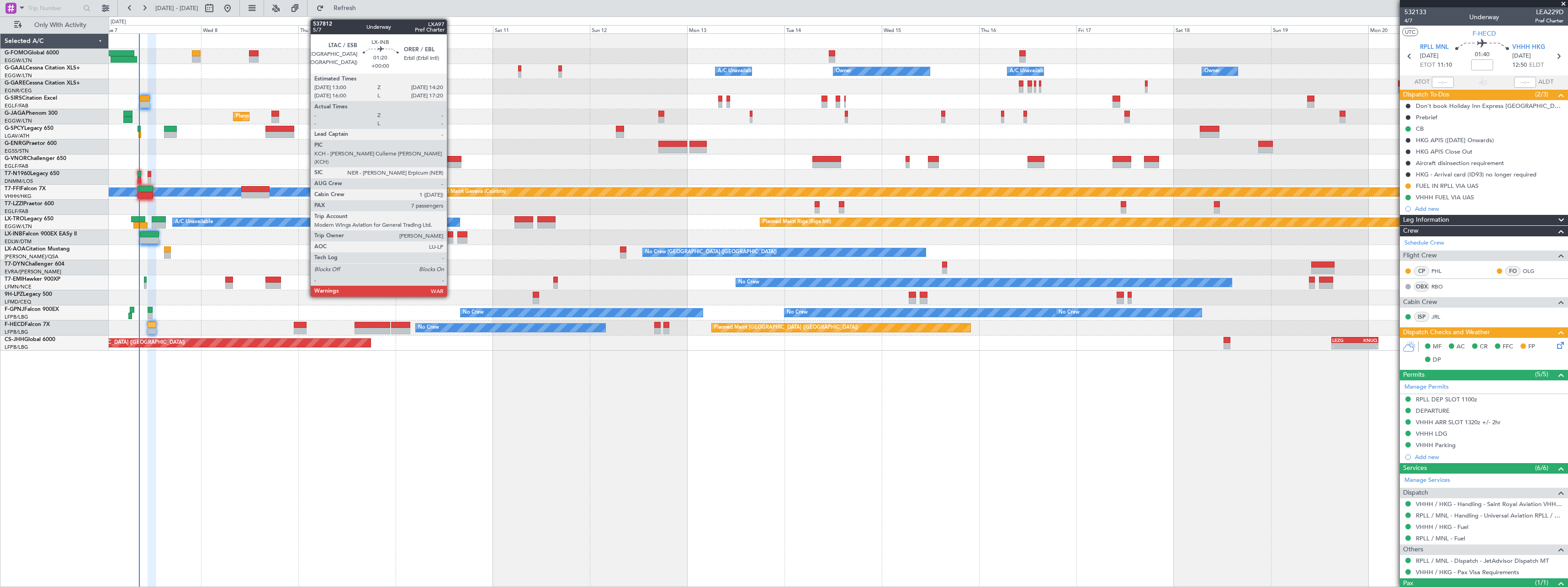
click at [451, 237] on div at bounding box center [450, 235] width 6 height 6
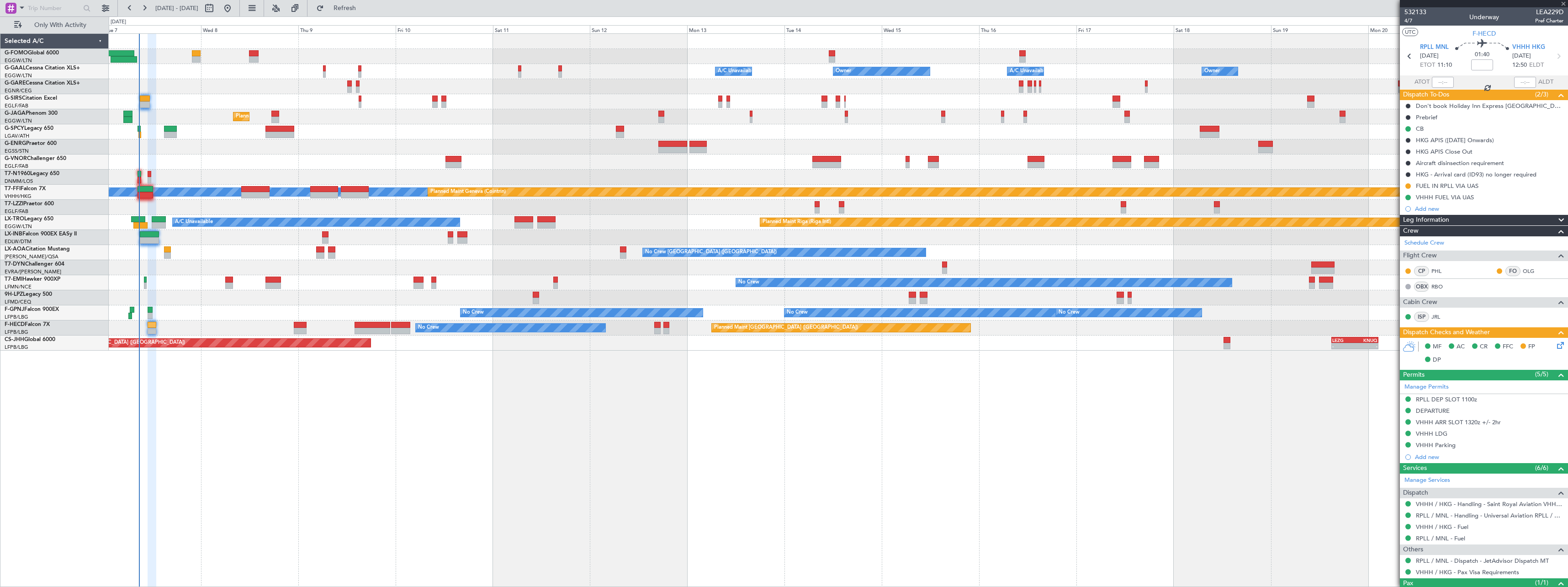
type input "7"
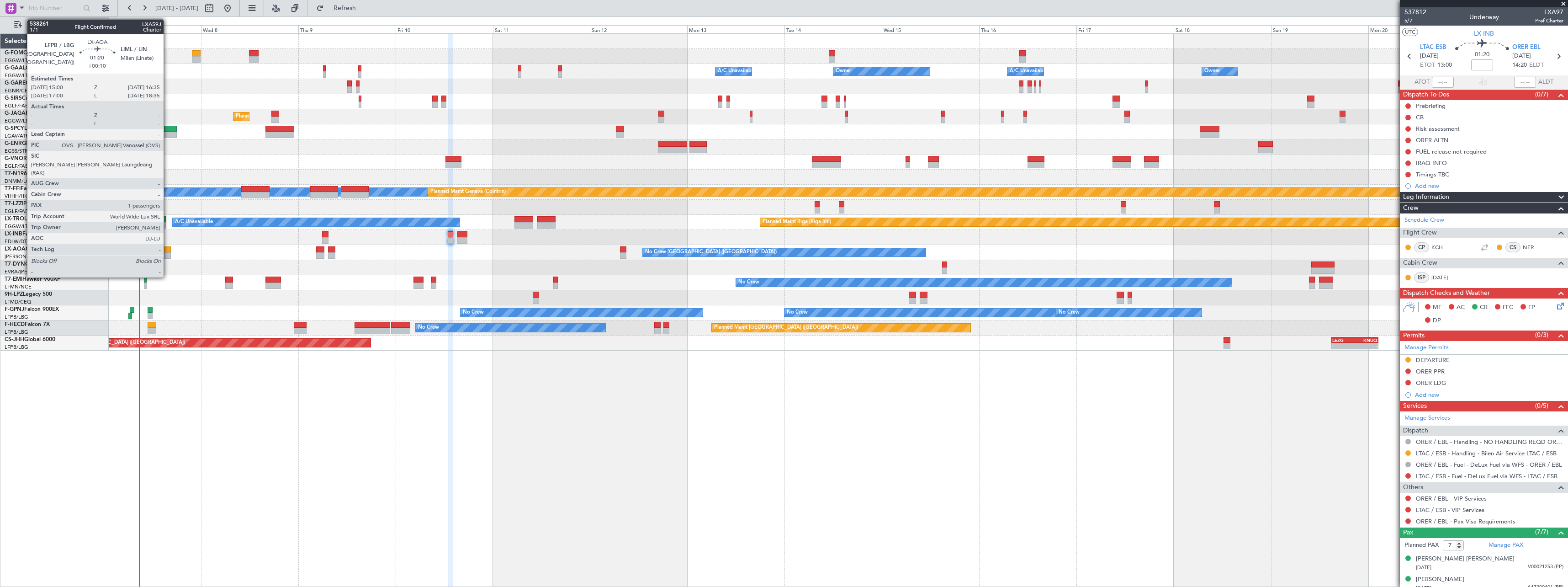
click at [167, 249] on div at bounding box center [167, 250] width 7 height 6
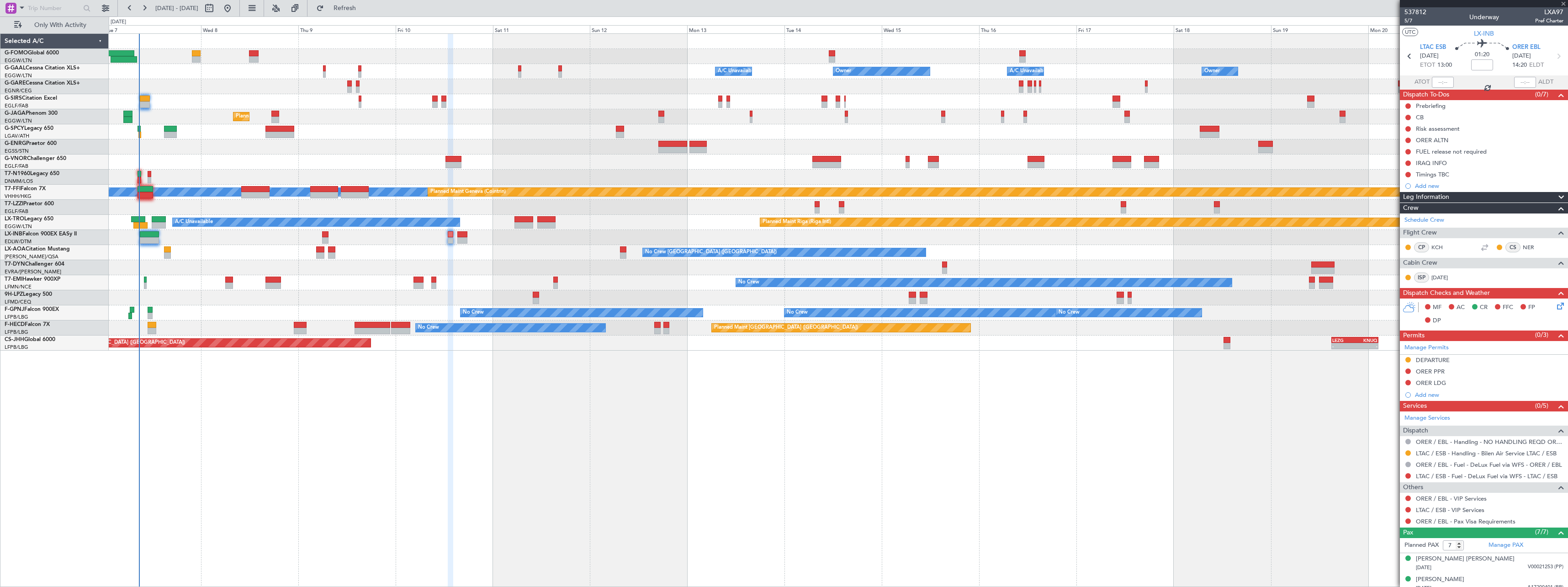
type input "+00:10"
type input "1"
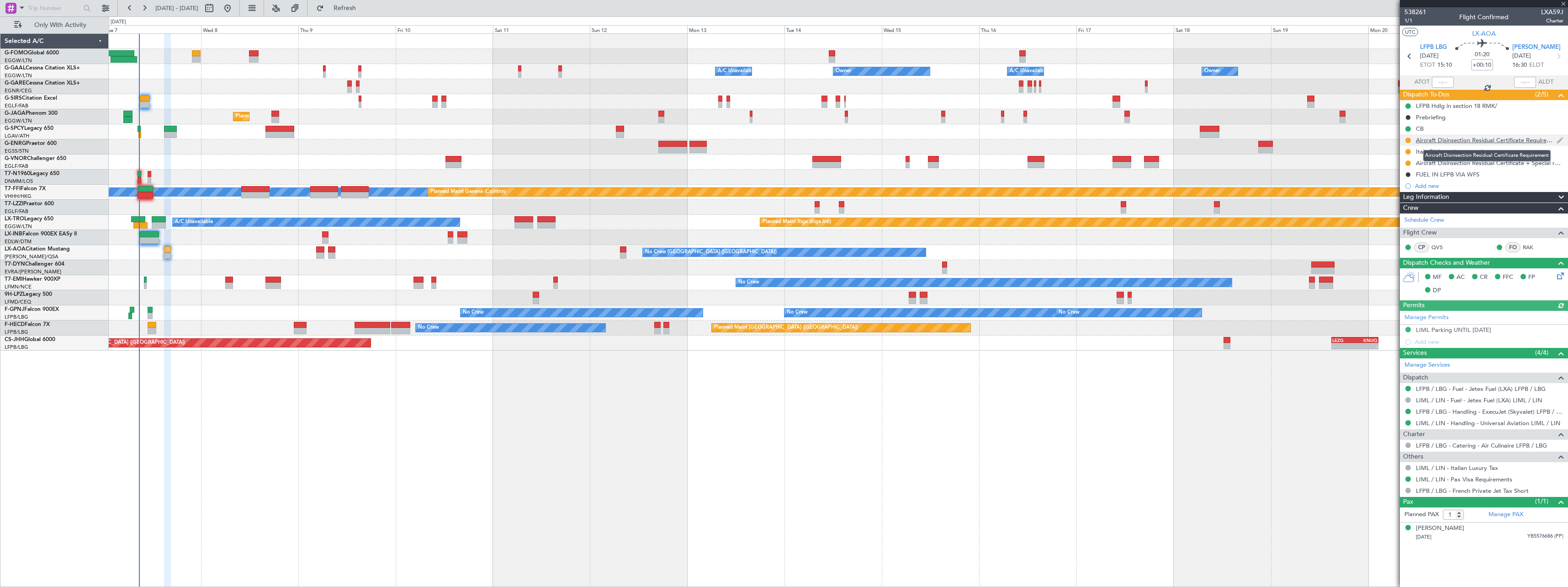
click at [1511, 140] on div "Aircraft Disinsection Residual Certificate Requirement" at bounding box center [1486, 140] width 141 height 8
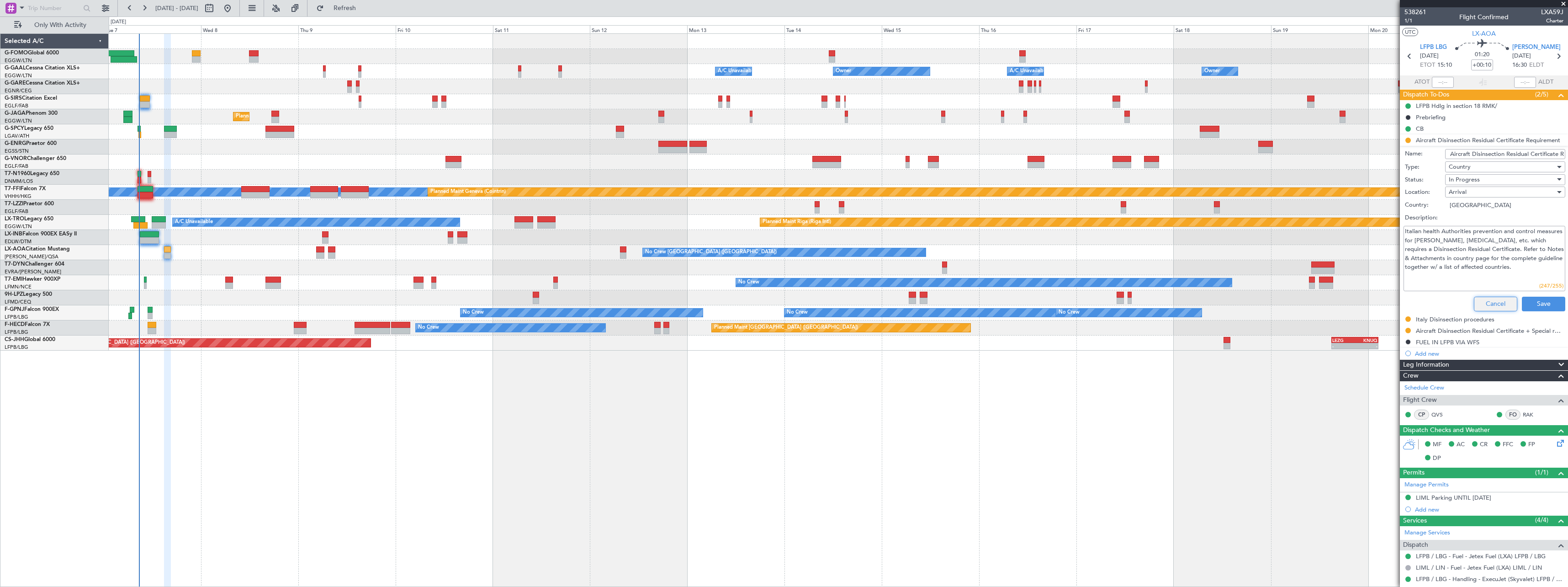
click at [1482, 298] on button "Cancel" at bounding box center [1495, 304] width 43 height 14
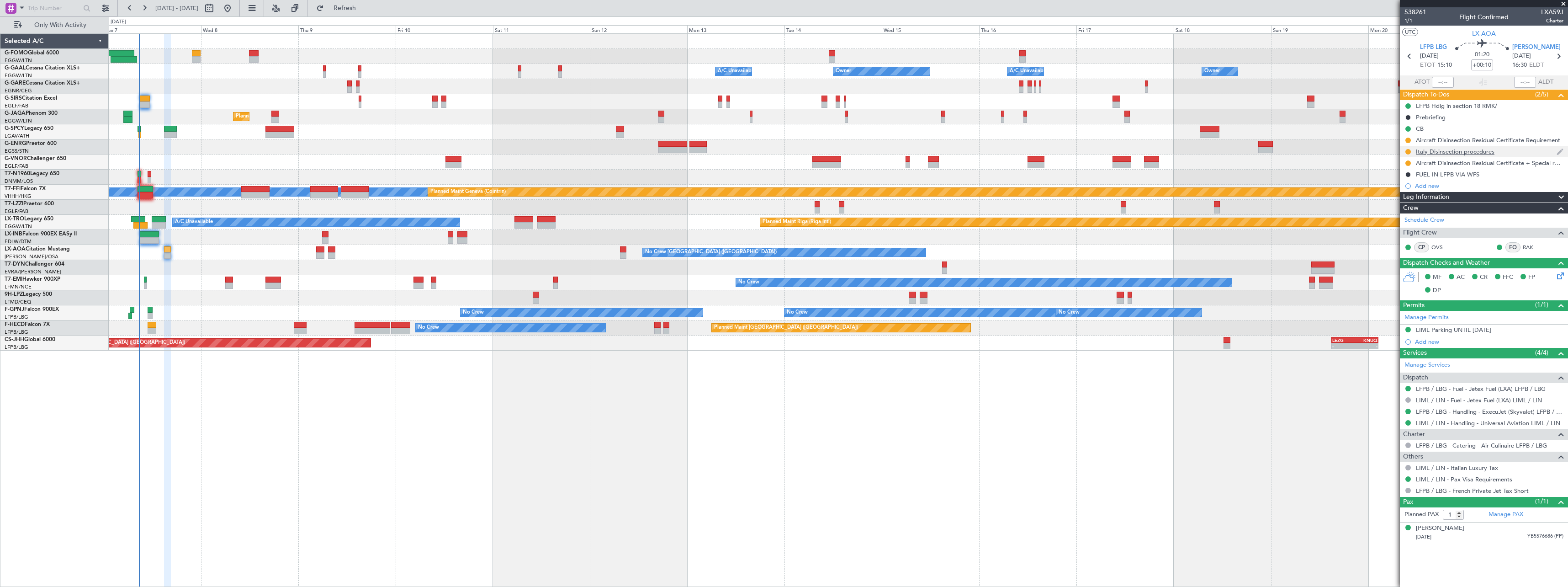
click at [1471, 150] on div "Italy Disinsection procedures" at bounding box center [1455, 151] width 78 height 8
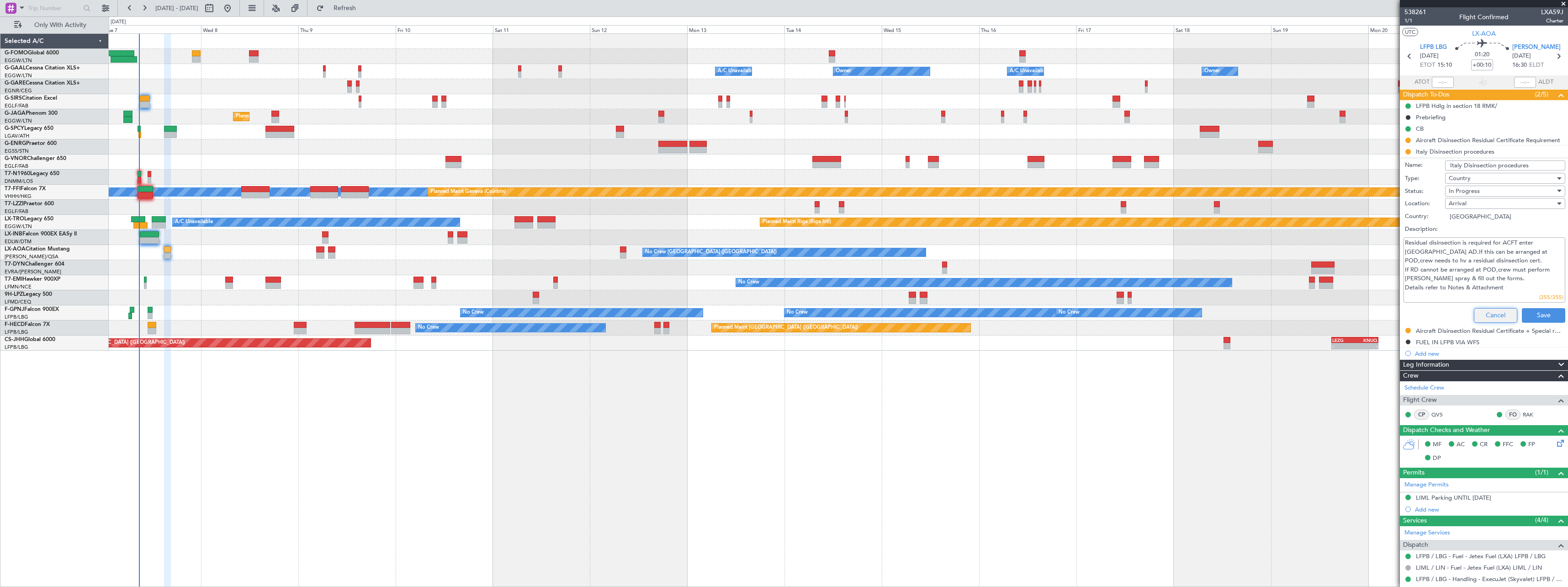
click at [1486, 315] on button "Cancel" at bounding box center [1495, 316] width 43 height 14
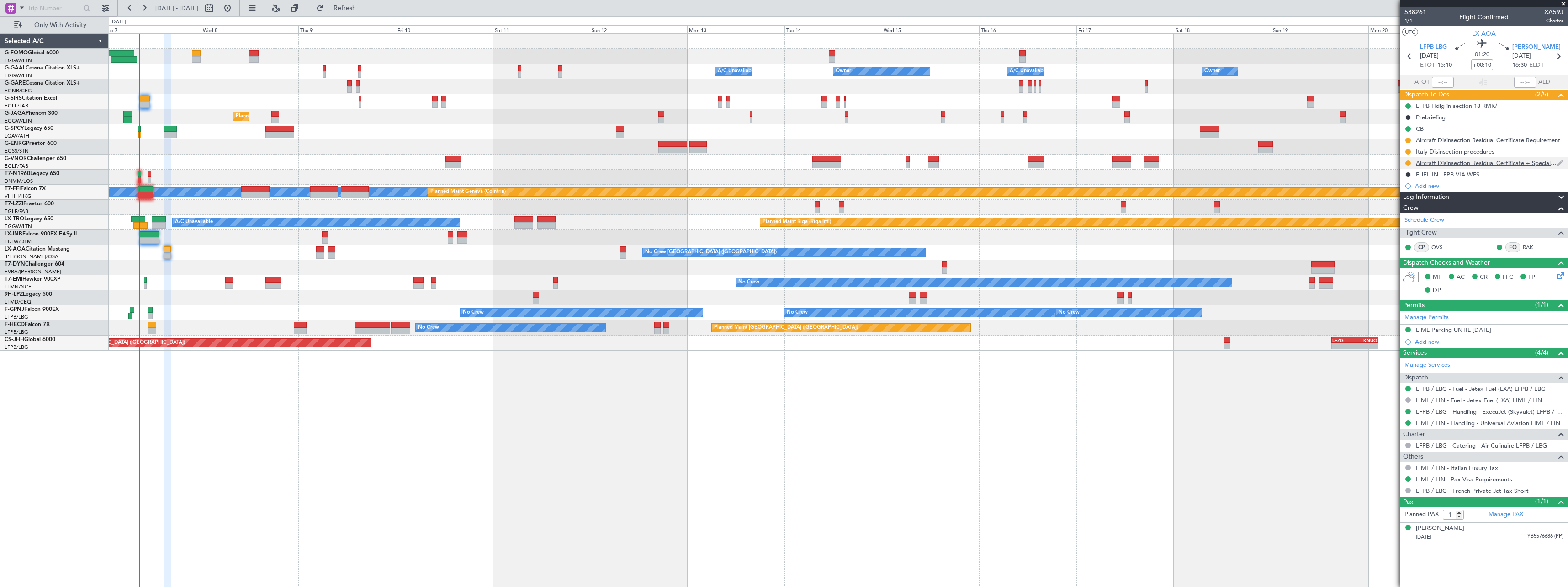
click at [1478, 165] on div "Aircraft Disinsection Residual Certificate + Special request" at bounding box center [1486, 163] width 141 height 8
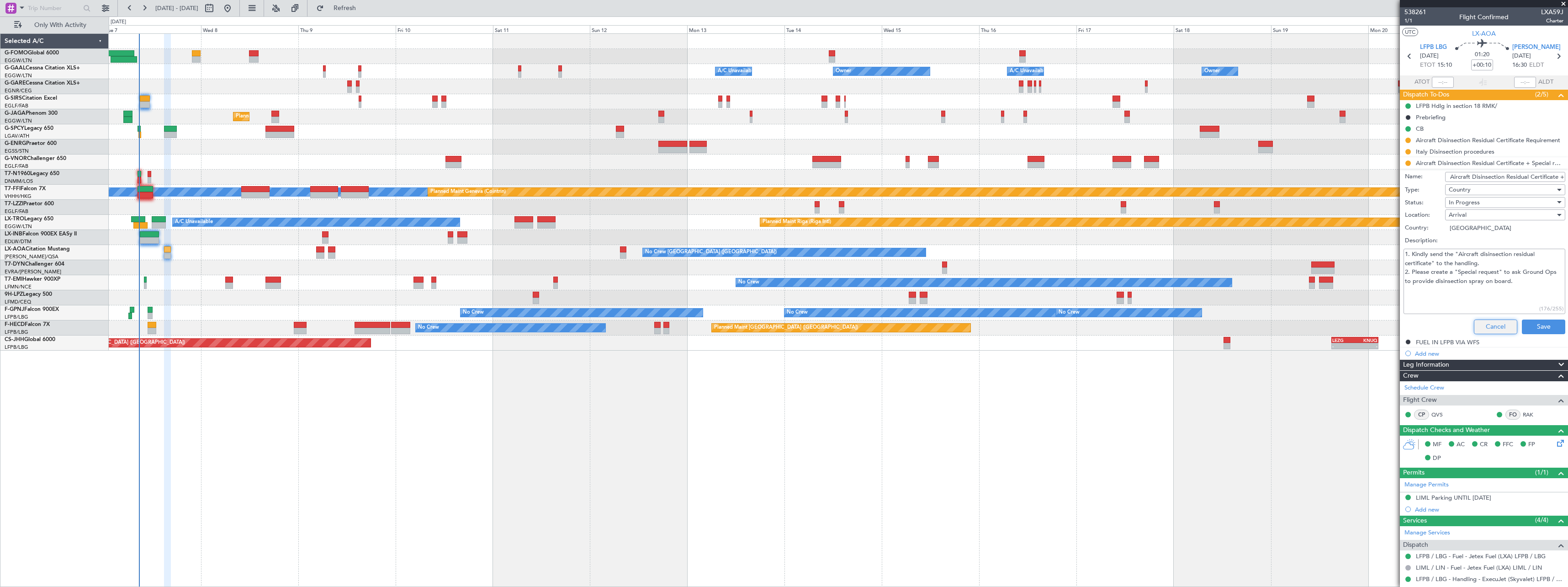
click at [1478, 327] on button "Cancel" at bounding box center [1495, 327] width 43 height 14
